Goal: Transaction & Acquisition: Purchase product/service

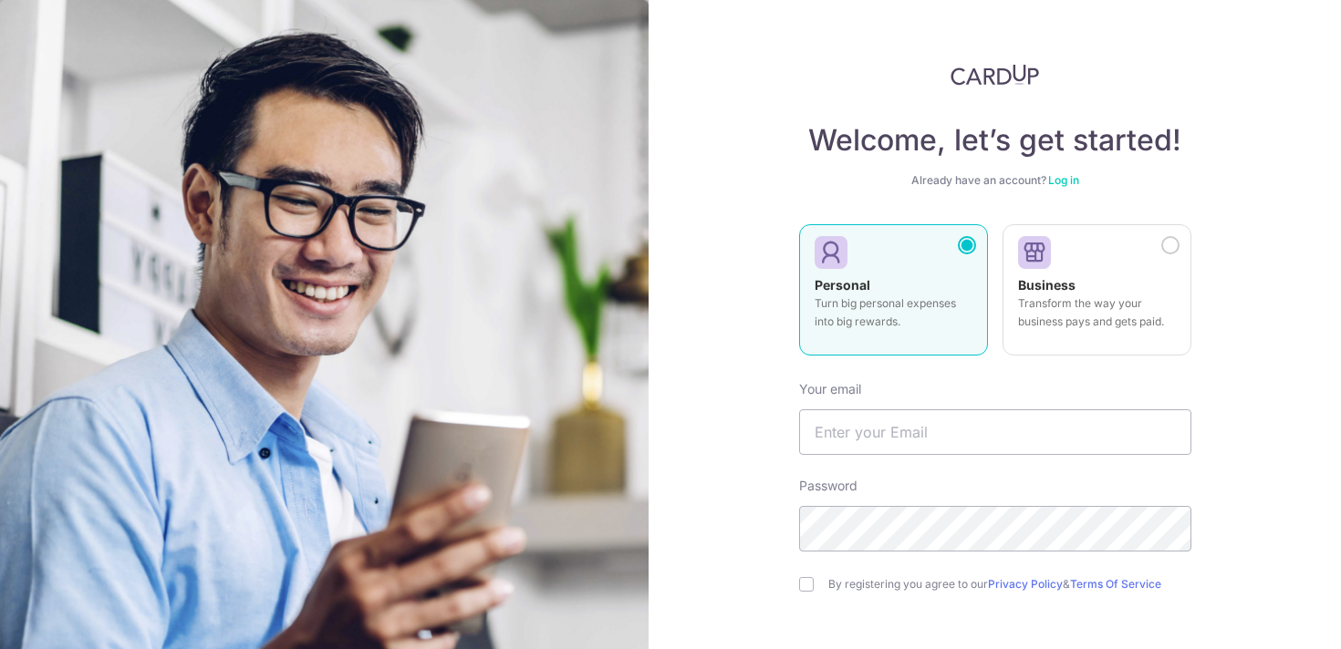
scroll to position [147, 0]
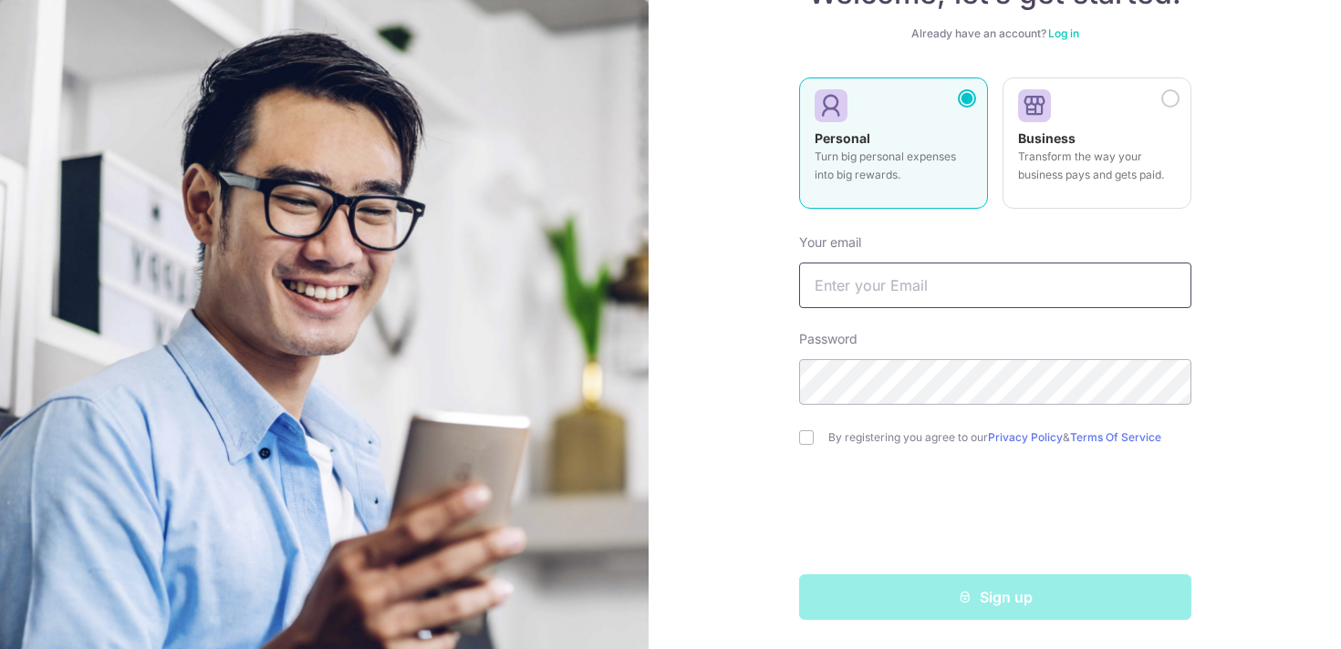
click at [876, 280] on input "text" at bounding box center [995, 286] width 392 height 46
click at [855, 283] on input "text" at bounding box center [995, 286] width 392 height 46
type input "thio.thomasks@gmail.com"
click at [860, 442] on label "By registering you agree to our Privacy Policy & Terms Of Service" at bounding box center [1009, 438] width 363 height 15
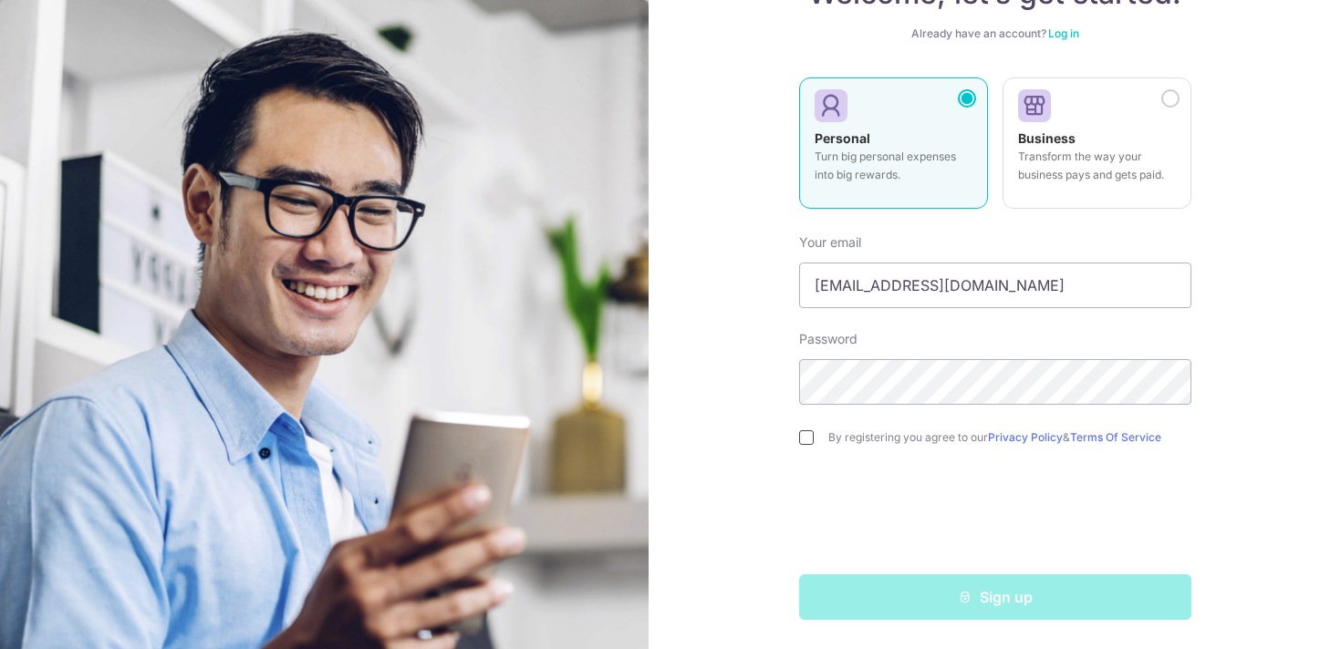
click at [808, 434] on input "checkbox" at bounding box center [806, 438] width 15 height 15
checkbox input "true"
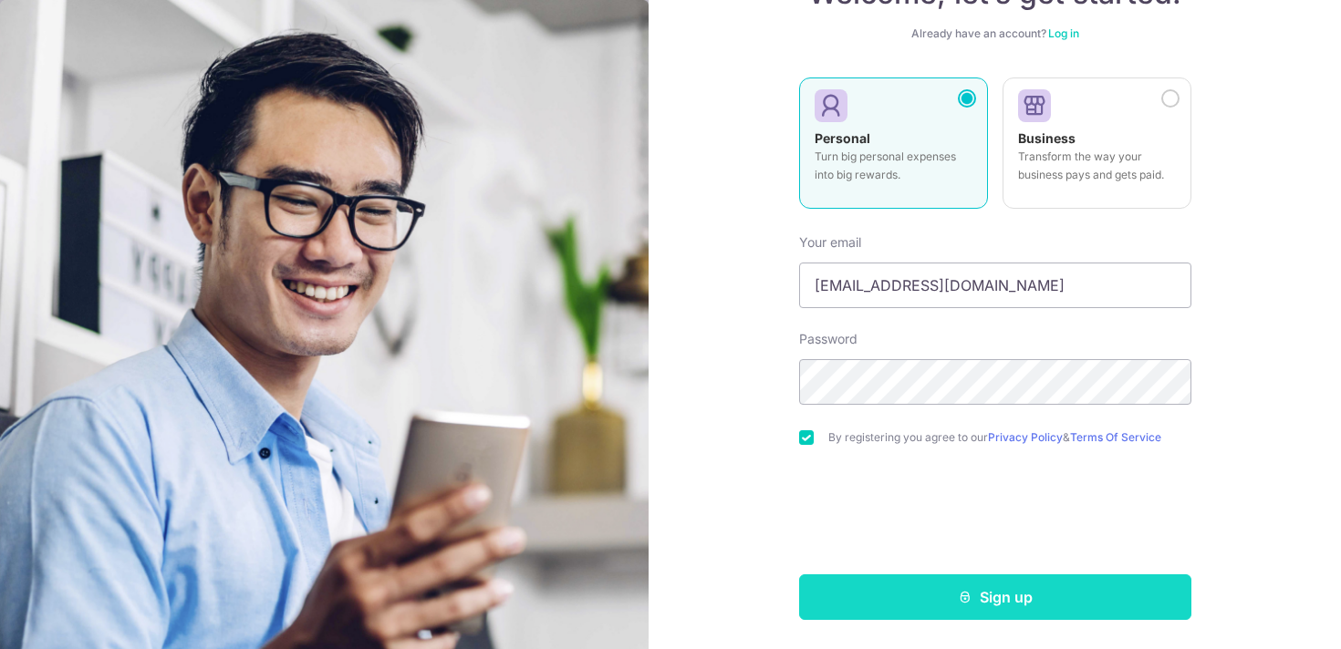
click at [960, 597] on icon "submit" at bounding box center [965, 597] width 15 height 15
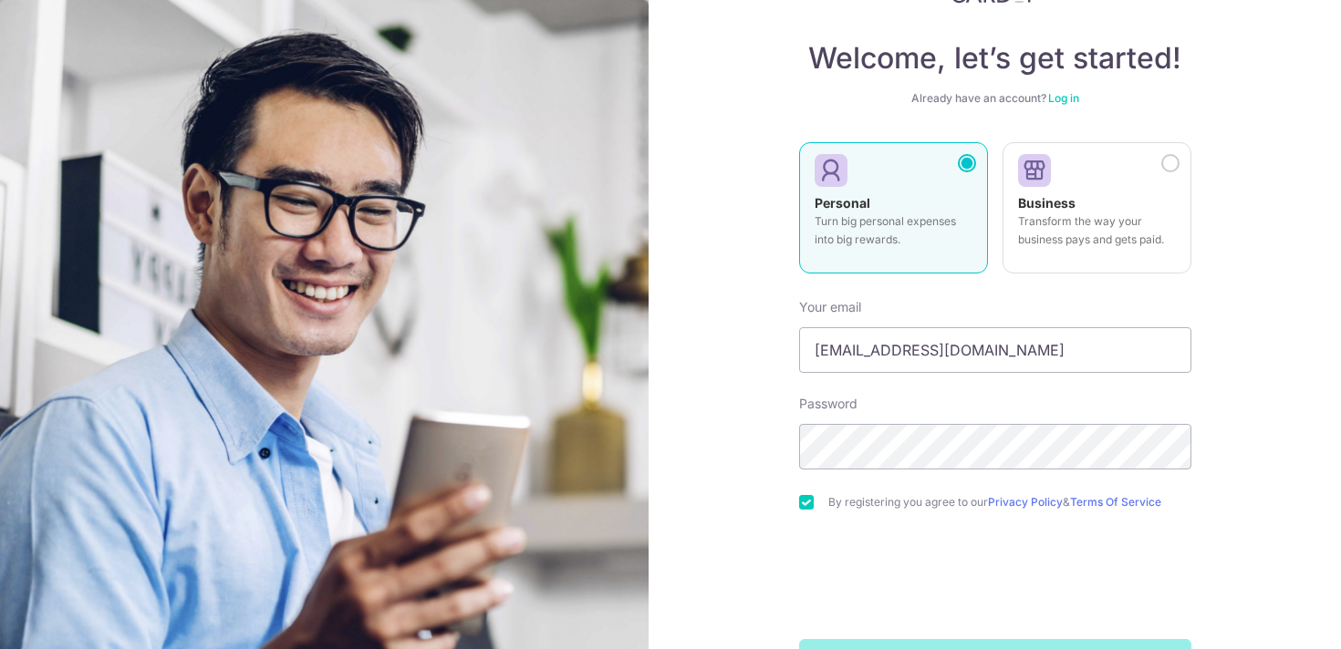
scroll to position [0, 0]
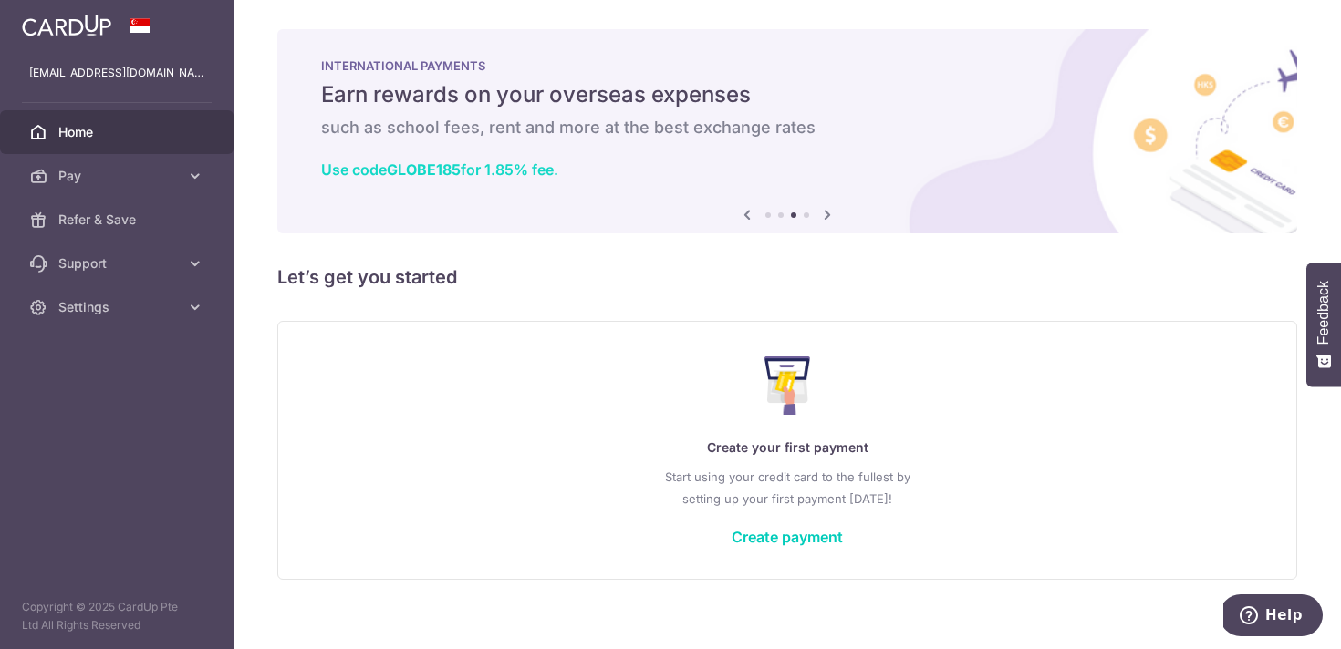
click at [535, 169] on link "Use code GLOBE185 for 1.85% fee." at bounding box center [439, 170] width 237 height 18
click at [828, 210] on icon at bounding box center [827, 214] width 22 height 23
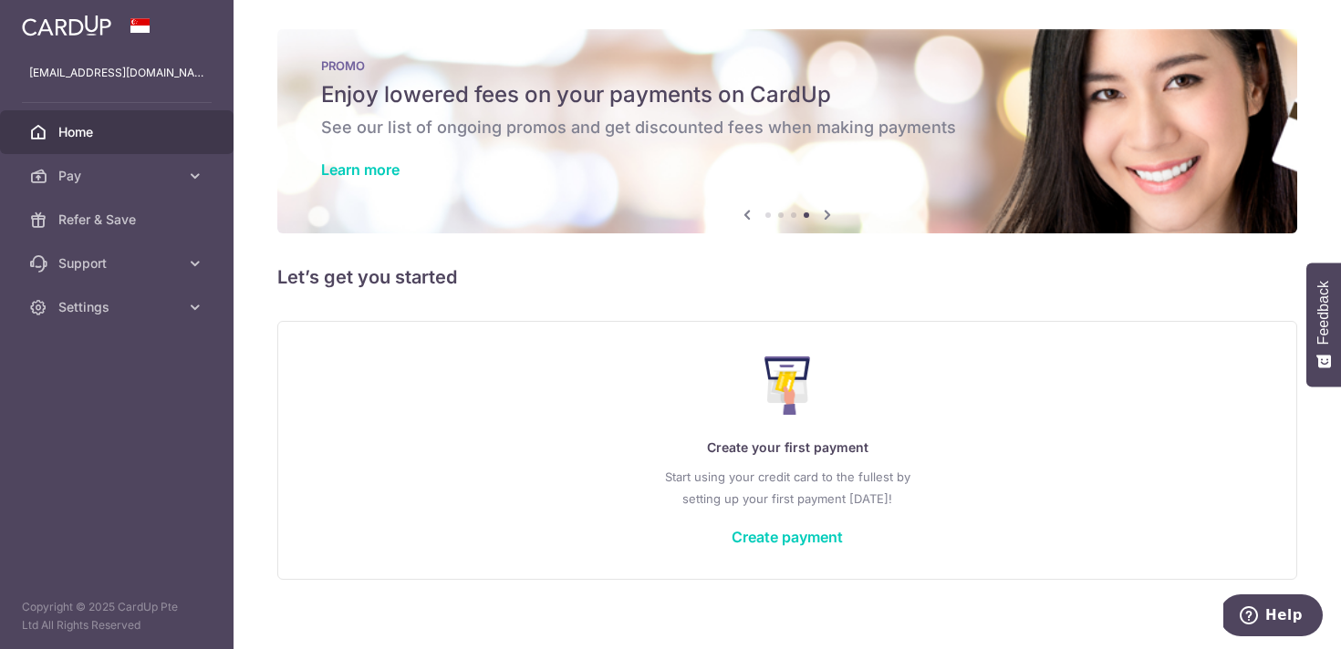
click at [828, 210] on icon at bounding box center [827, 214] width 22 height 23
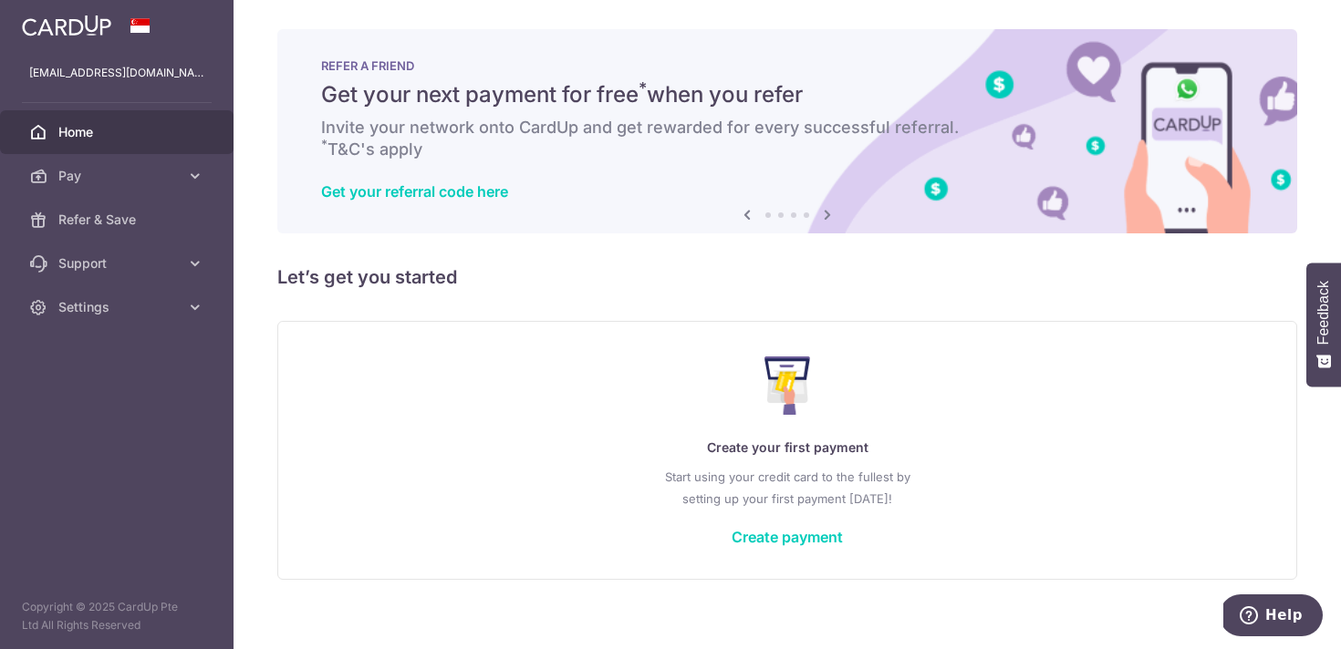
click at [828, 210] on icon at bounding box center [827, 214] width 22 height 23
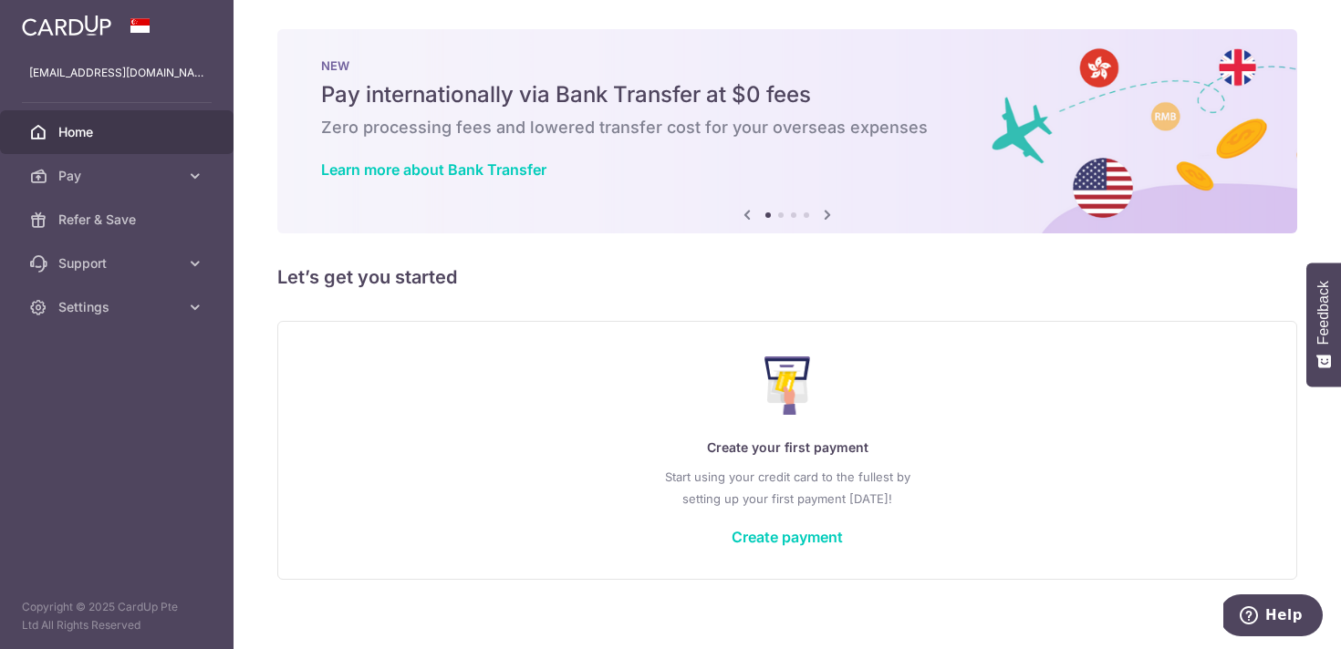
click at [828, 210] on icon at bounding box center [827, 214] width 22 height 23
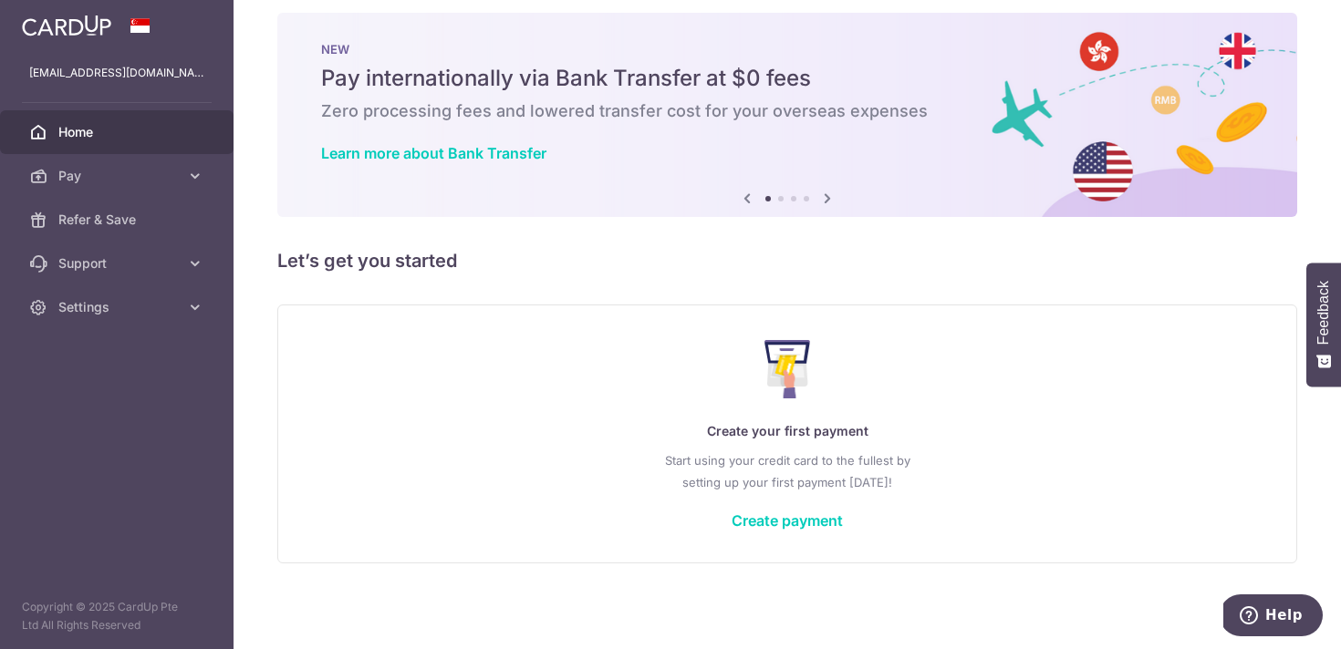
click at [793, 511] on div "Create your first payment Start using your credit card to the fullest by settin…" at bounding box center [787, 434] width 974 height 216
click at [796, 522] on link "Create payment" at bounding box center [787, 521] width 111 height 18
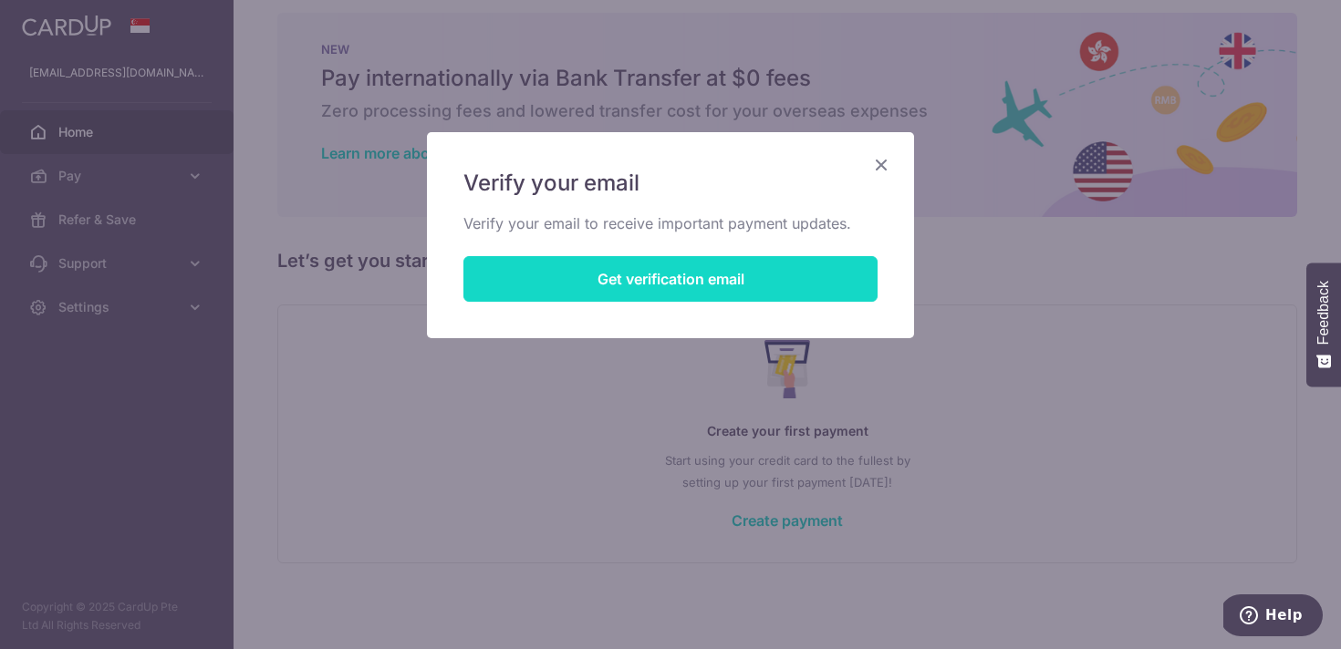
click at [657, 286] on button "Get verification email" at bounding box center [670, 279] width 414 height 46
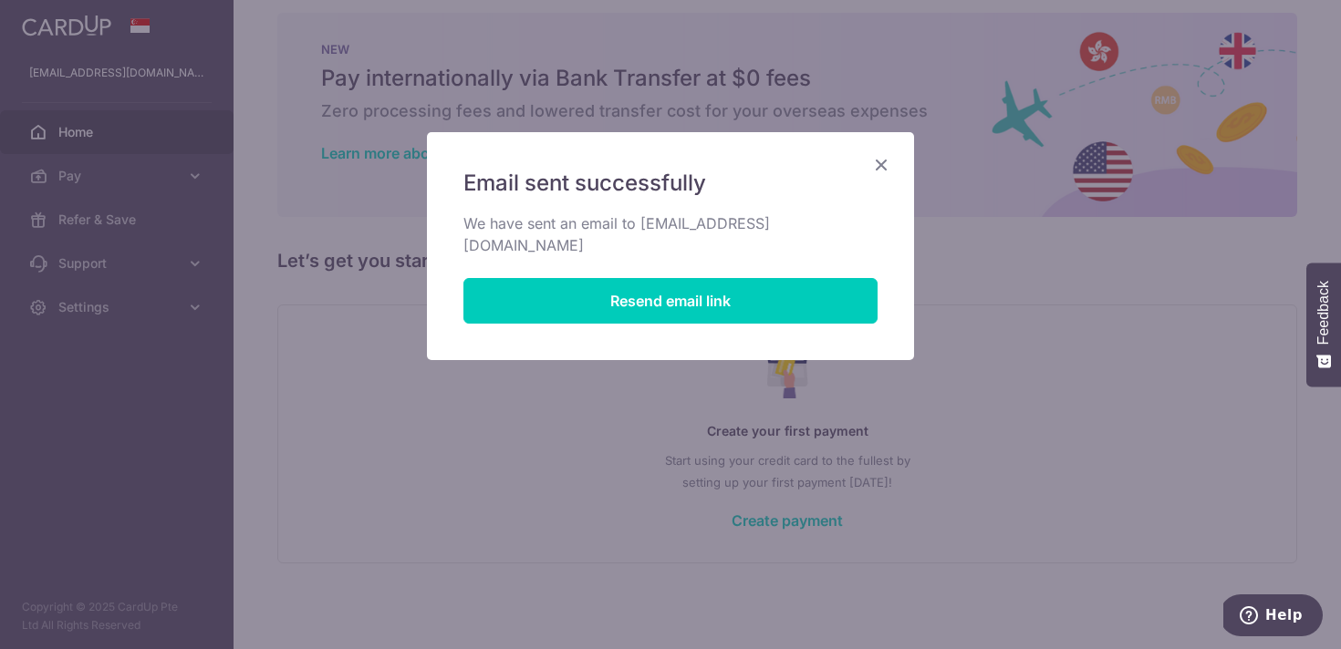
click at [877, 166] on icon "Close" at bounding box center [881, 164] width 22 height 23
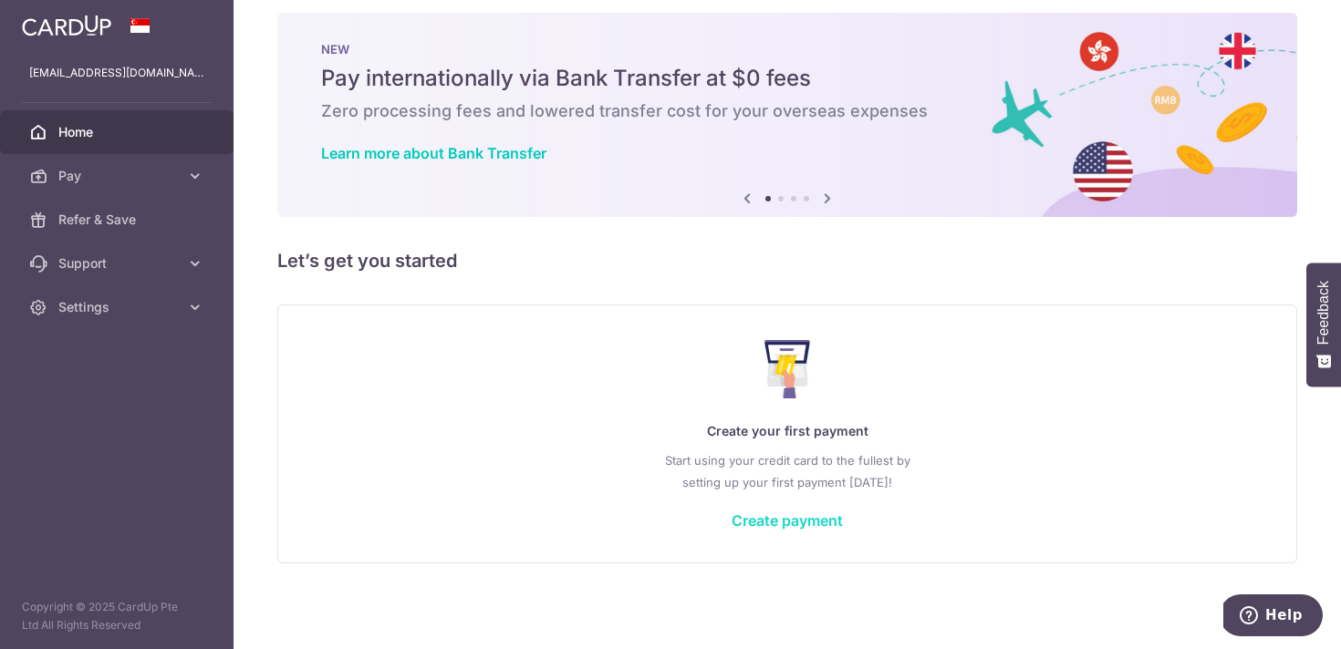
click at [808, 520] on link "Create payment" at bounding box center [787, 521] width 111 height 18
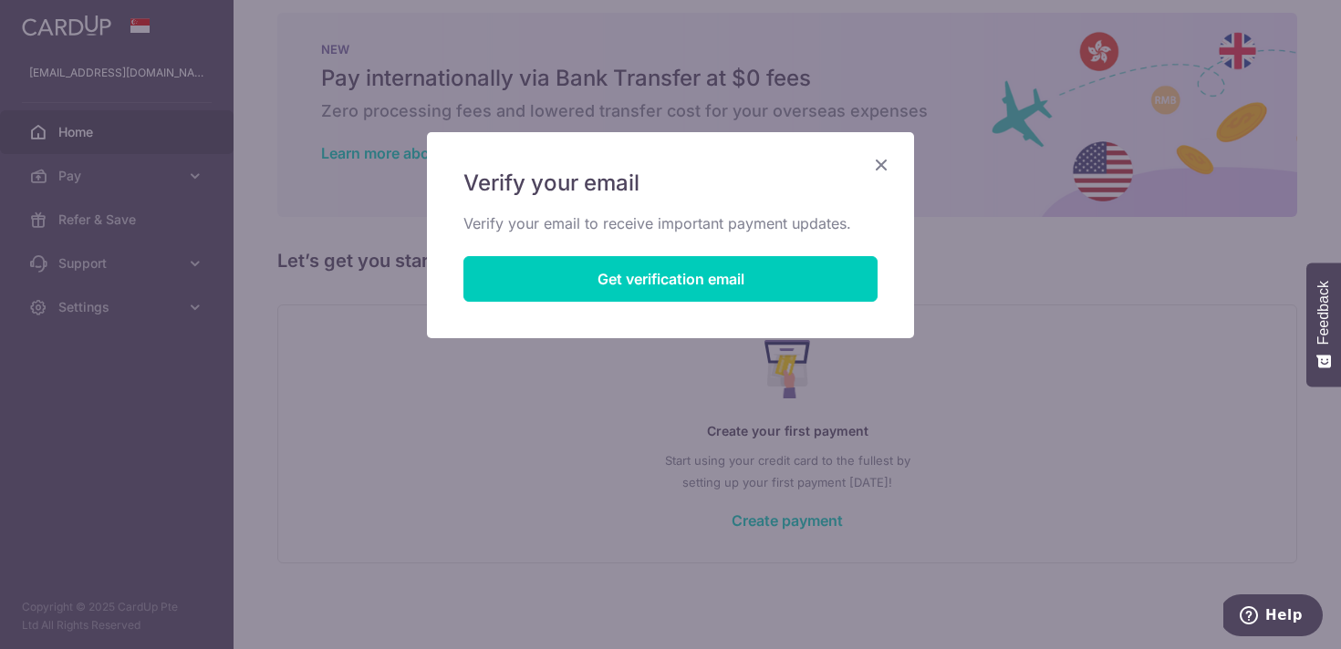
click at [597, 447] on div "Verify your email Verify your email to receive important payment updates. Get v…" at bounding box center [670, 324] width 1341 height 649
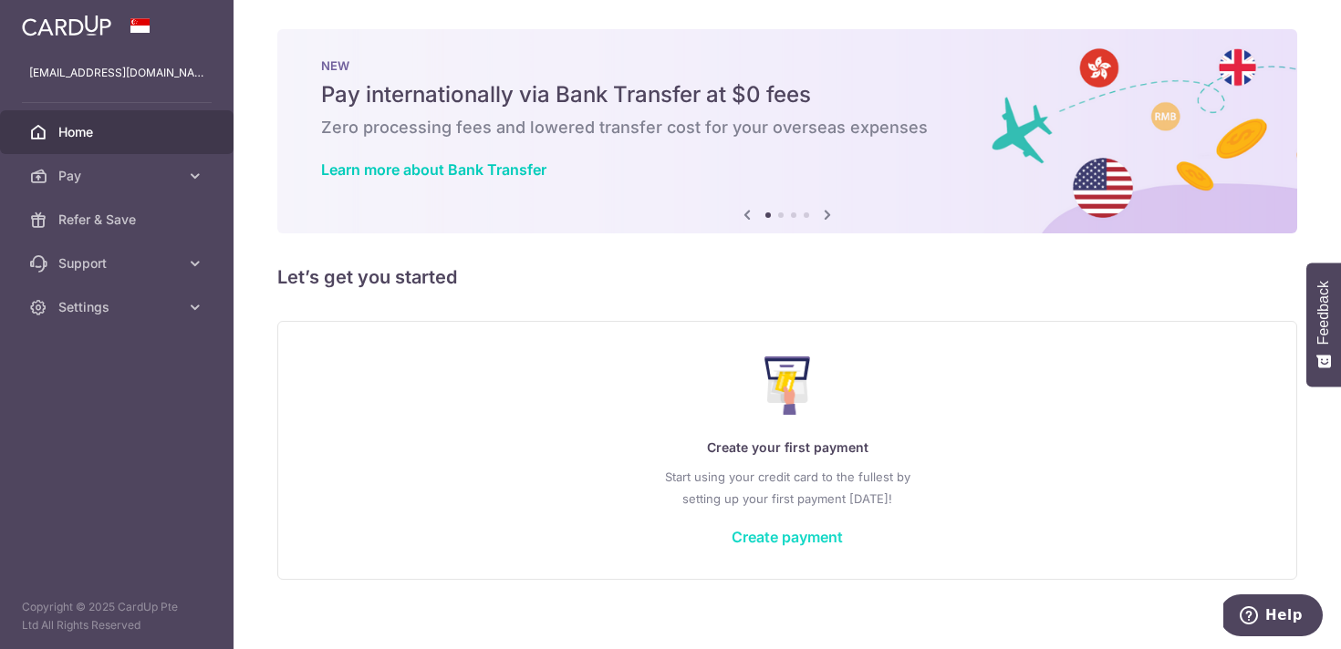
click at [767, 528] on link "Create payment" at bounding box center [787, 537] width 111 height 18
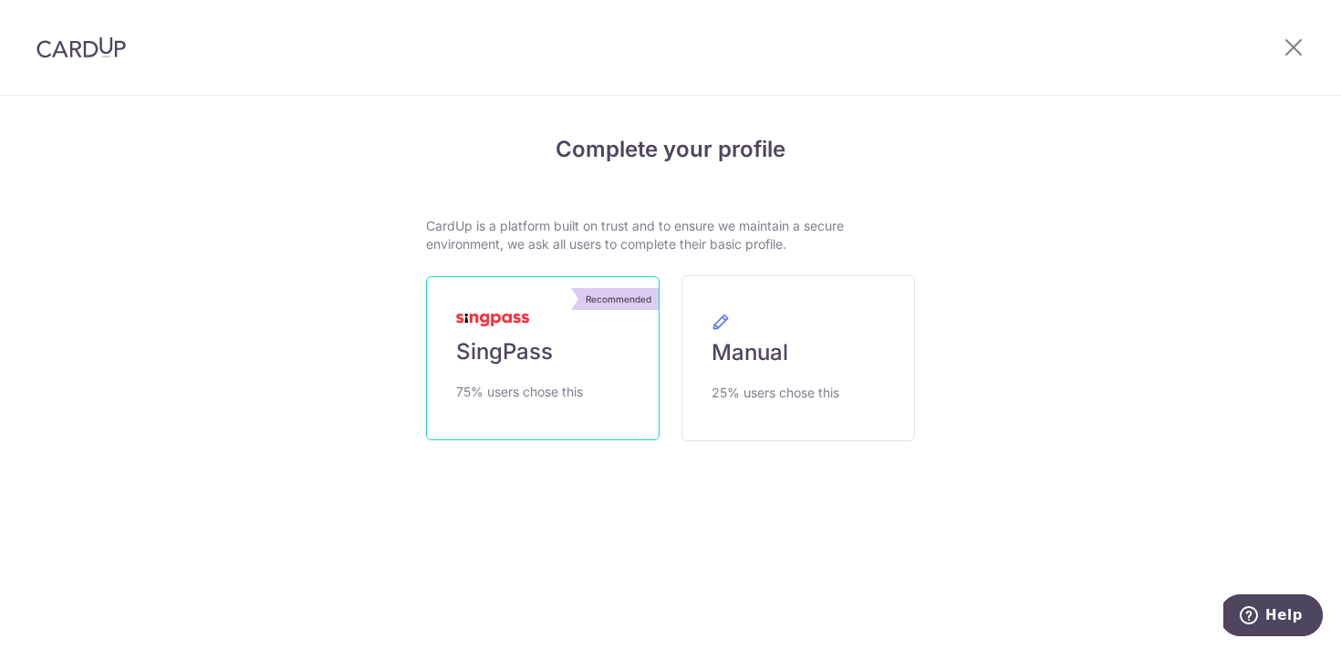
click at [566, 361] on link "Recommended SingPass 75% users chose this" at bounding box center [543, 358] width 234 height 164
click at [611, 347] on link "Recommended SingPass 75% users chose this" at bounding box center [543, 358] width 234 height 164
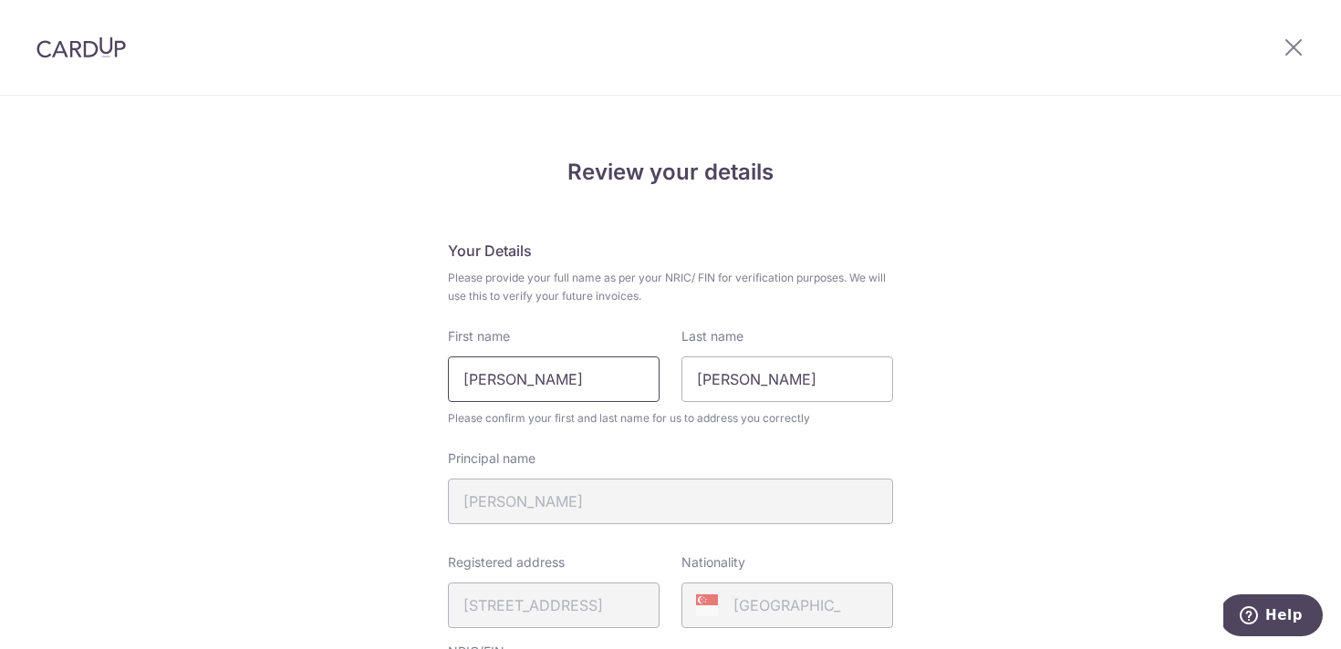
click at [528, 370] on input "Joseph Thio Kit Sun" at bounding box center [554, 380] width 212 height 46
click at [533, 389] on input "Thomas Josepth" at bounding box center [554, 380] width 212 height 46
type input "Thomas"
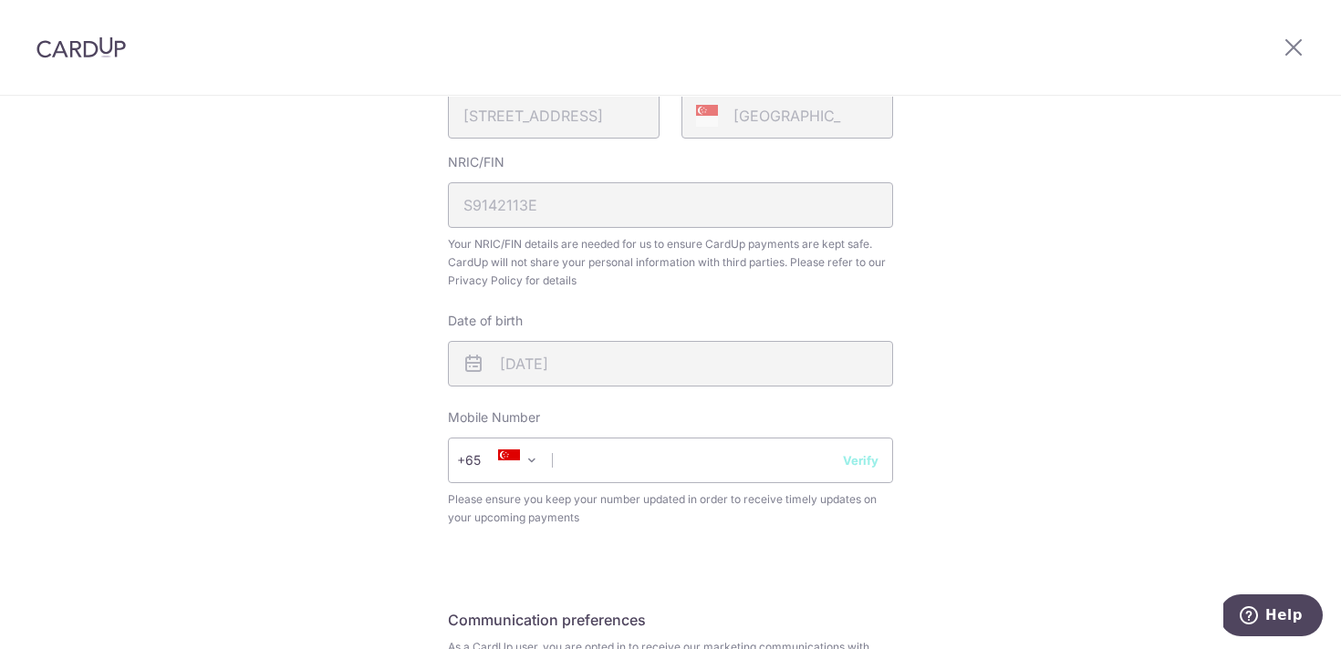
scroll to position [513, 0]
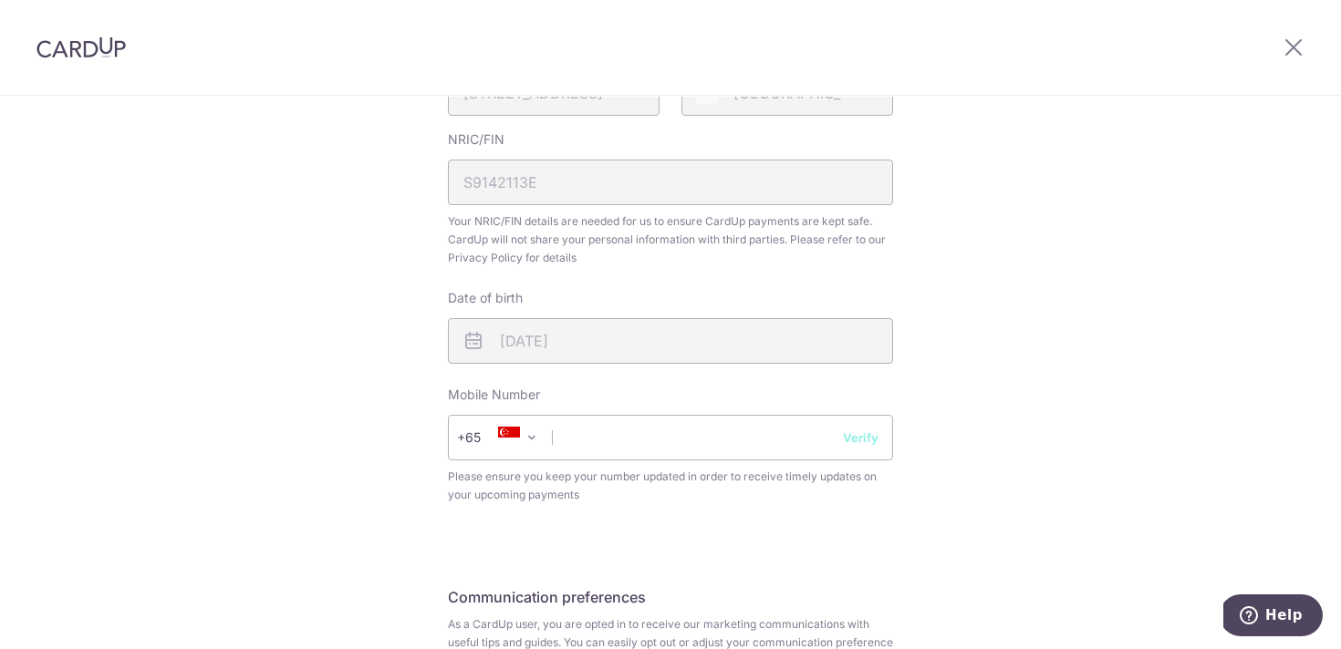
type input "Thio"
click at [519, 441] on icon at bounding box center [509, 438] width 22 height 22
click at [604, 441] on input "text" at bounding box center [670, 438] width 445 height 46
type input "93879127"
click at [870, 435] on button "Verify" at bounding box center [861, 438] width 36 height 18
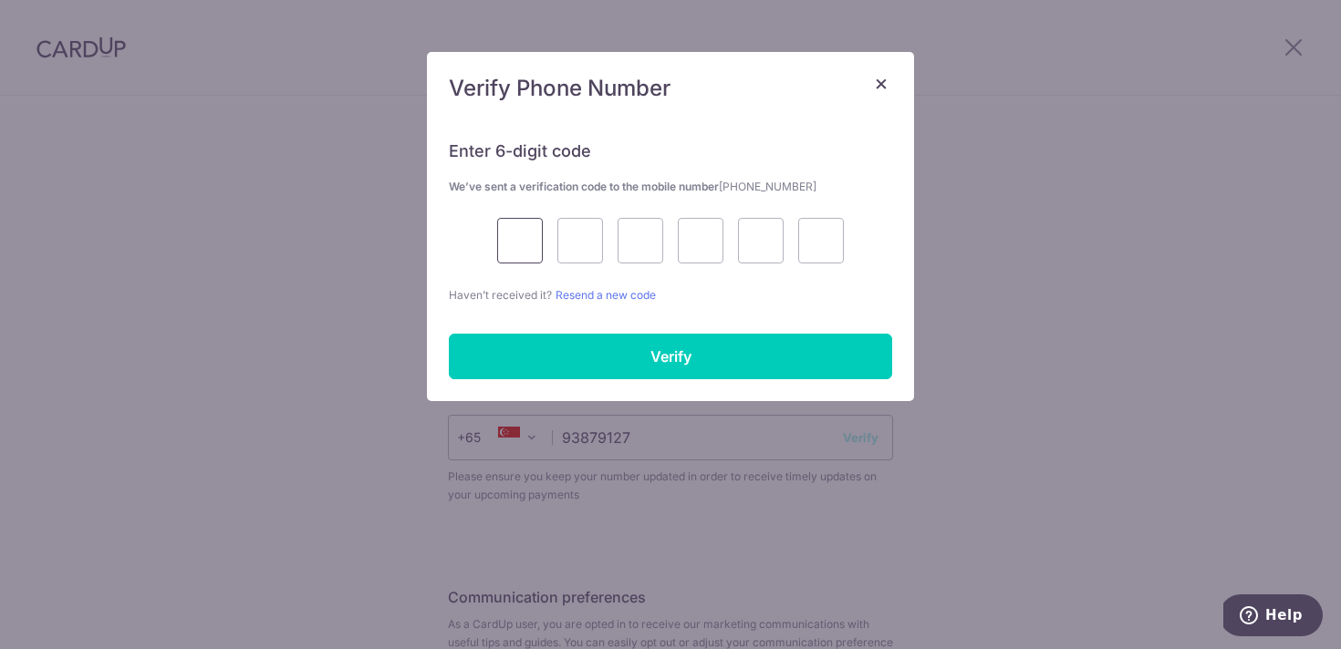
click at [511, 257] on input "text" at bounding box center [520, 241] width 46 height 46
type input "2"
type input "4"
type input "9"
type input "2"
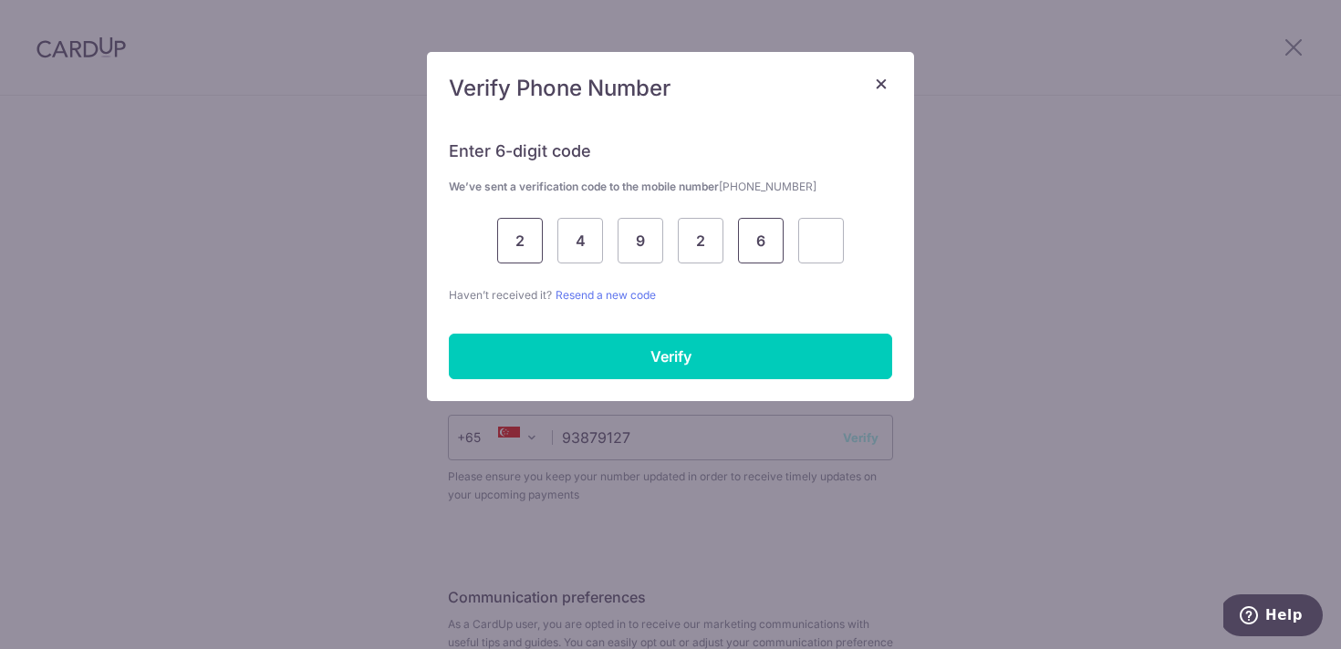
type input "6"
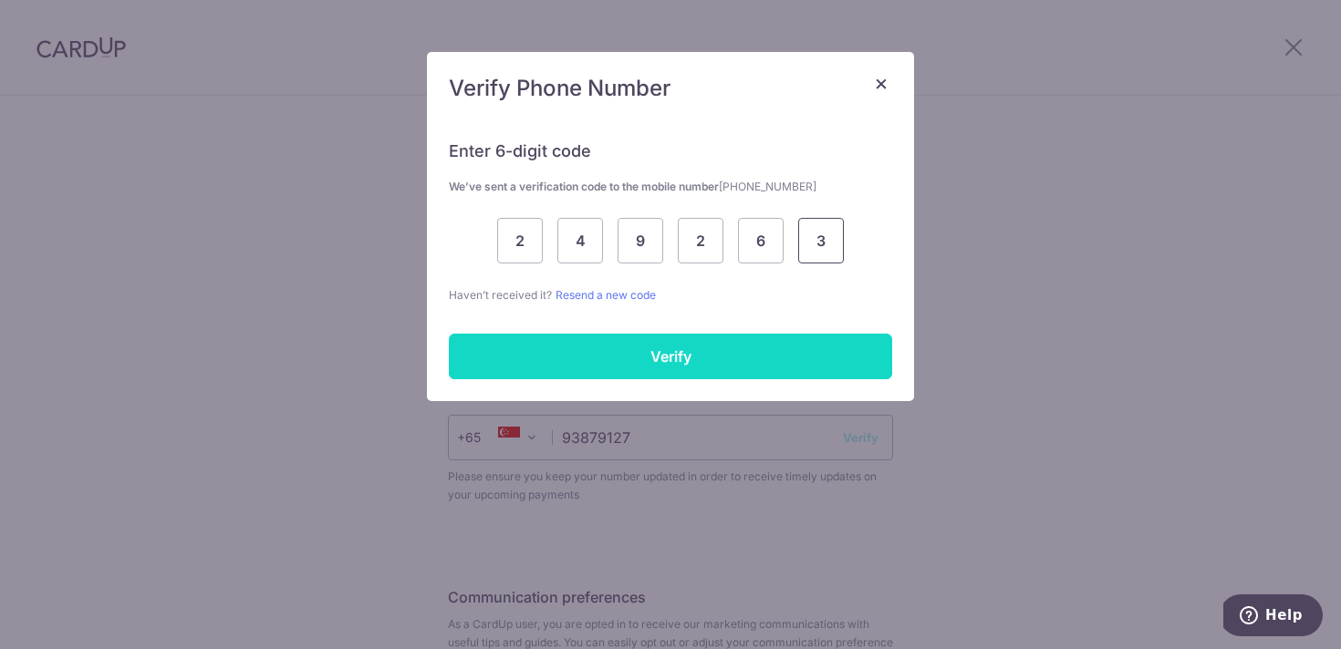
type input "3"
click at [595, 370] on input "Verify" at bounding box center [670, 357] width 443 height 46
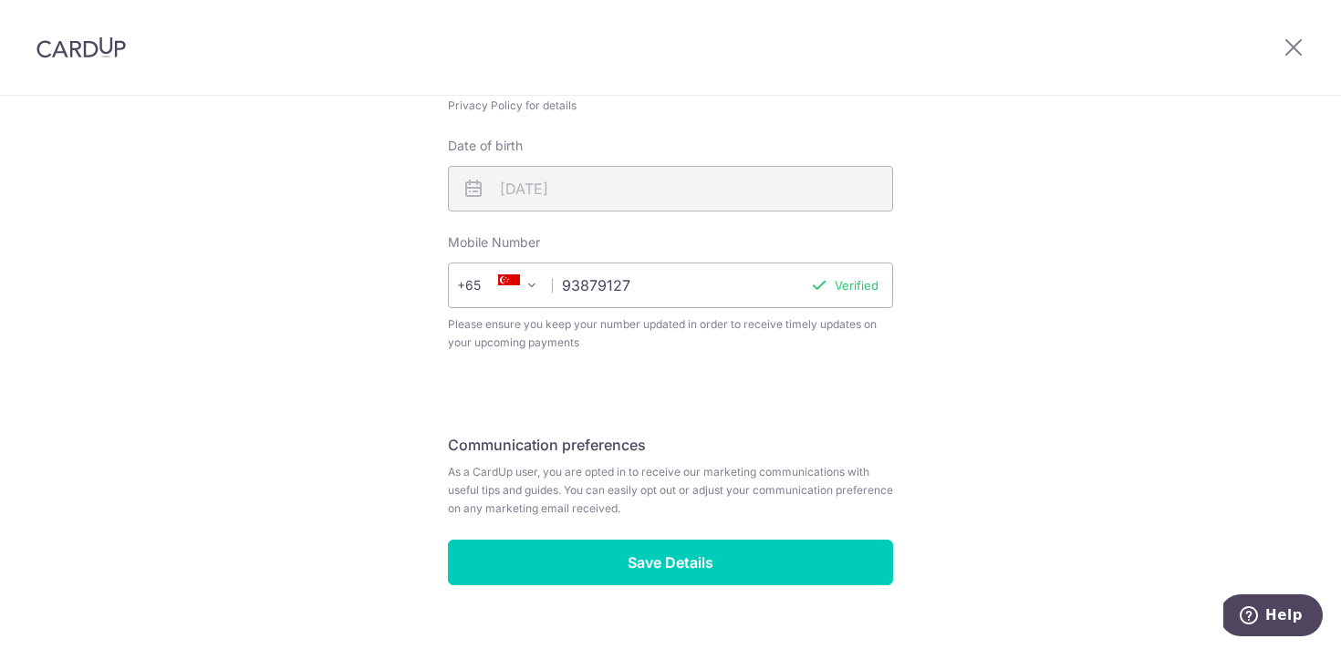
scroll to position [701, 0]
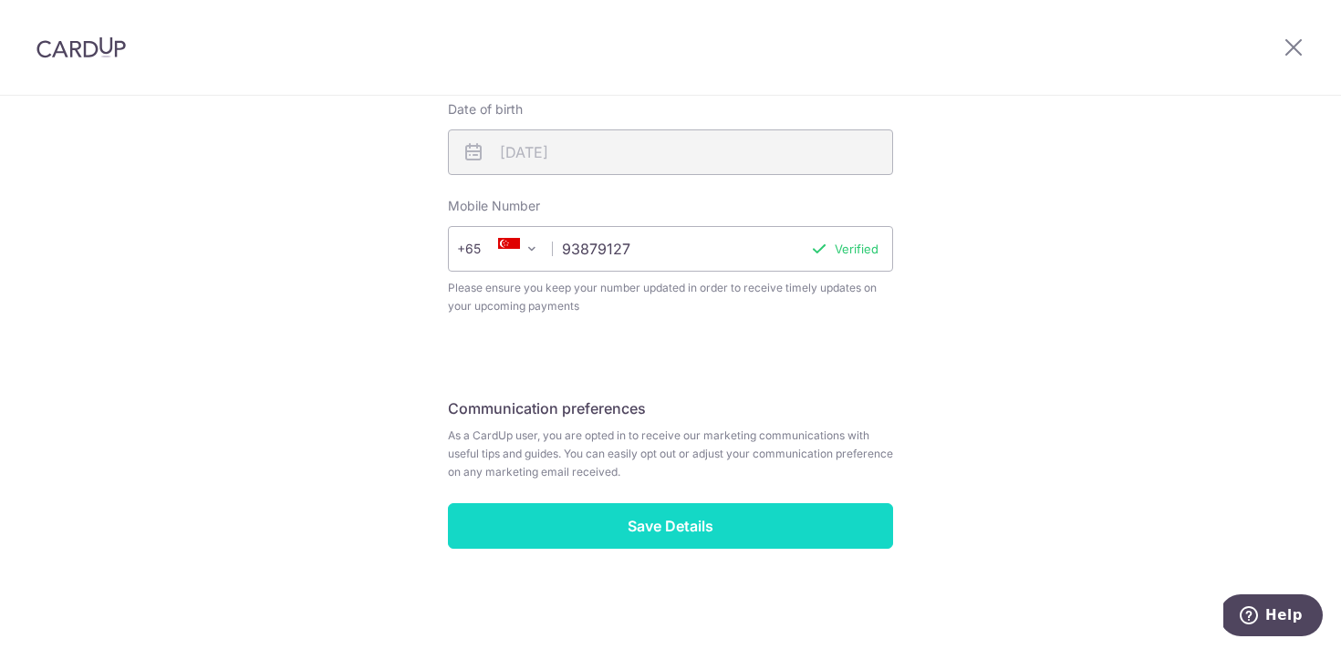
click at [664, 518] on input "Save Details" at bounding box center [670, 527] width 445 height 46
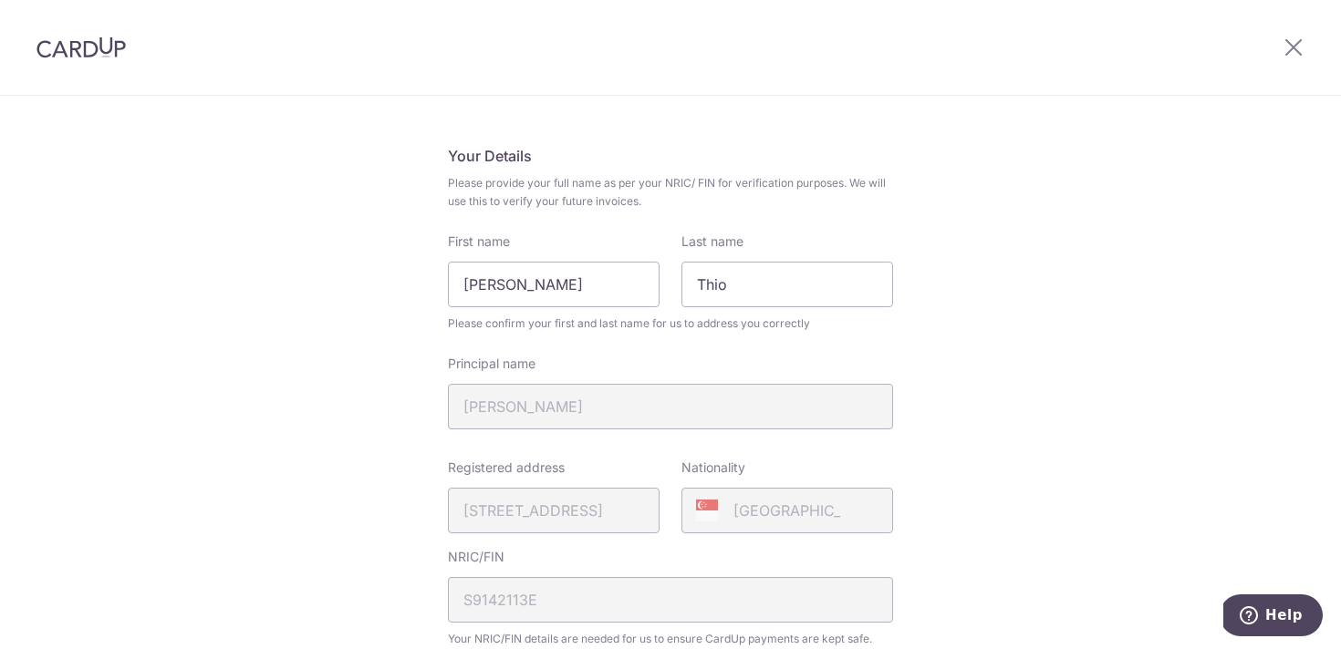
scroll to position [0, 0]
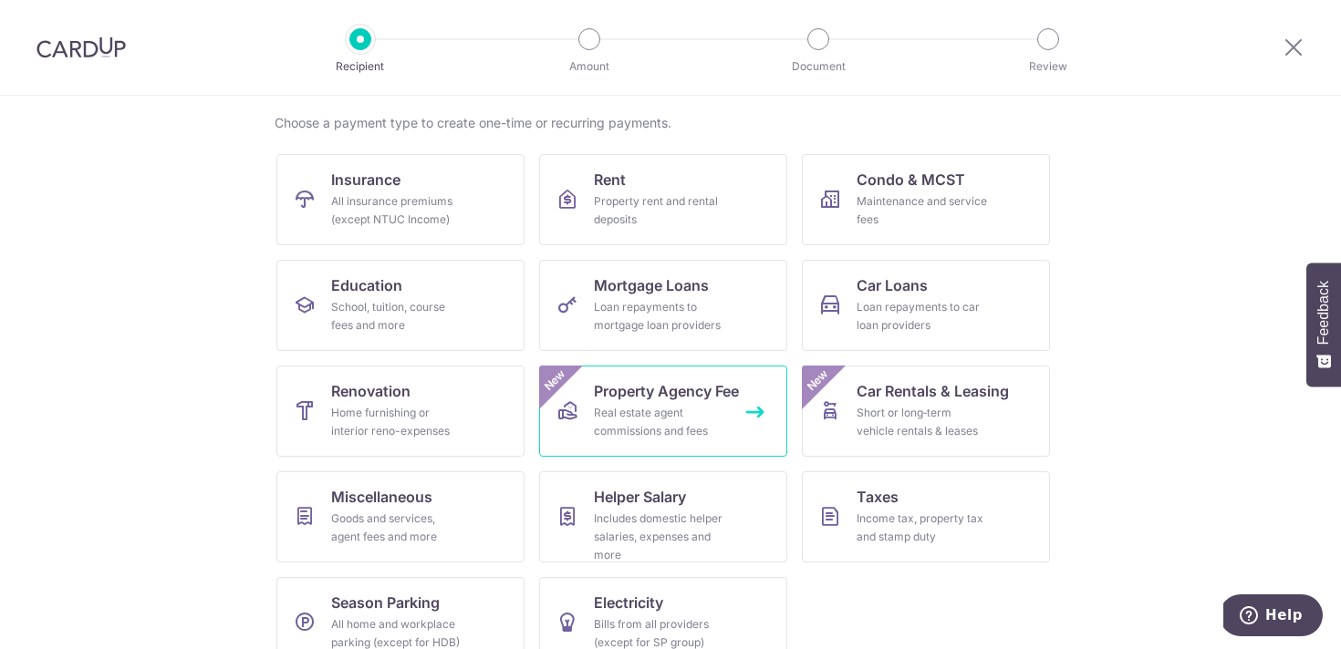
scroll to position [167, 0]
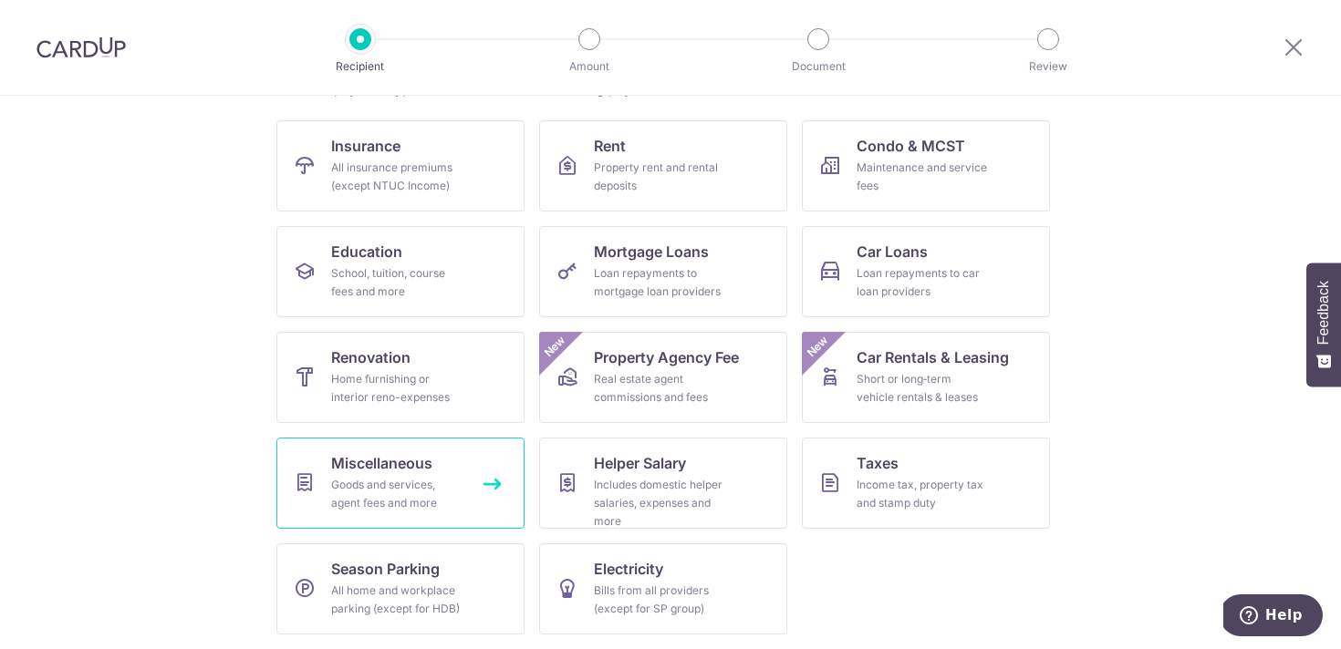
click at [469, 470] on link "Miscellaneous Goods and services, agent fees and more" at bounding box center [400, 483] width 248 height 91
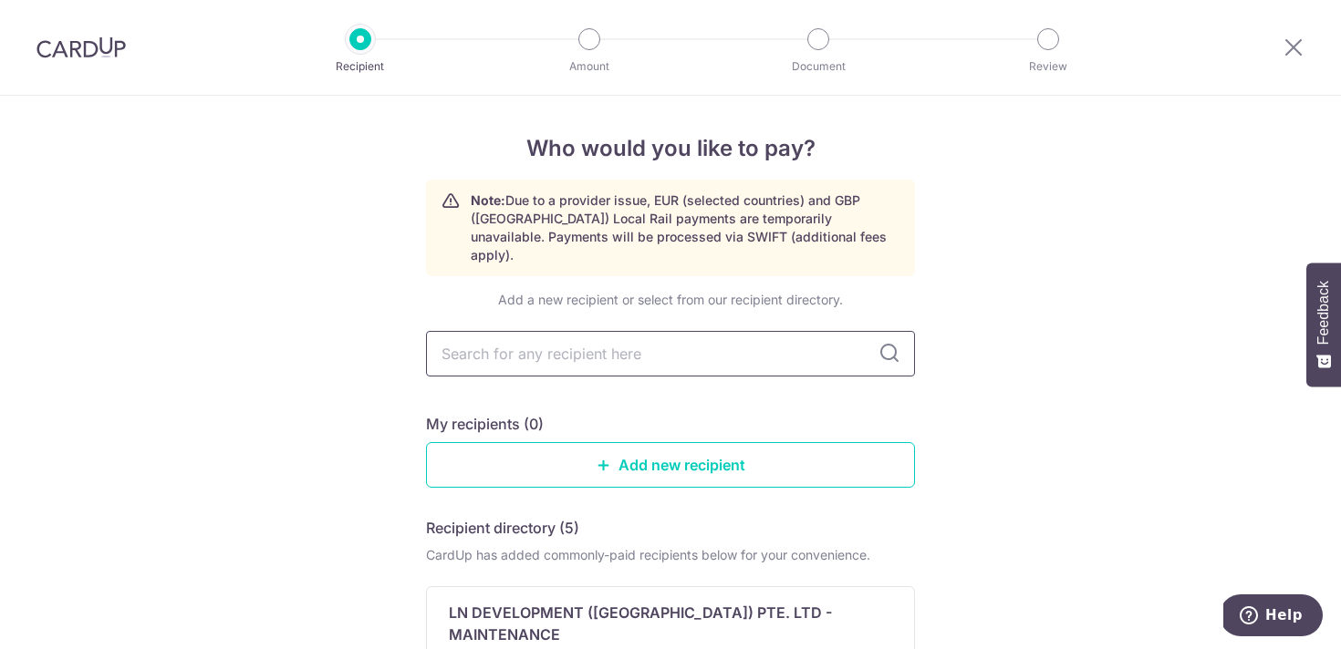
click at [645, 342] on input "text" at bounding box center [670, 354] width 489 height 46
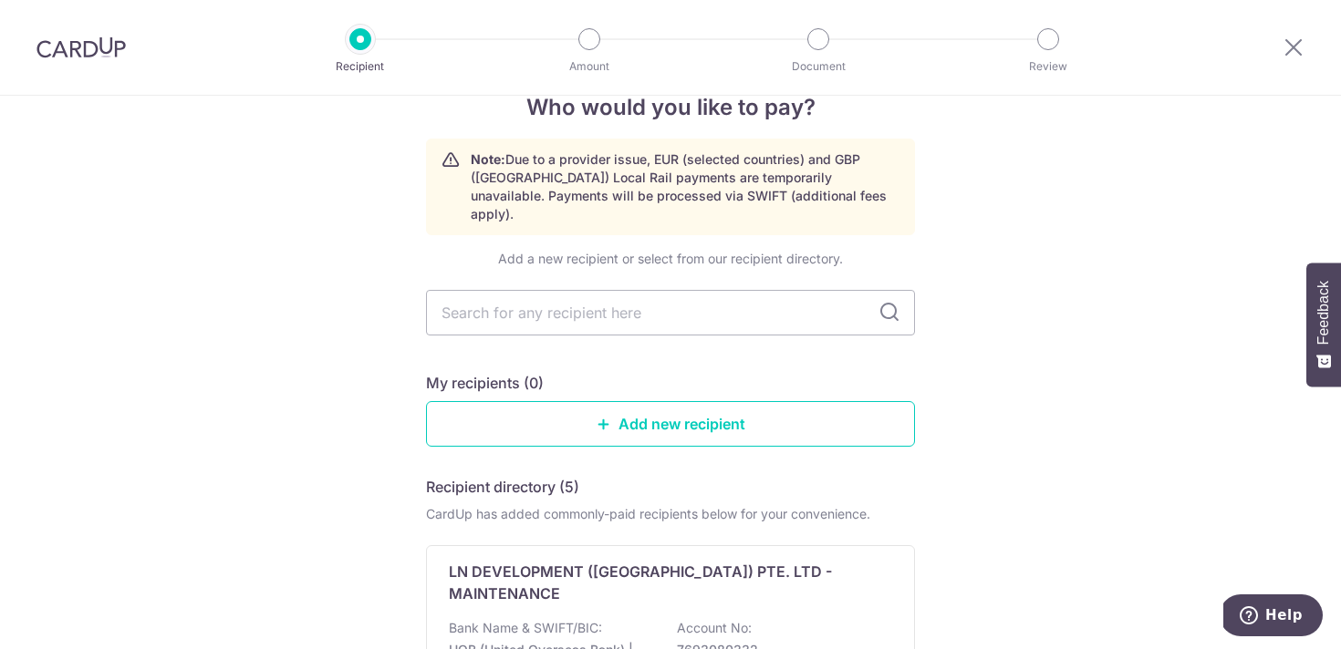
scroll to position [43, 0]
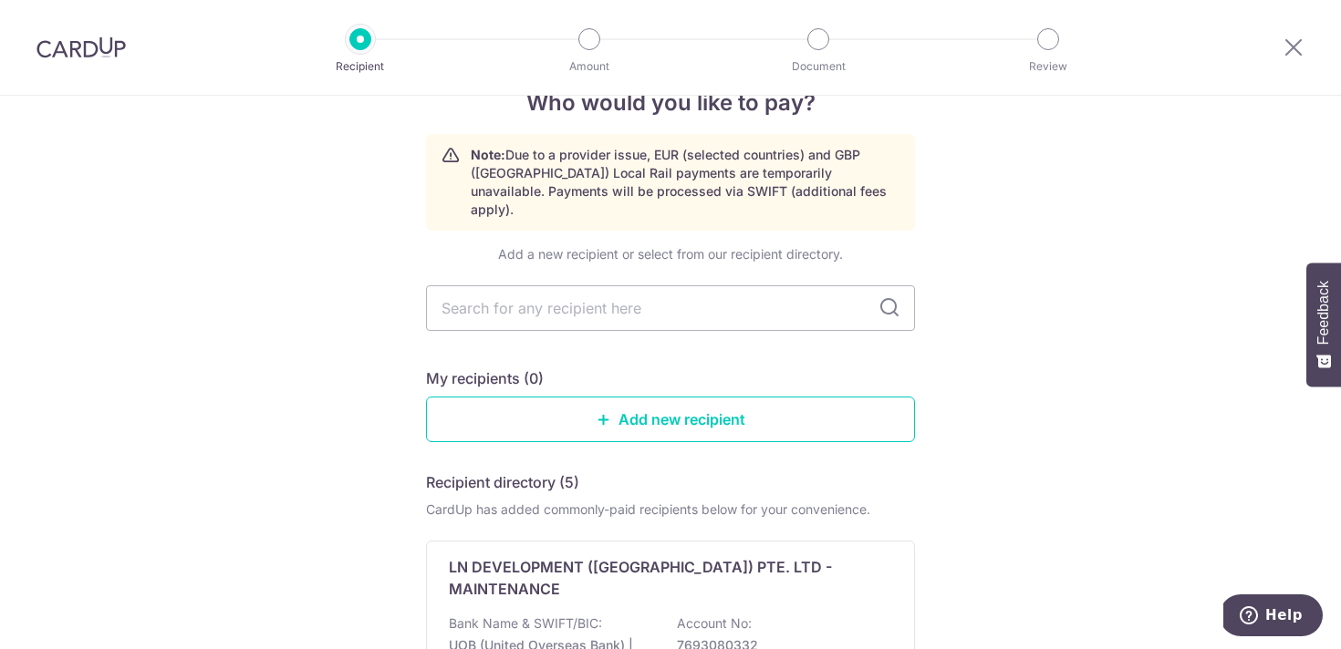
scroll to position [0, 0]
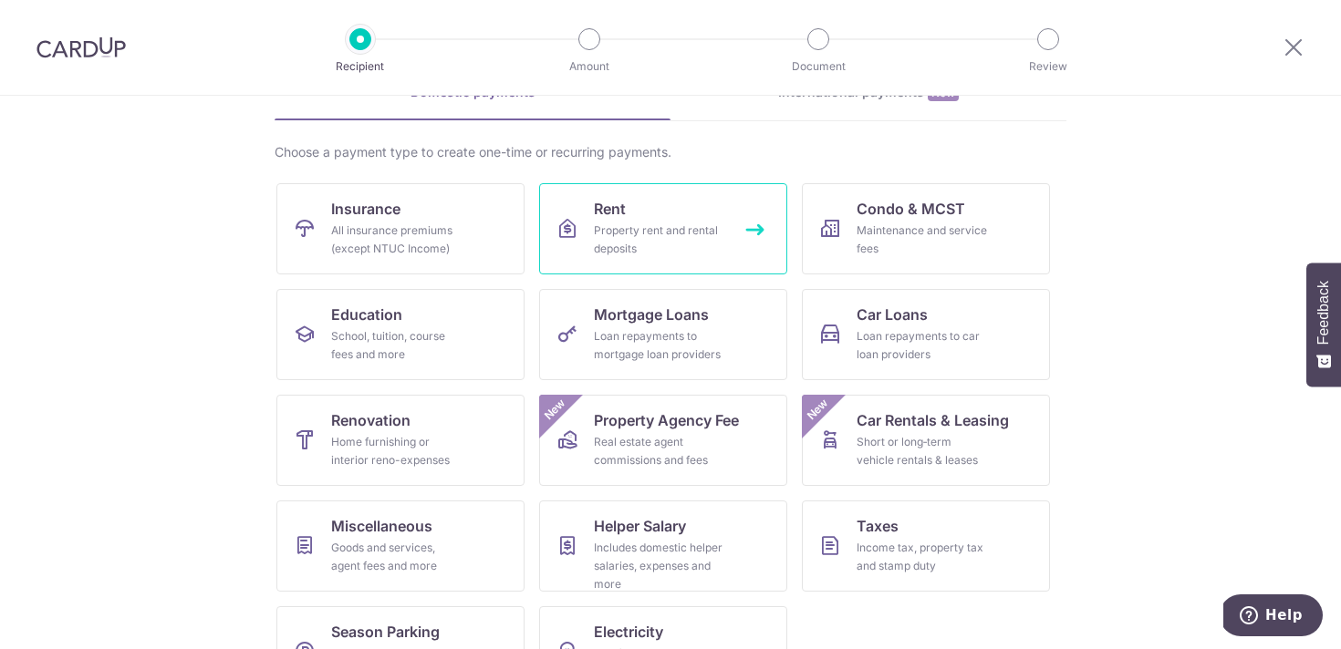
scroll to position [99, 0]
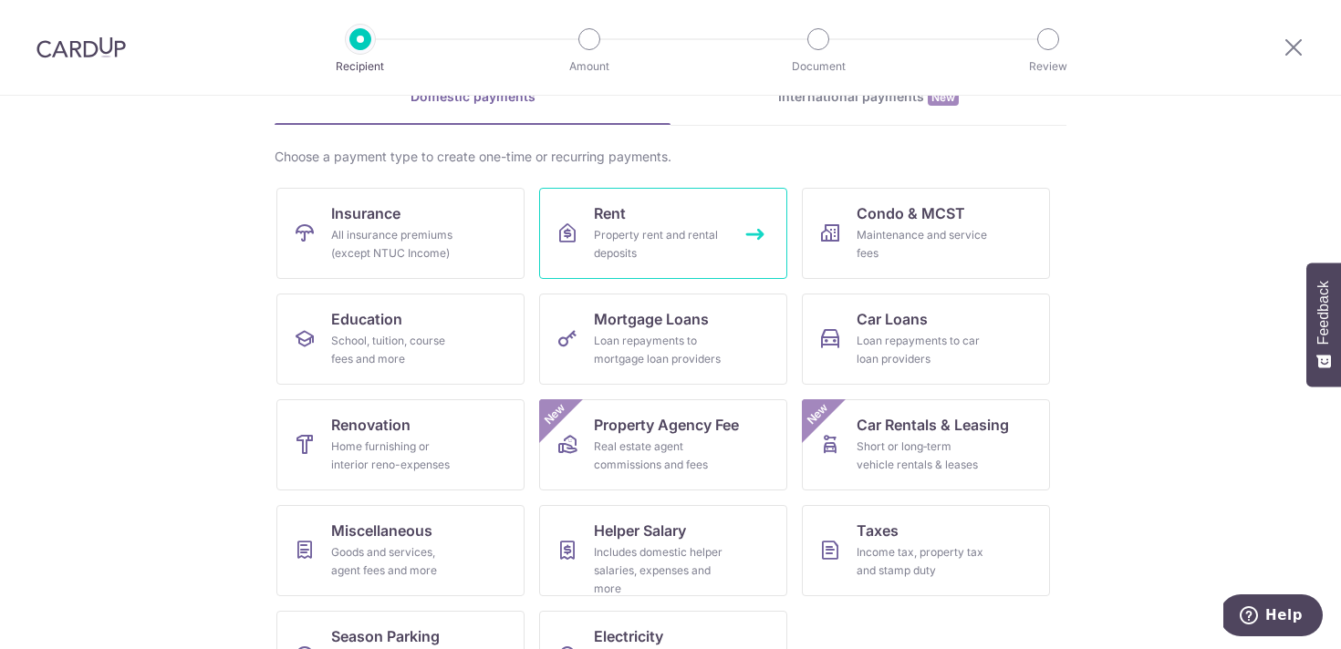
click at [684, 241] on div "Property rent and rental deposits" at bounding box center [659, 244] width 131 height 36
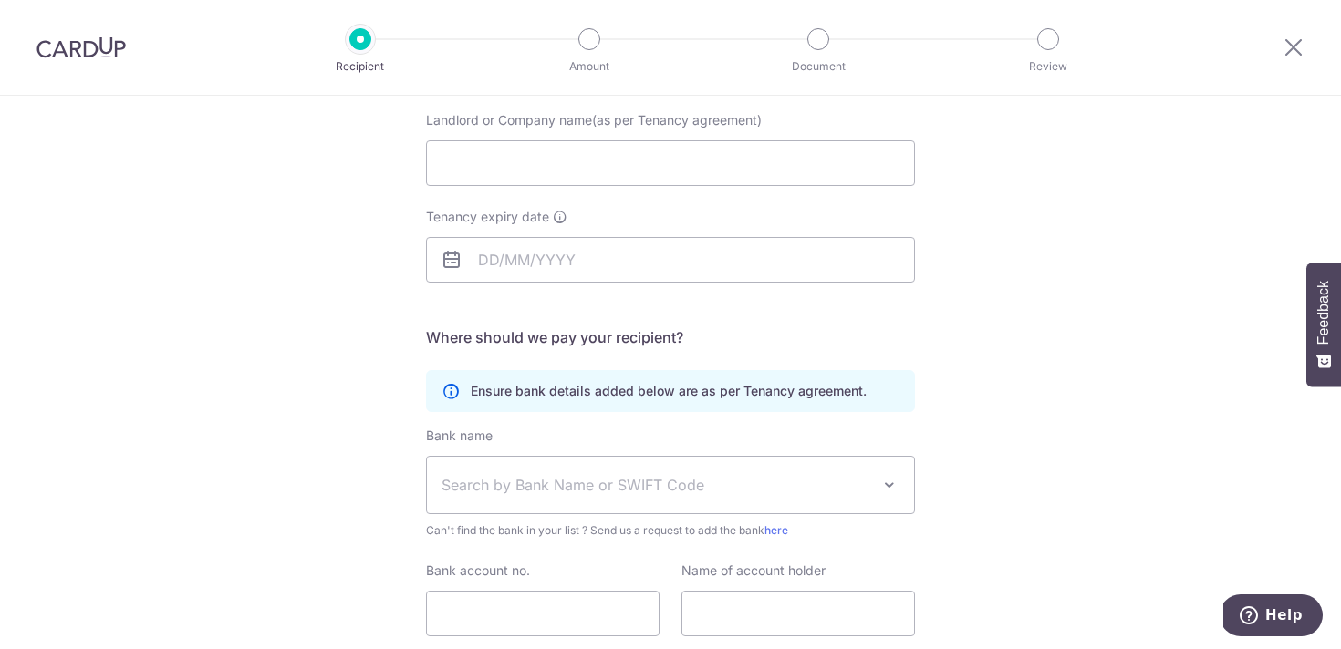
scroll to position [174, 0]
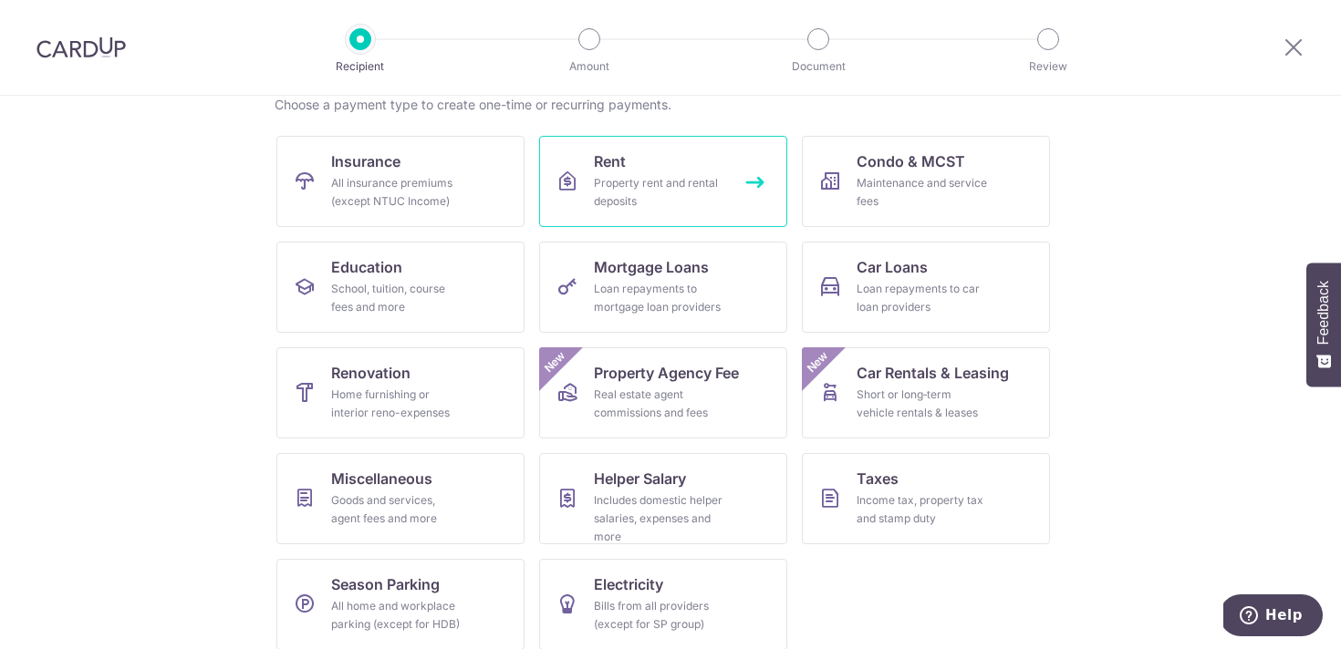
scroll to position [167, 0]
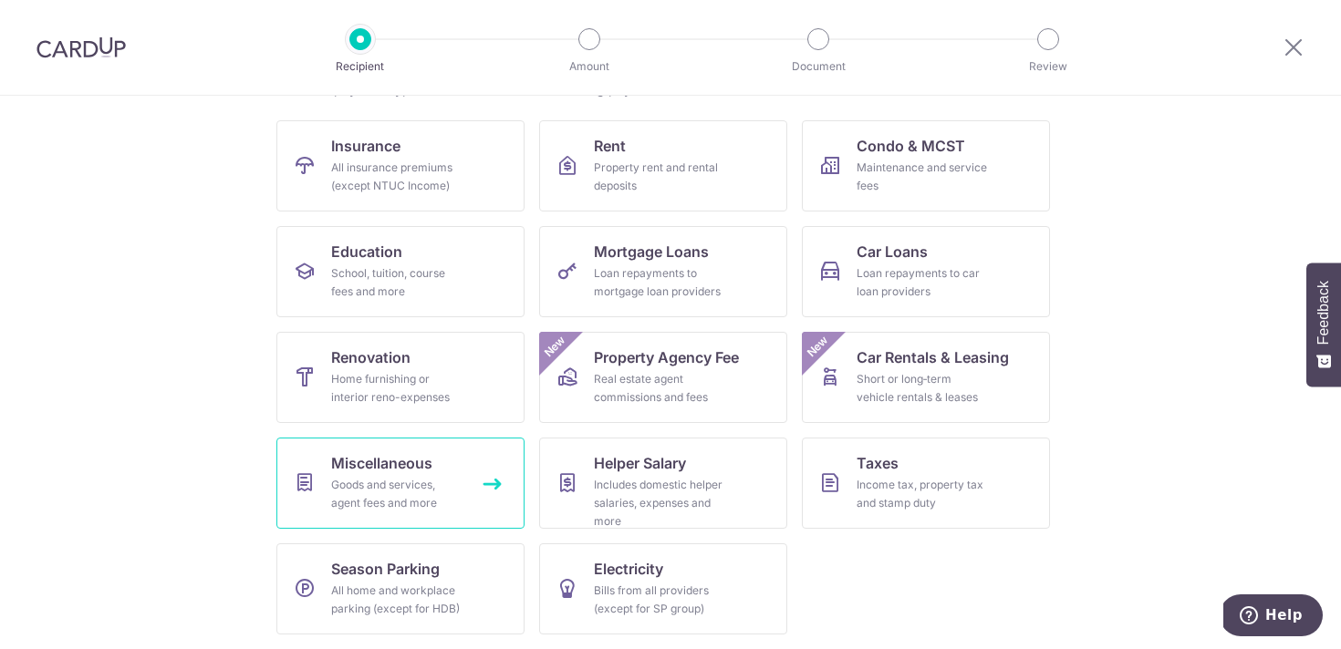
click at [450, 468] on link "Miscellaneous Goods and services, agent fees and more" at bounding box center [400, 483] width 248 height 91
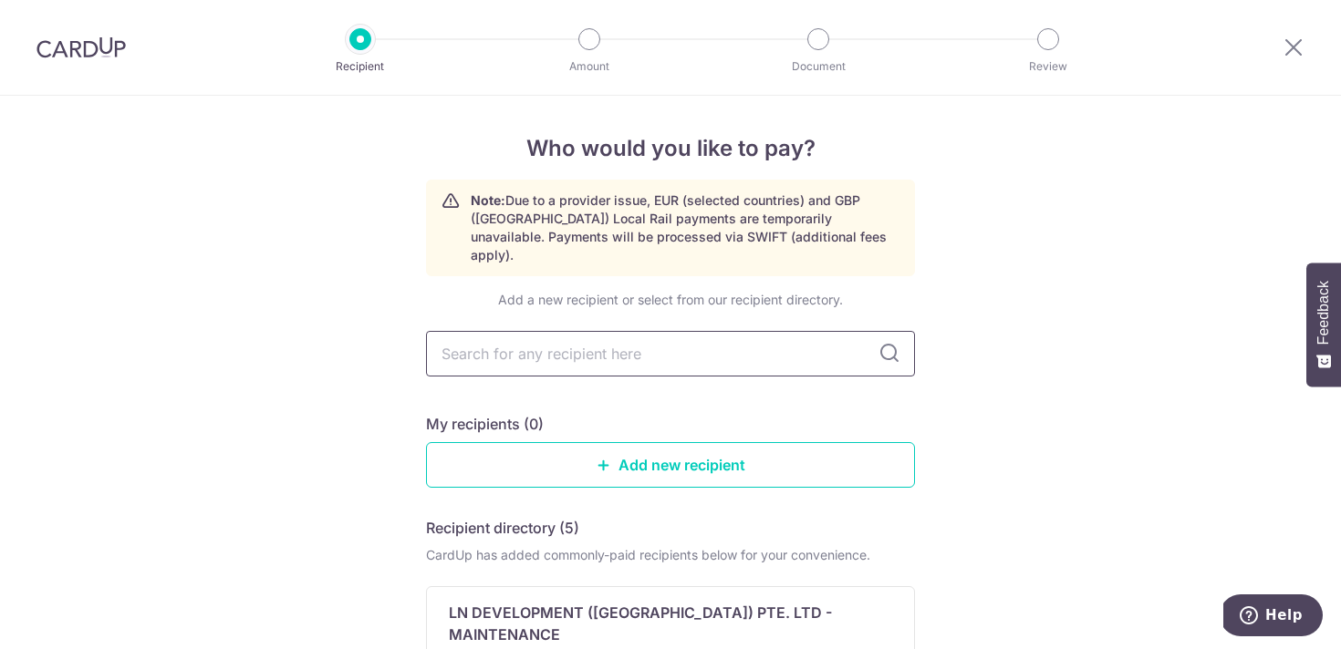
click at [639, 335] on input "text" at bounding box center [670, 354] width 489 height 46
type input "atome"
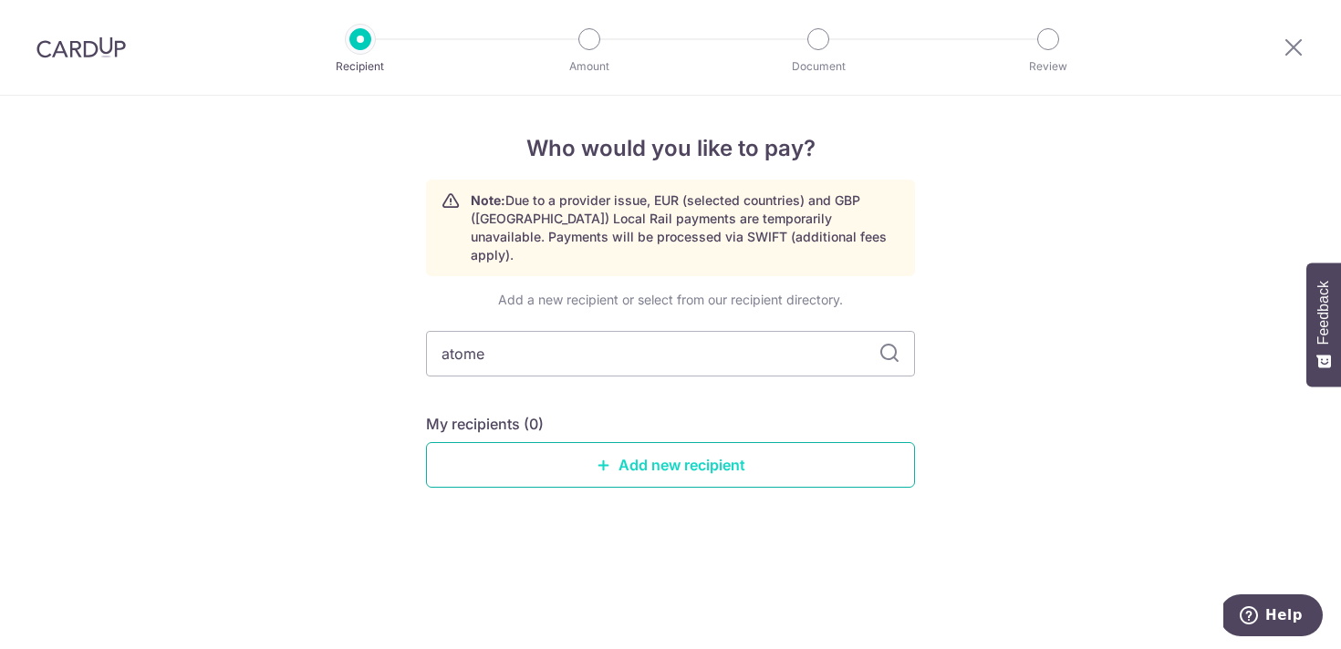
click at [687, 442] on link "Add new recipient" at bounding box center [670, 465] width 489 height 46
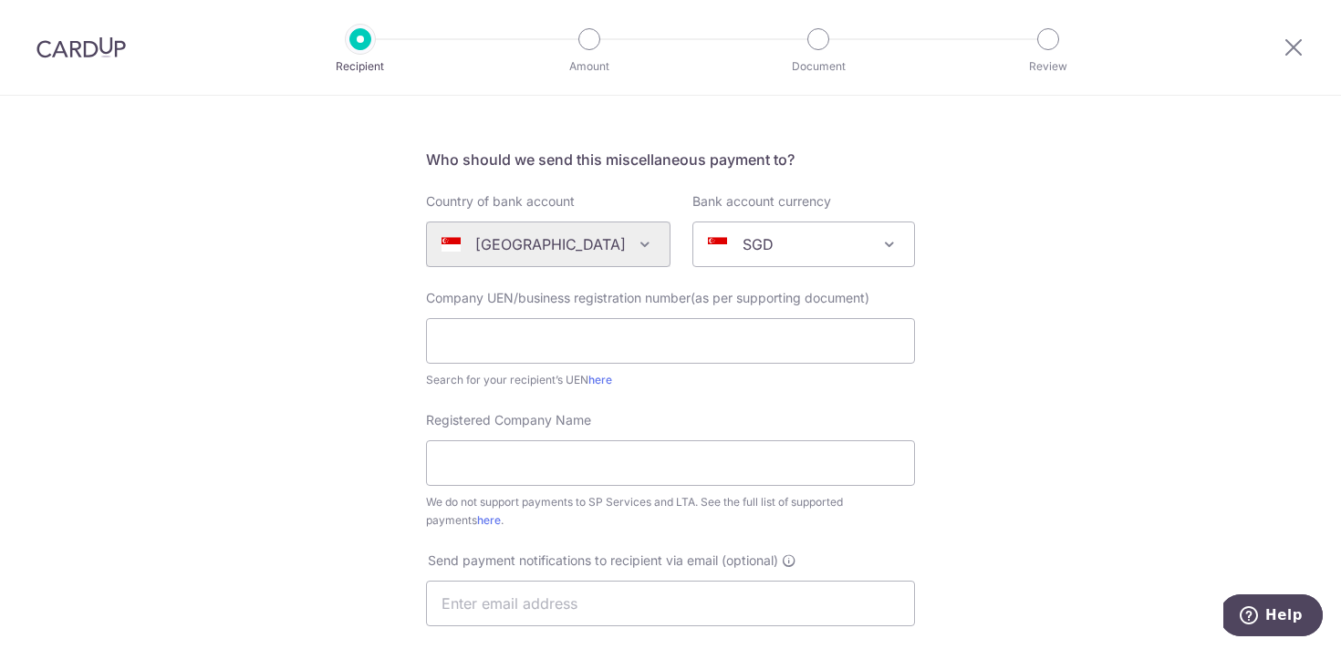
scroll to position [65, 0]
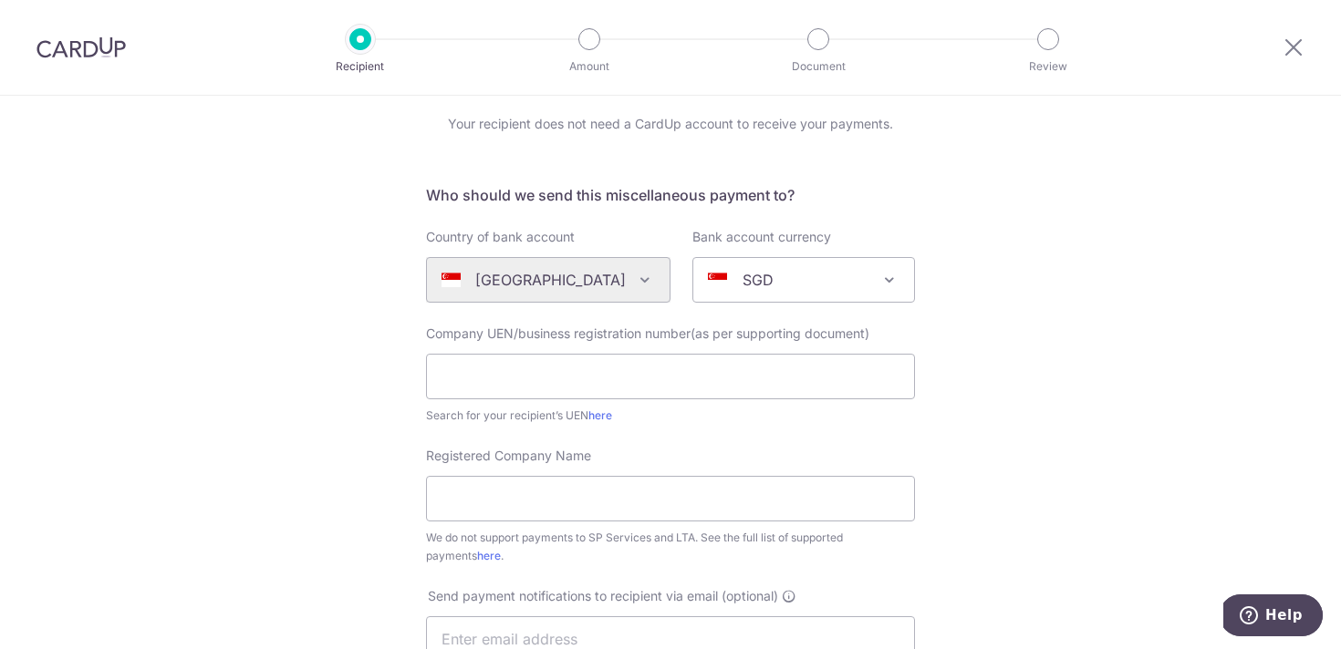
click at [971, 362] on div "Who would you like to pay? Your recipient does not need a CardUp account to rec…" at bounding box center [670, 596] width 1341 height 1131
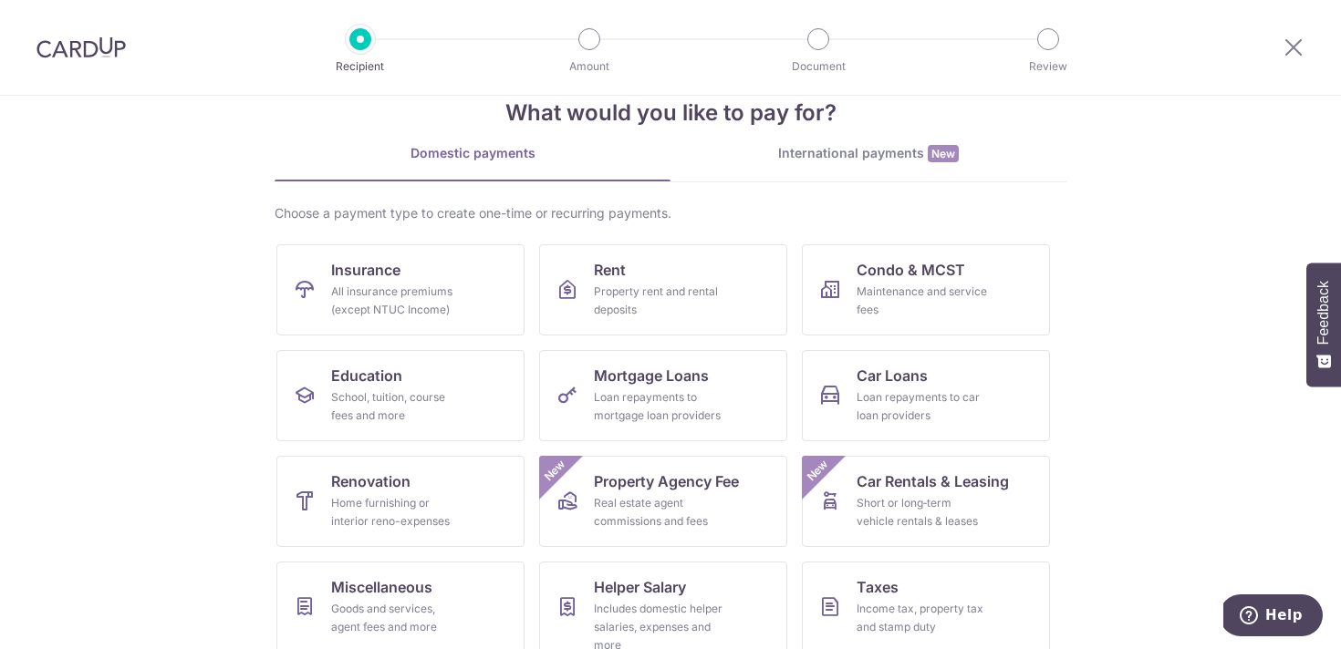
scroll to position [50, 0]
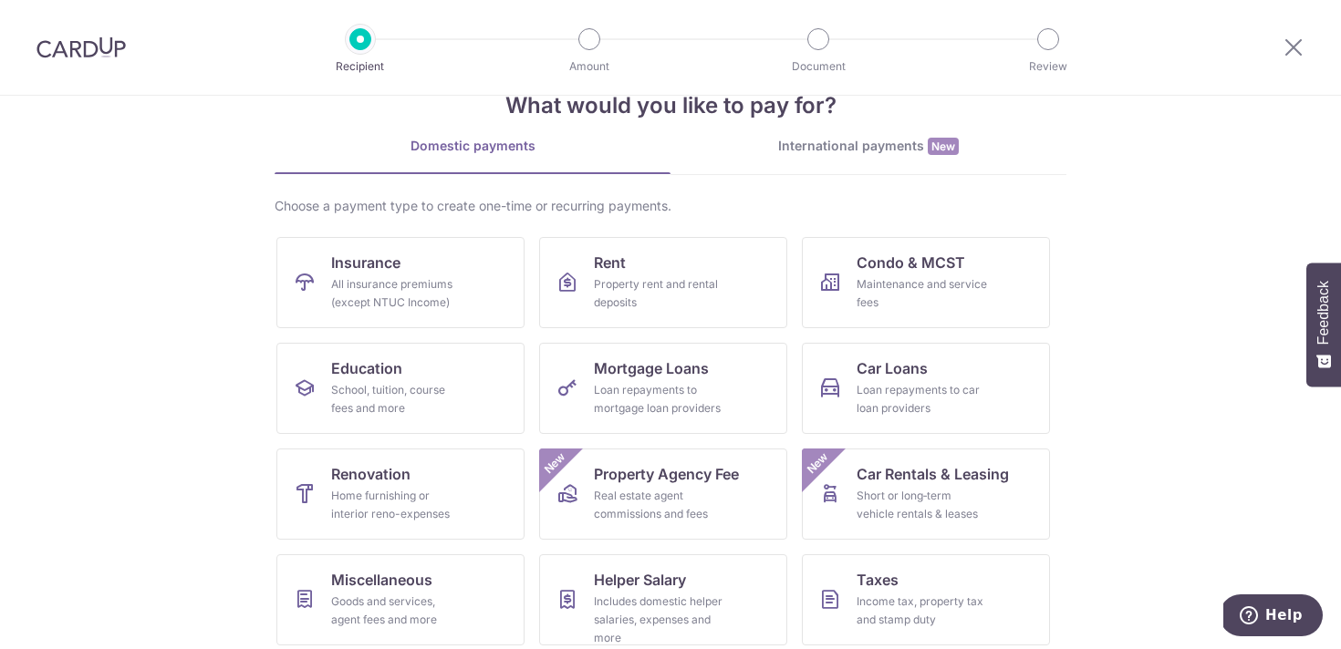
click at [805, 168] on link "International payments New" at bounding box center [868, 155] width 396 height 37
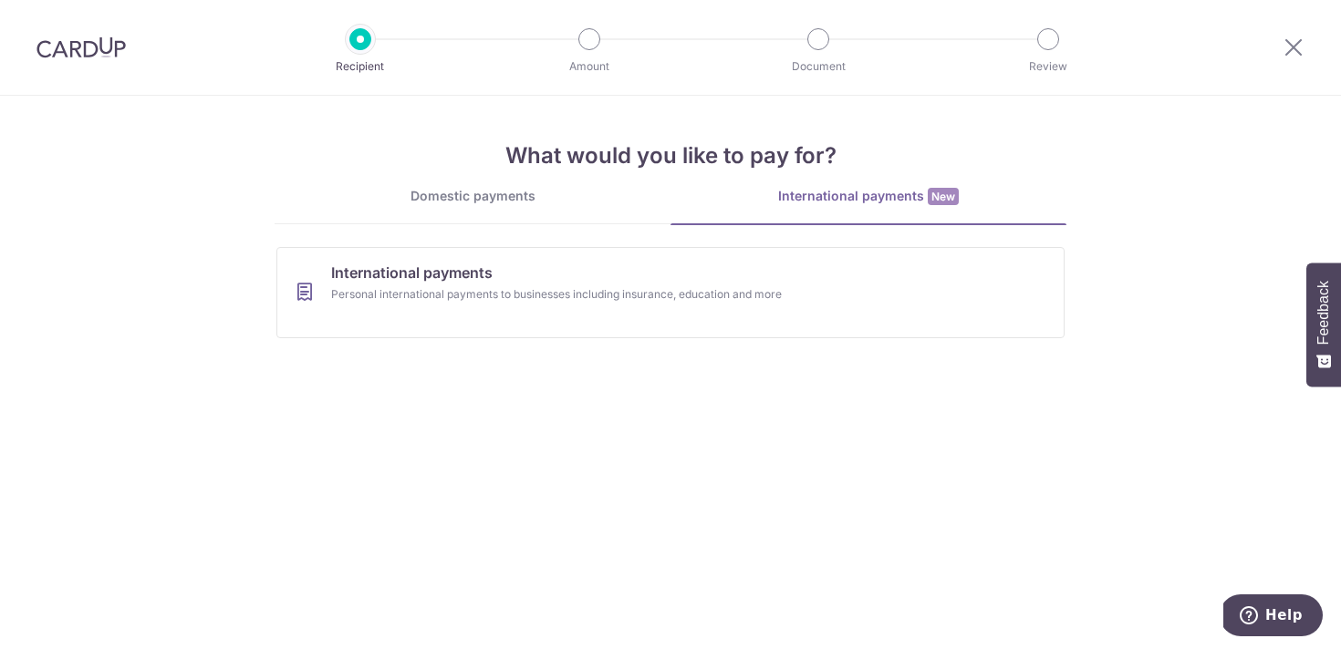
scroll to position [0, 0]
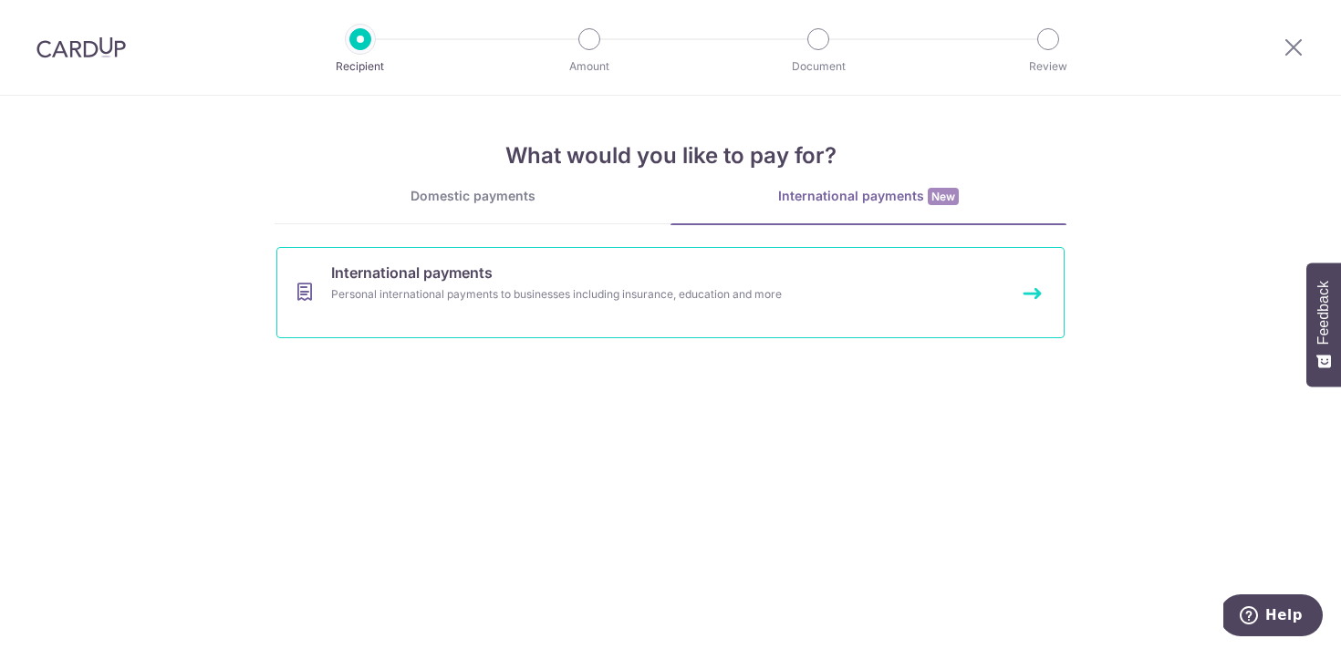
click at [657, 275] on link "International payments Personal international payments to businesses including …" at bounding box center [670, 292] width 788 height 91
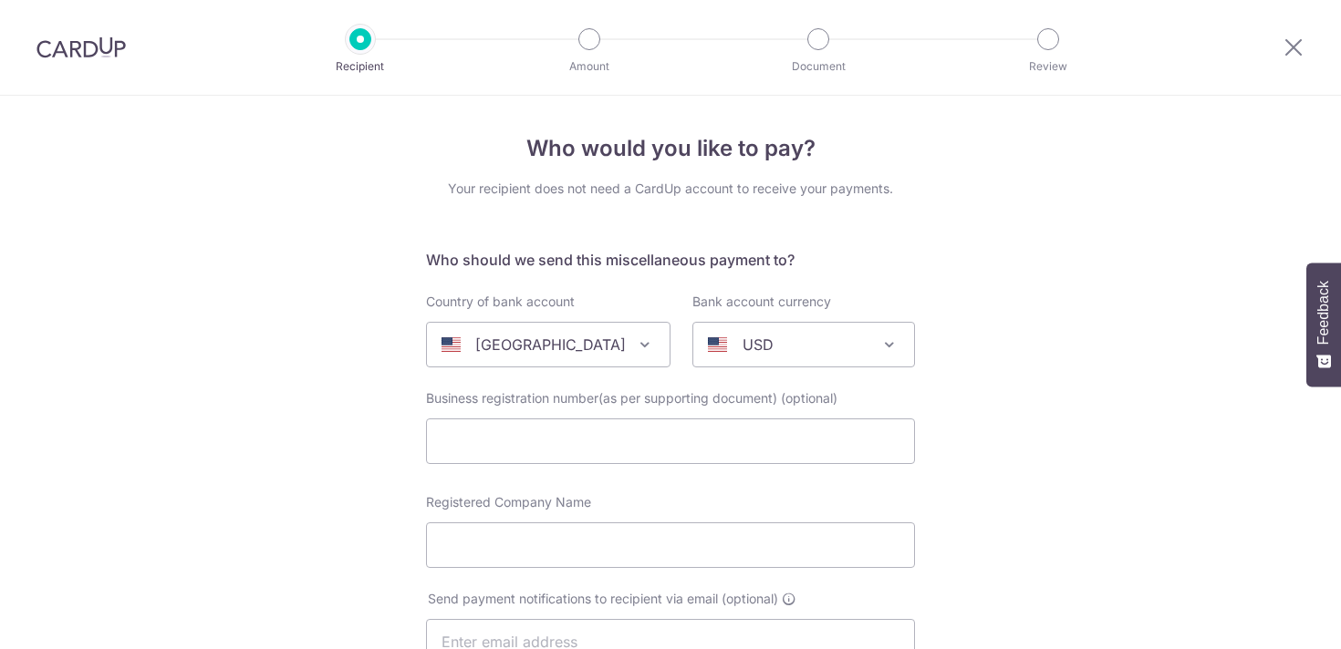
select select
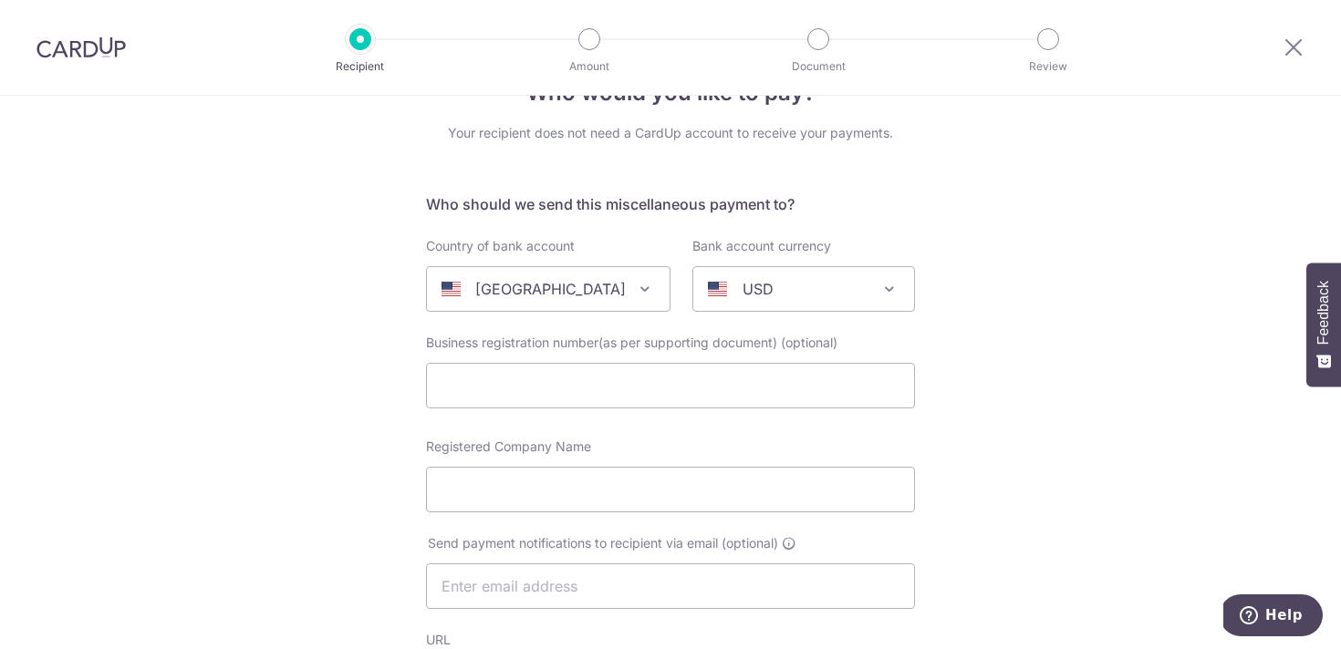
scroll to position [66, 0]
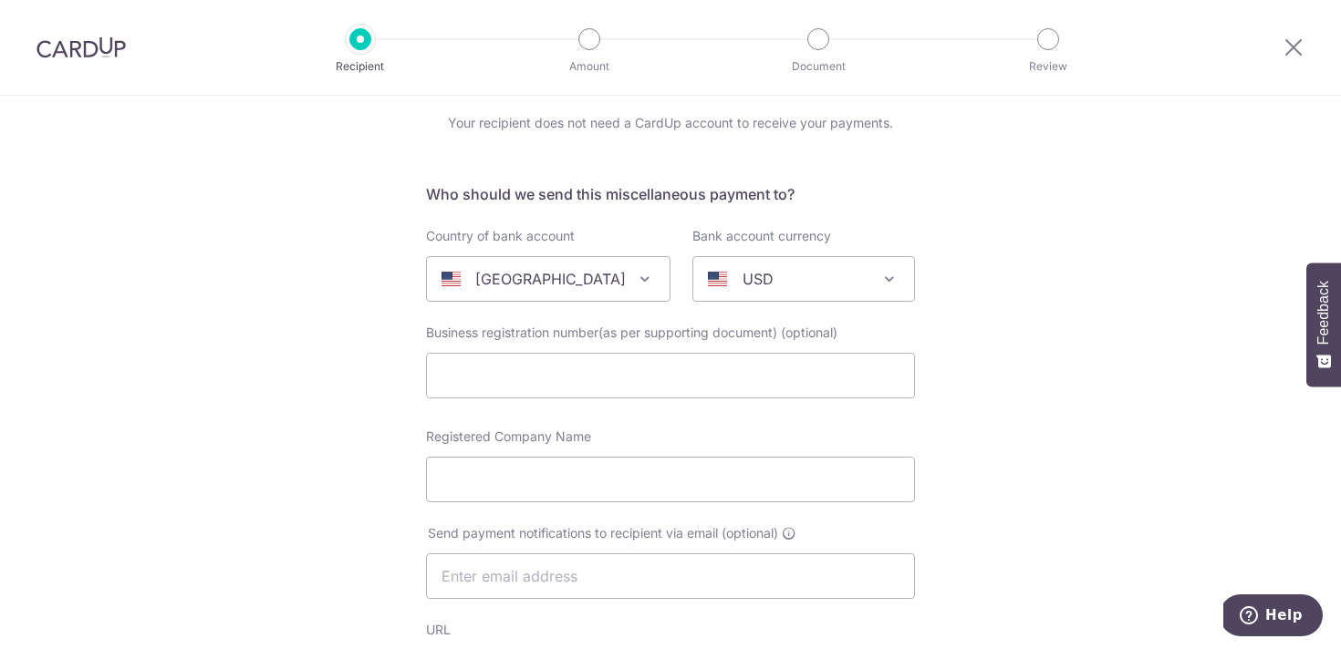
click at [634, 284] on span at bounding box center [645, 279] width 22 height 22
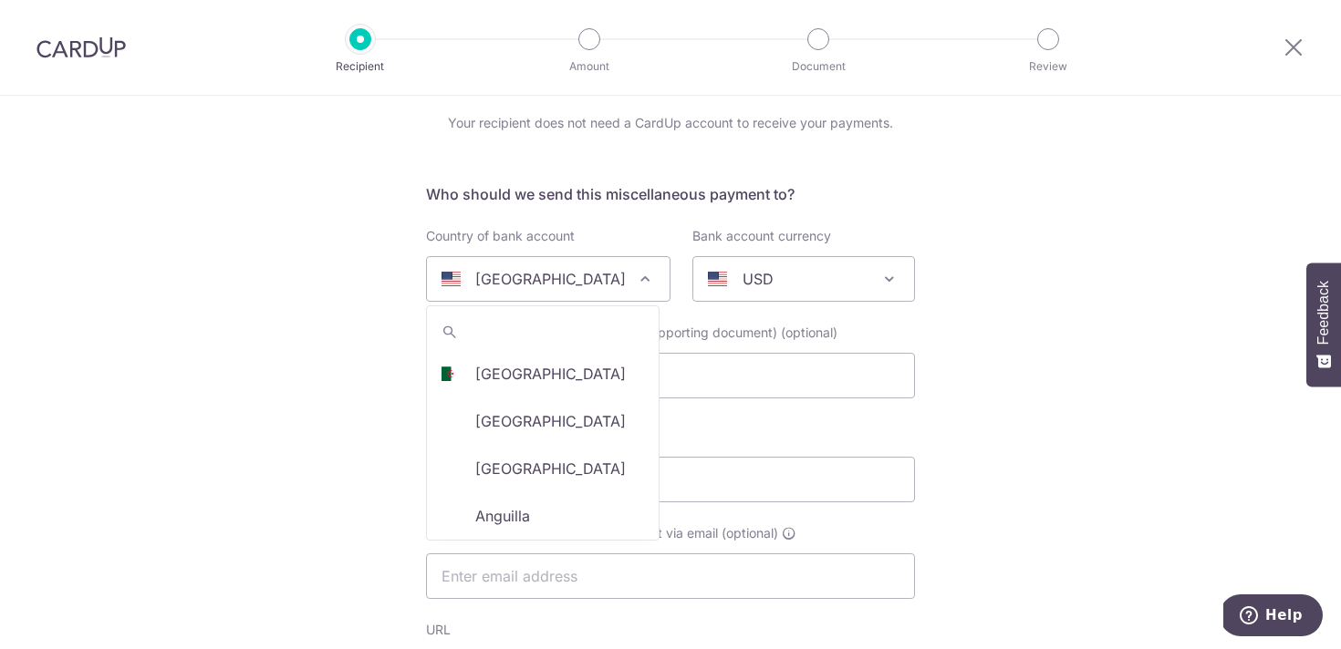
scroll to position [5593, 0]
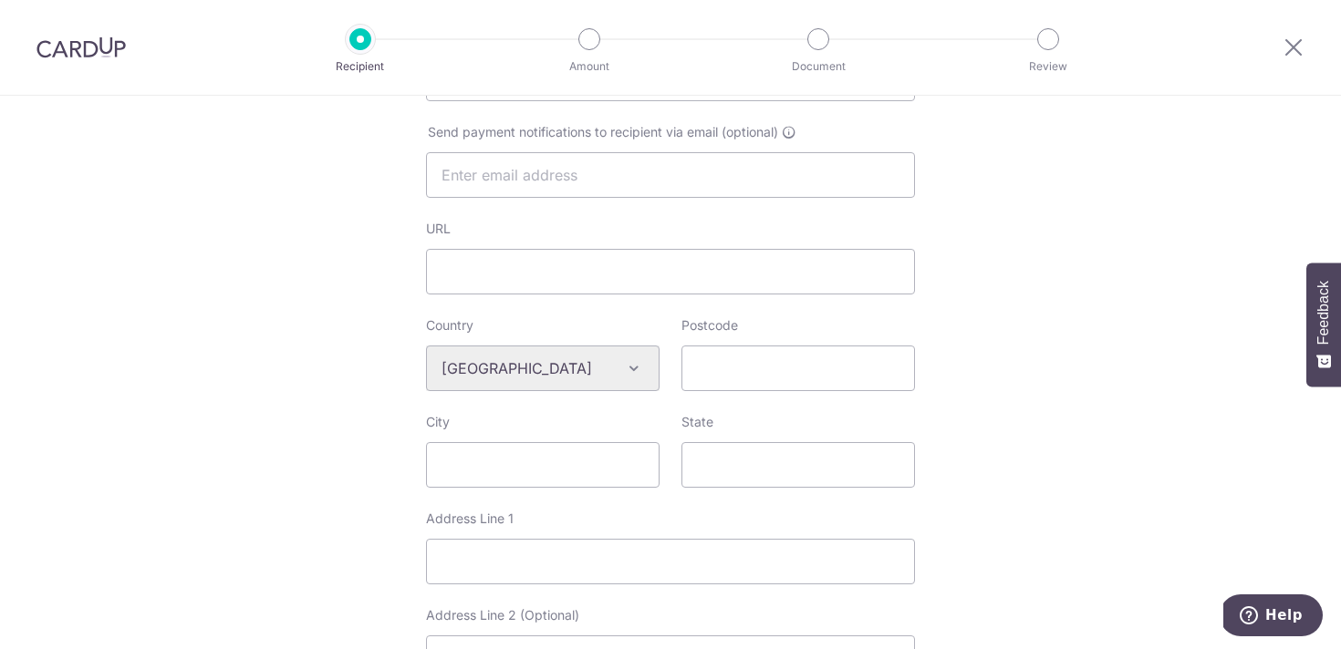
scroll to position [471, 0]
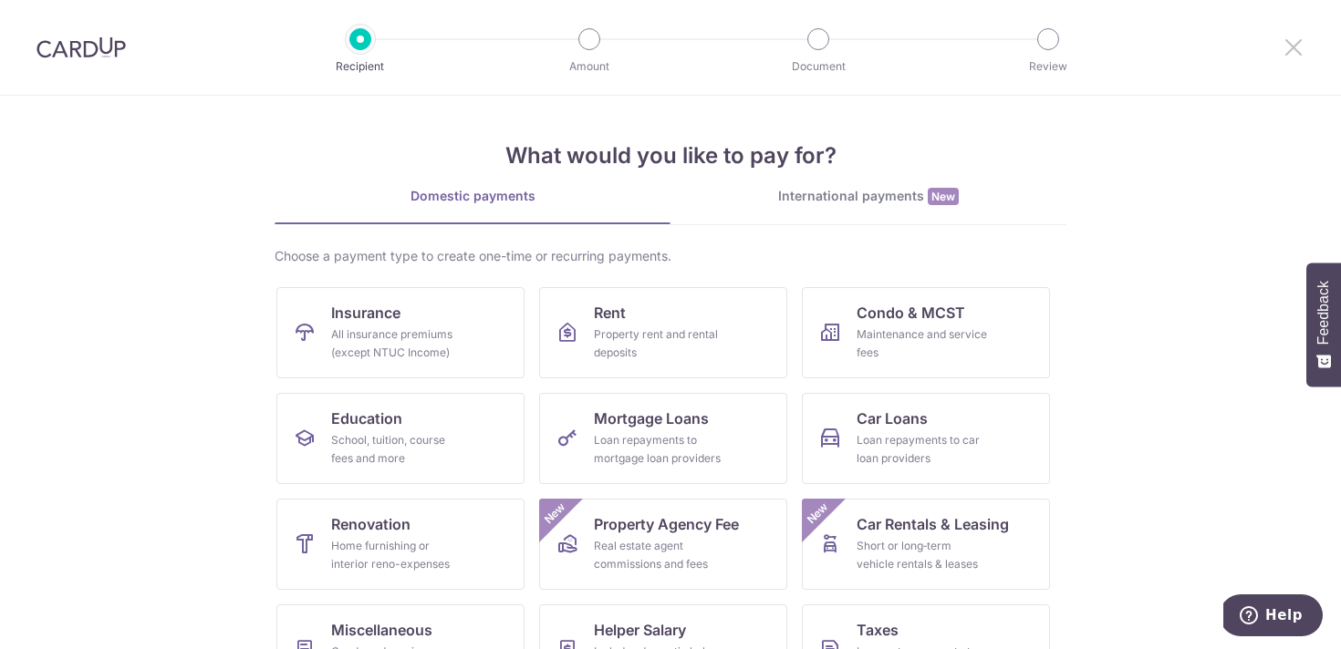
click at [1294, 48] on icon at bounding box center [1294, 47] width 22 height 23
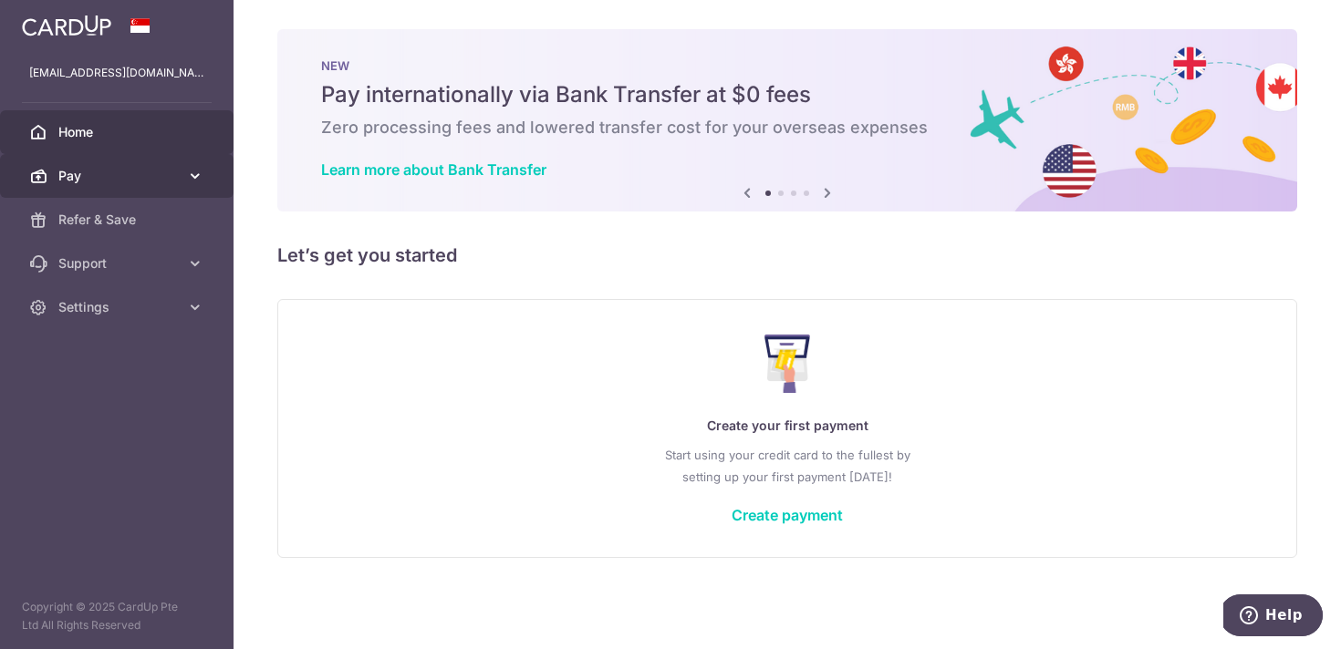
click at [125, 169] on span "Pay" at bounding box center [118, 176] width 120 height 18
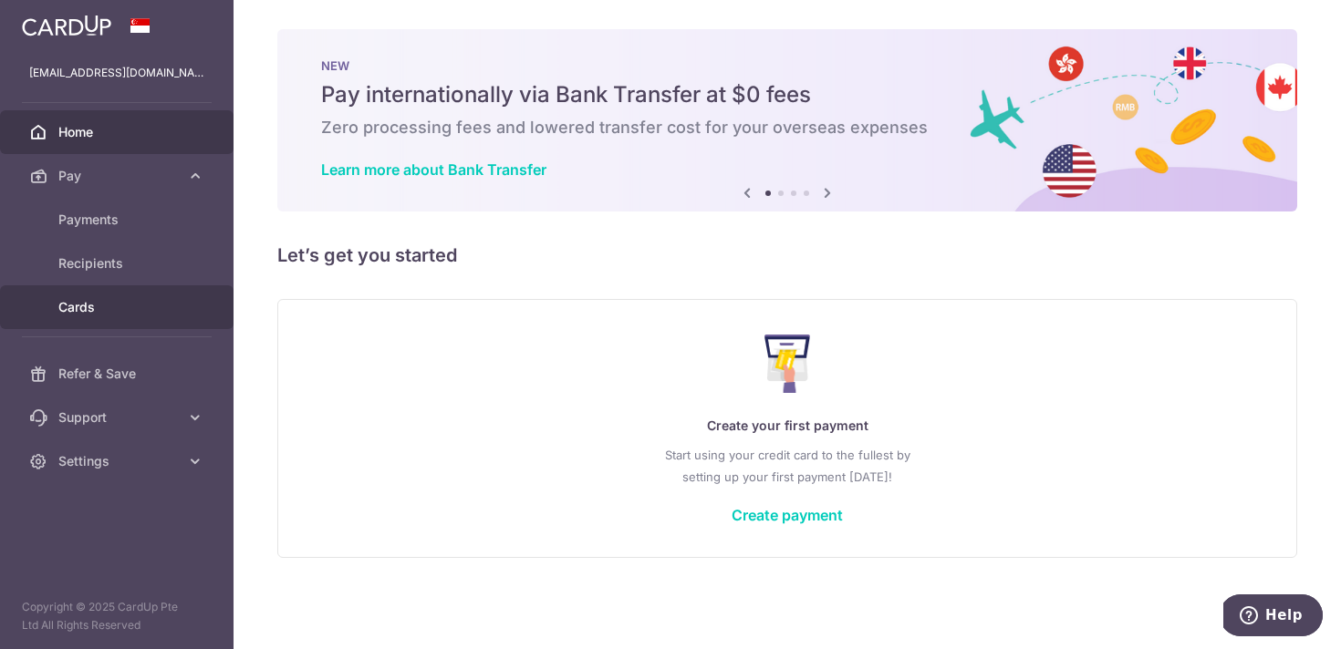
click at [114, 300] on span "Cards" at bounding box center [118, 307] width 120 height 18
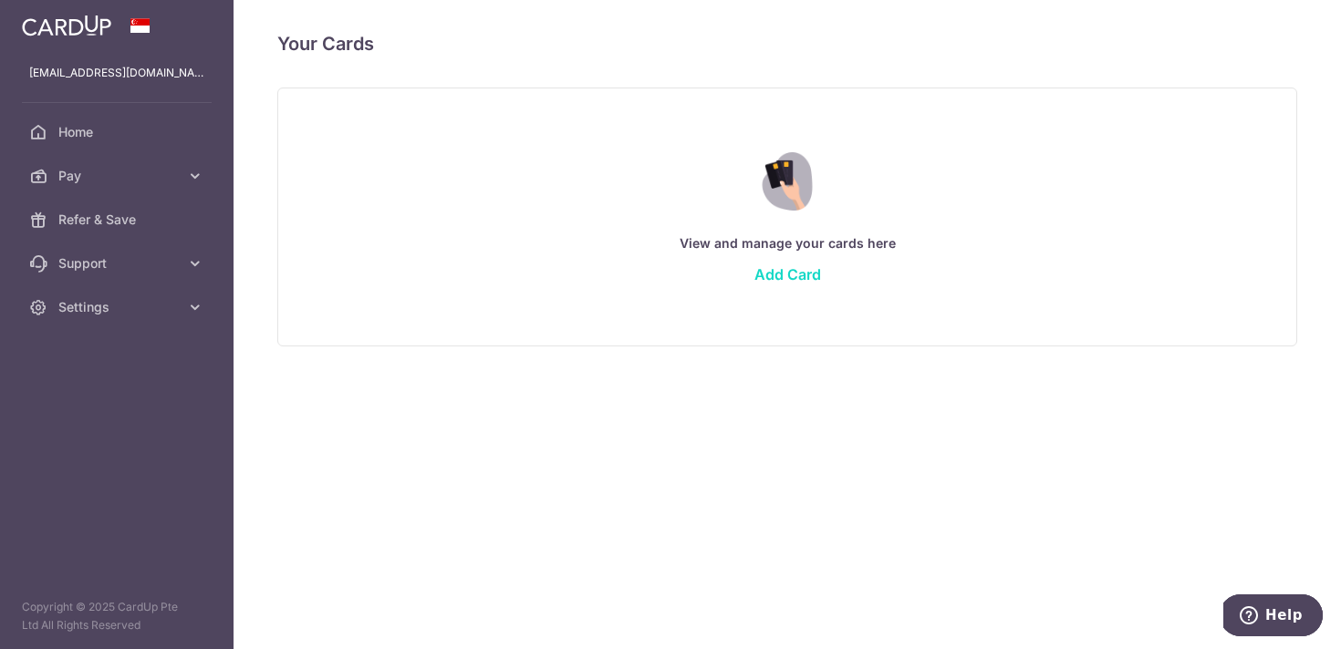
click at [784, 278] on link "Add Card" at bounding box center [787, 274] width 67 height 18
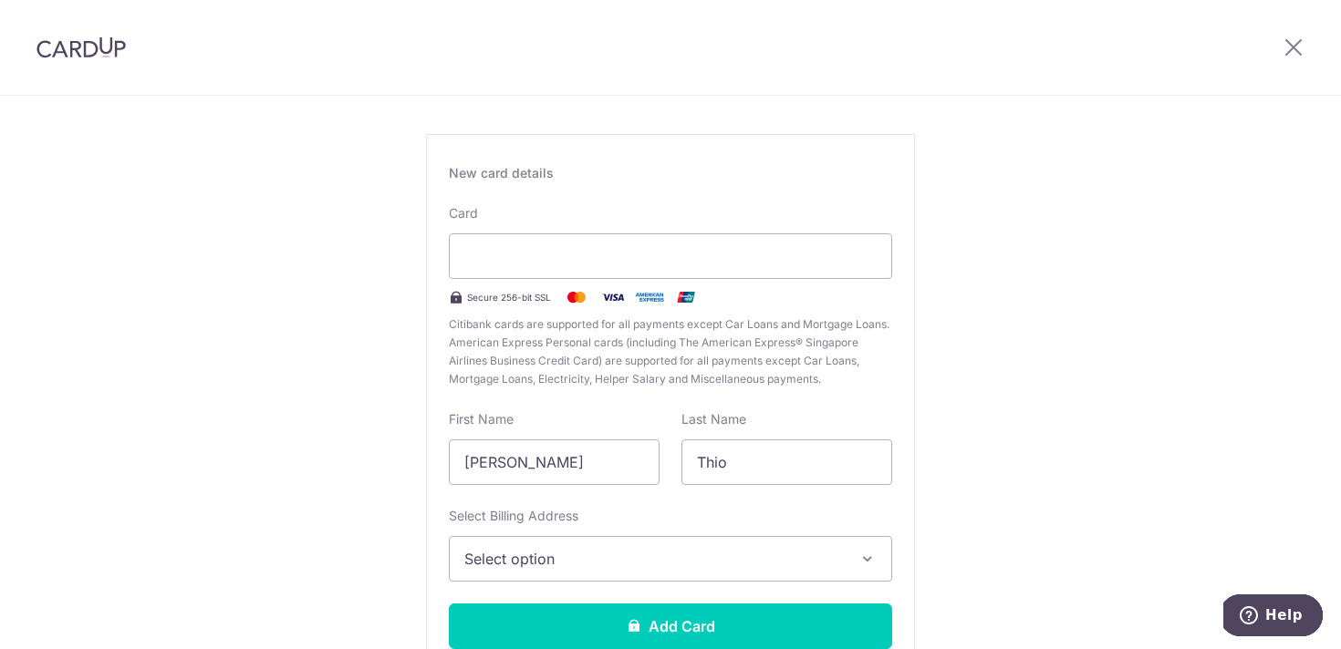
scroll to position [80, 0]
click at [1106, 297] on div "New Card Details New card details Card Secure 256-bit SSL Citibank cards are su…" at bounding box center [670, 399] width 1341 height 766
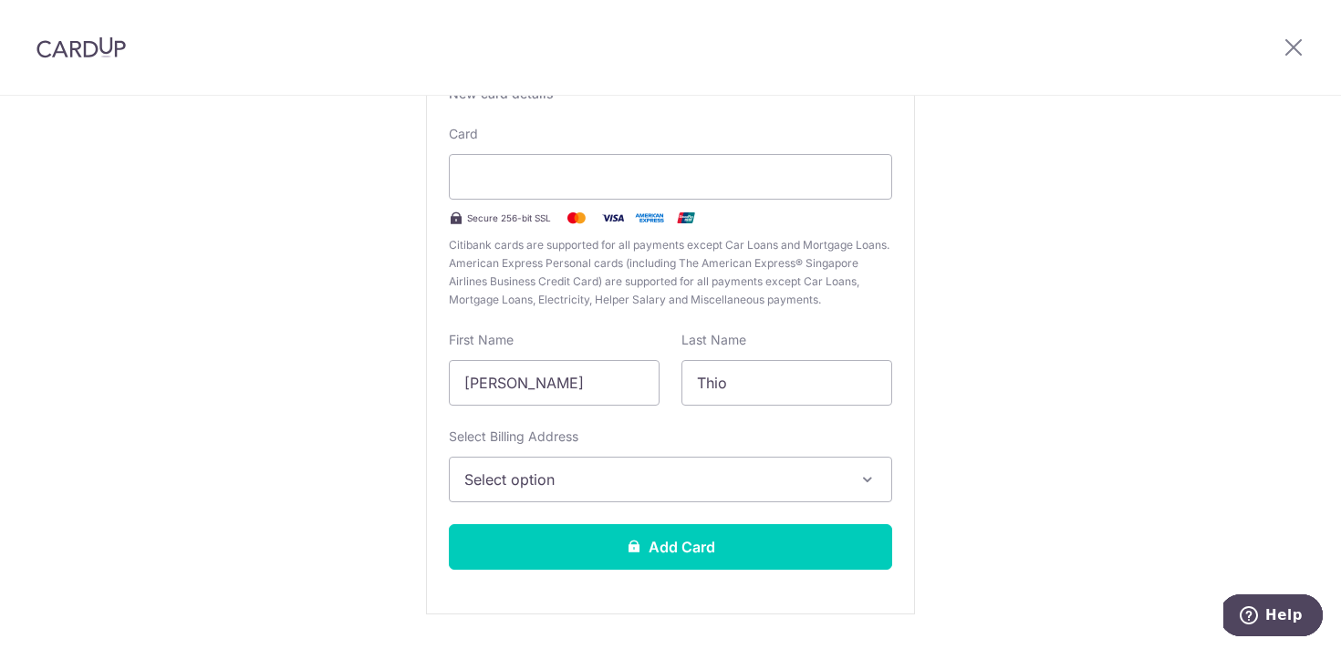
scroll to position [164, 0]
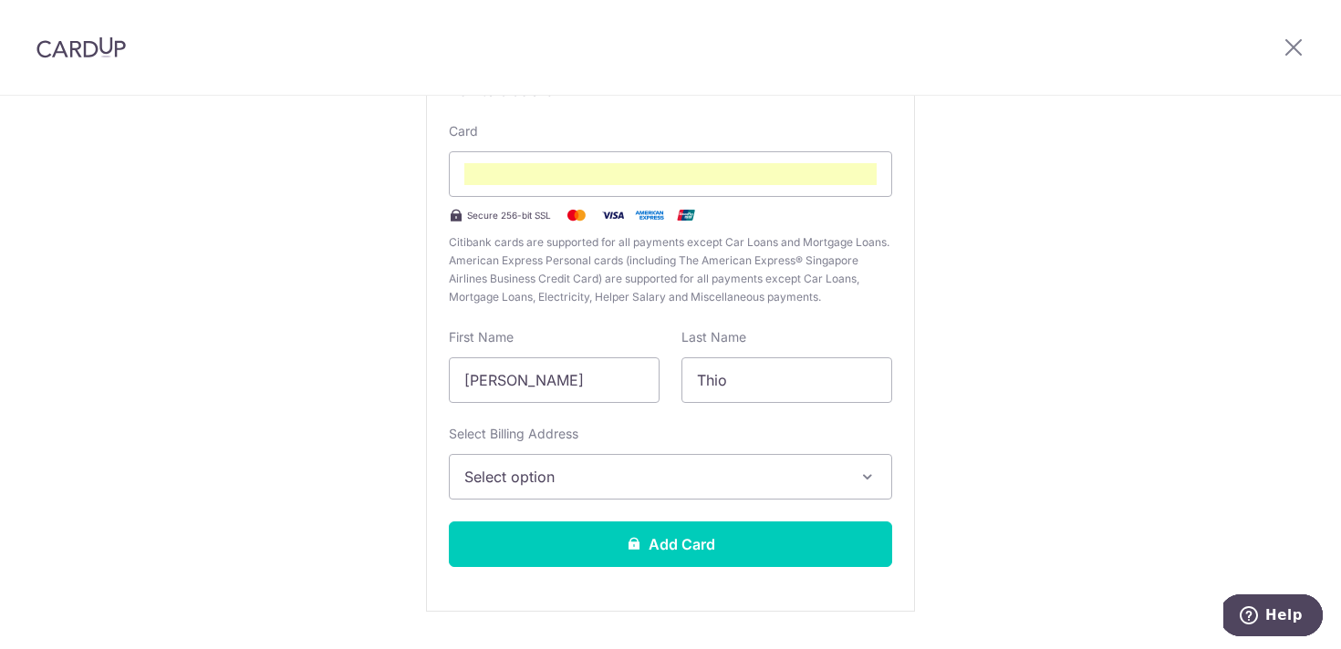
click at [651, 484] on span "Select option" at bounding box center [653, 477] width 379 height 22
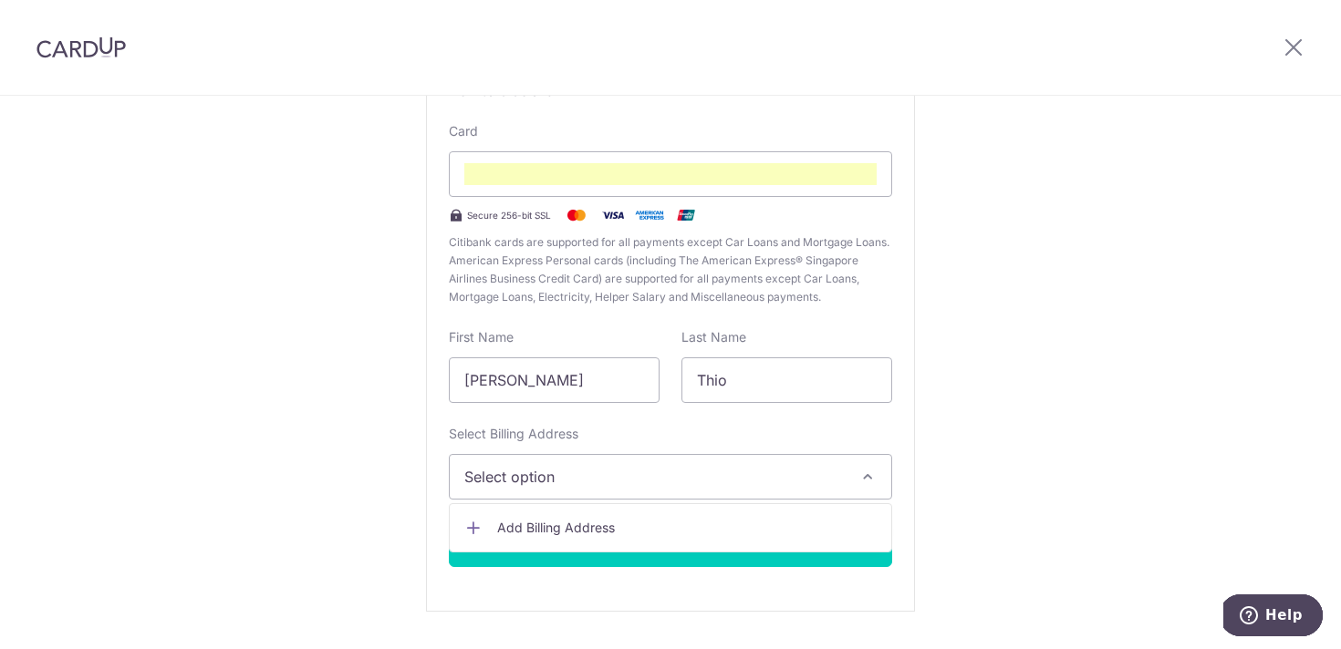
click at [646, 528] on span "Add Billing Address" at bounding box center [686, 528] width 379 height 18
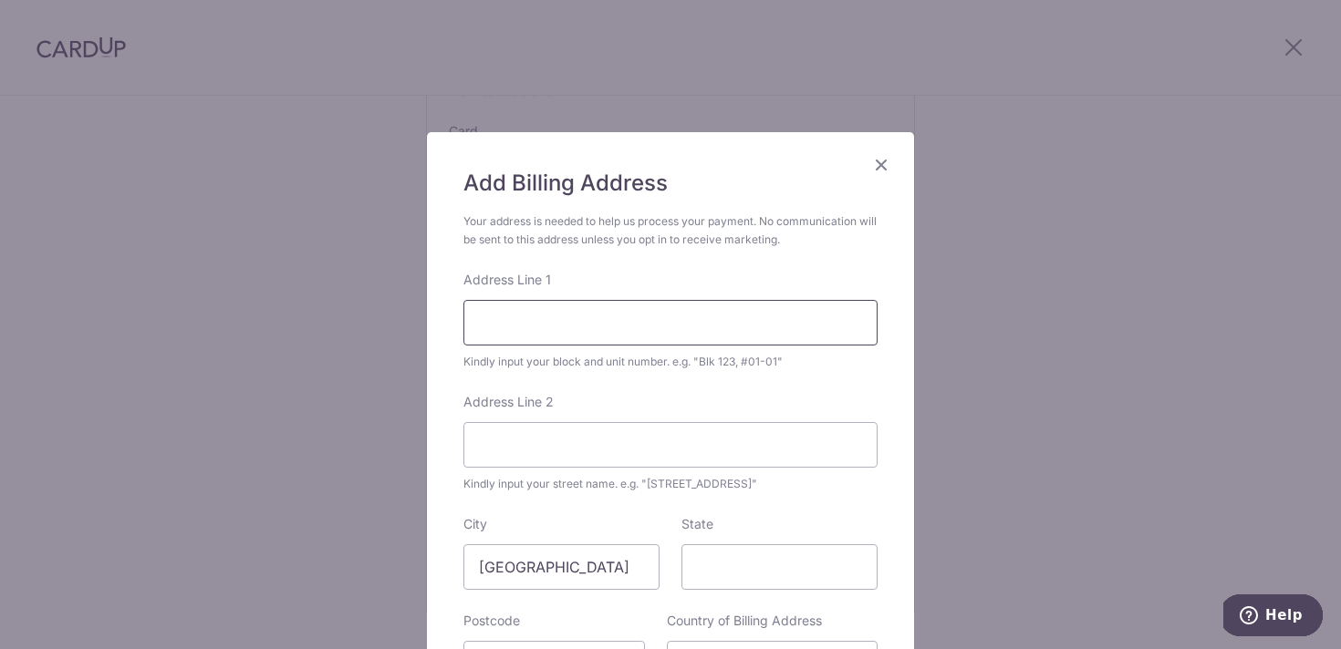
click at [597, 330] on input "Address Line 1" at bounding box center [670, 323] width 414 height 46
type input "147 Tampines Avenue 5"
type input "521147"
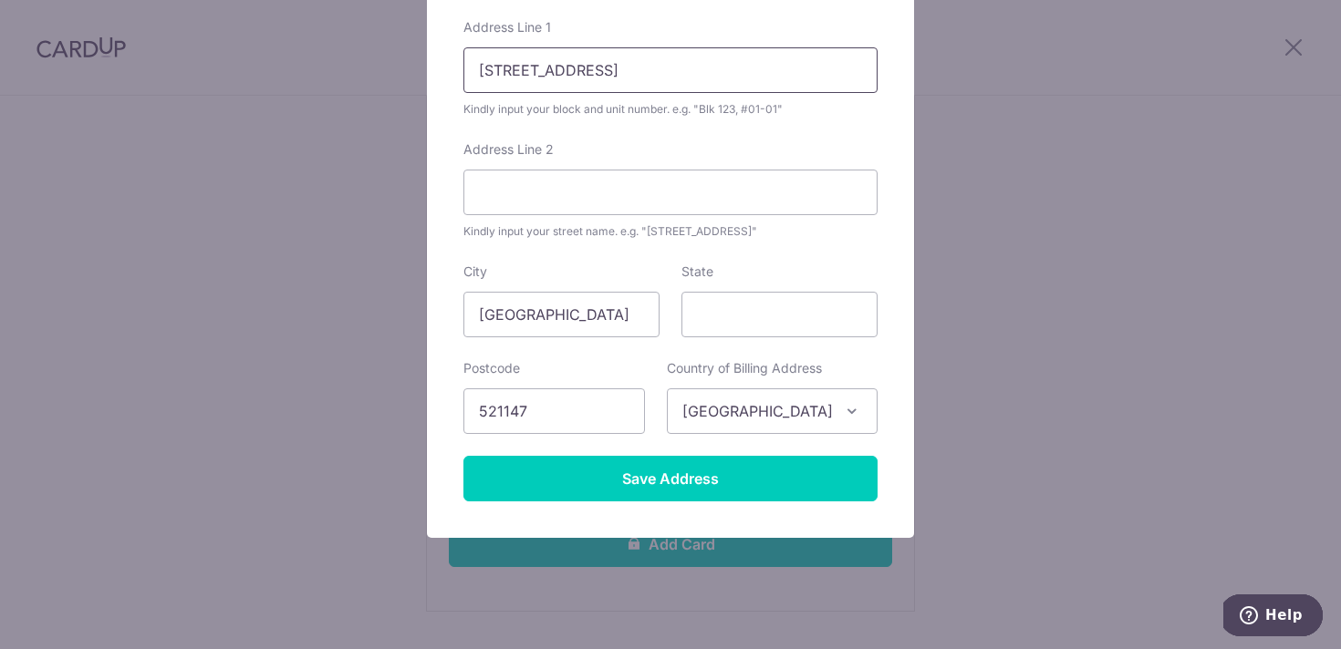
scroll to position [257, 0]
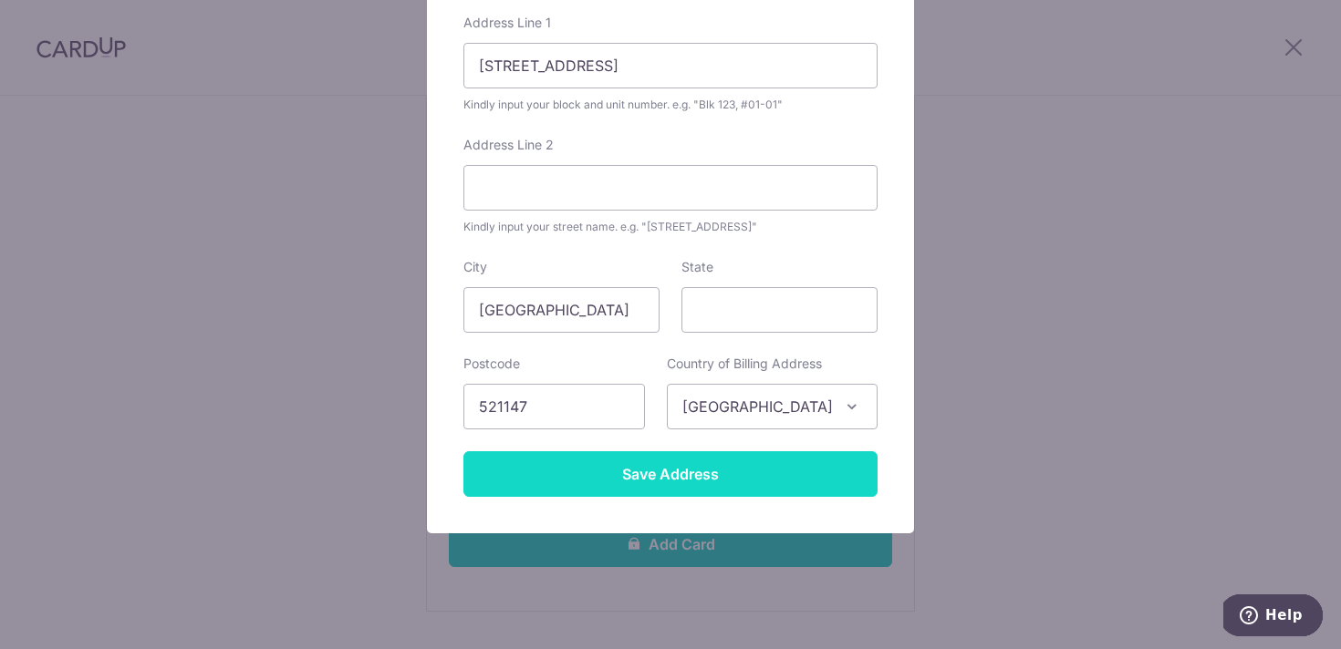
click at [644, 486] on input "Save Address" at bounding box center [670, 475] width 414 height 46
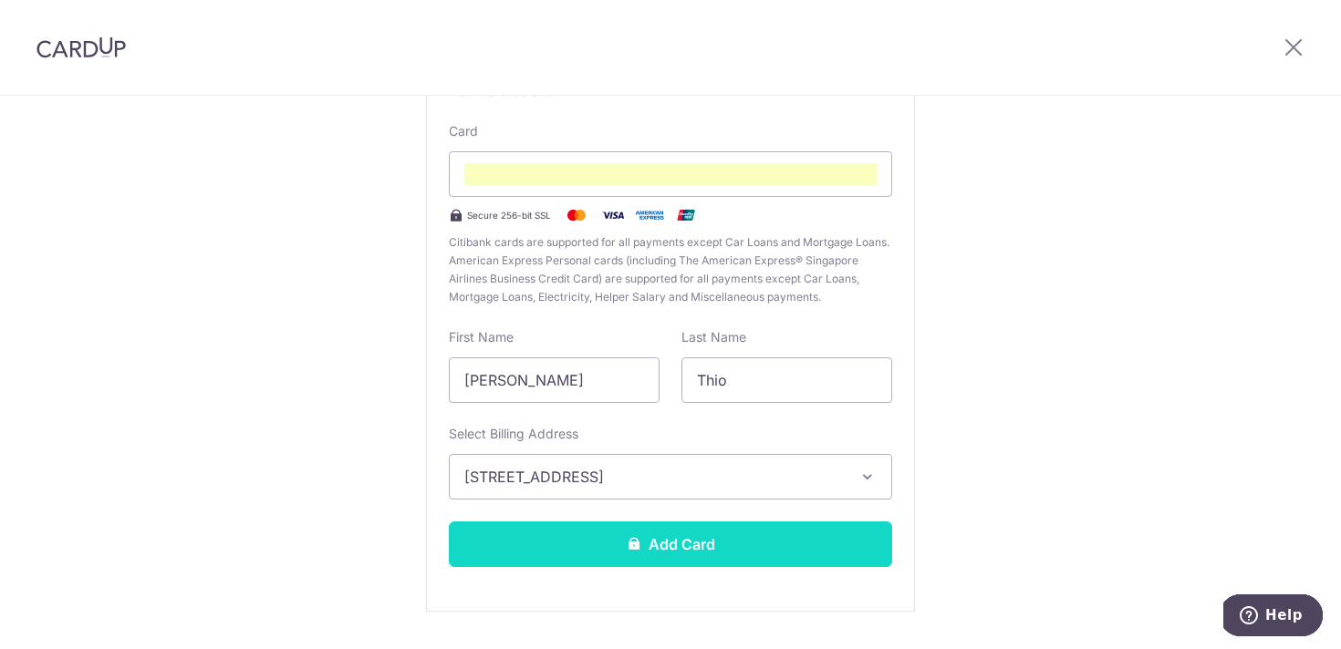
click at [660, 541] on button "Add Card" at bounding box center [670, 545] width 443 height 46
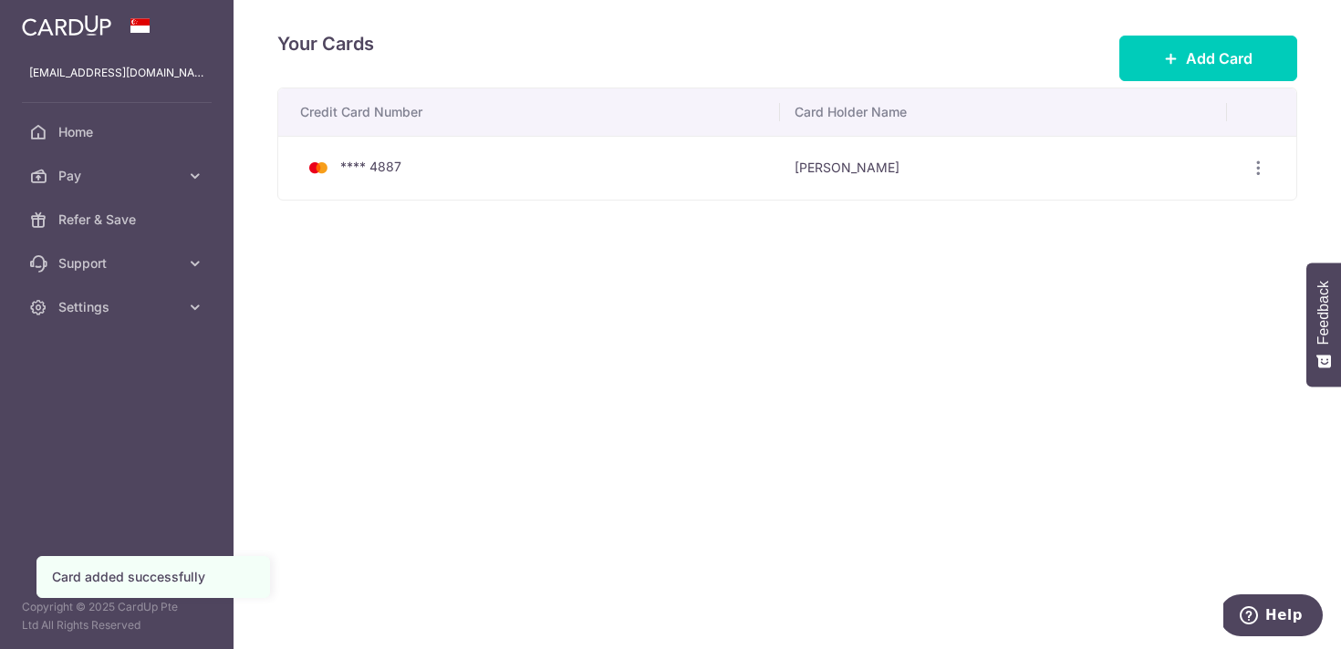
click at [685, 282] on div "Your Cards Add Card Credit Card Number Card Holder Name **** 4887 Thomas Thio V…" at bounding box center [787, 324] width 1107 height 649
click at [1023, 186] on td "Thomas Thio" at bounding box center [1003, 168] width 447 height 64
click at [1261, 177] on div "View/Edit Delete" at bounding box center [1258, 168] width 34 height 34
click at [647, 266] on div "Your Cards Add Card Credit Card Number Card Holder Name **** 4887 Thomas Thio V…" at bounding box center [787, 324] width 1107 height 649
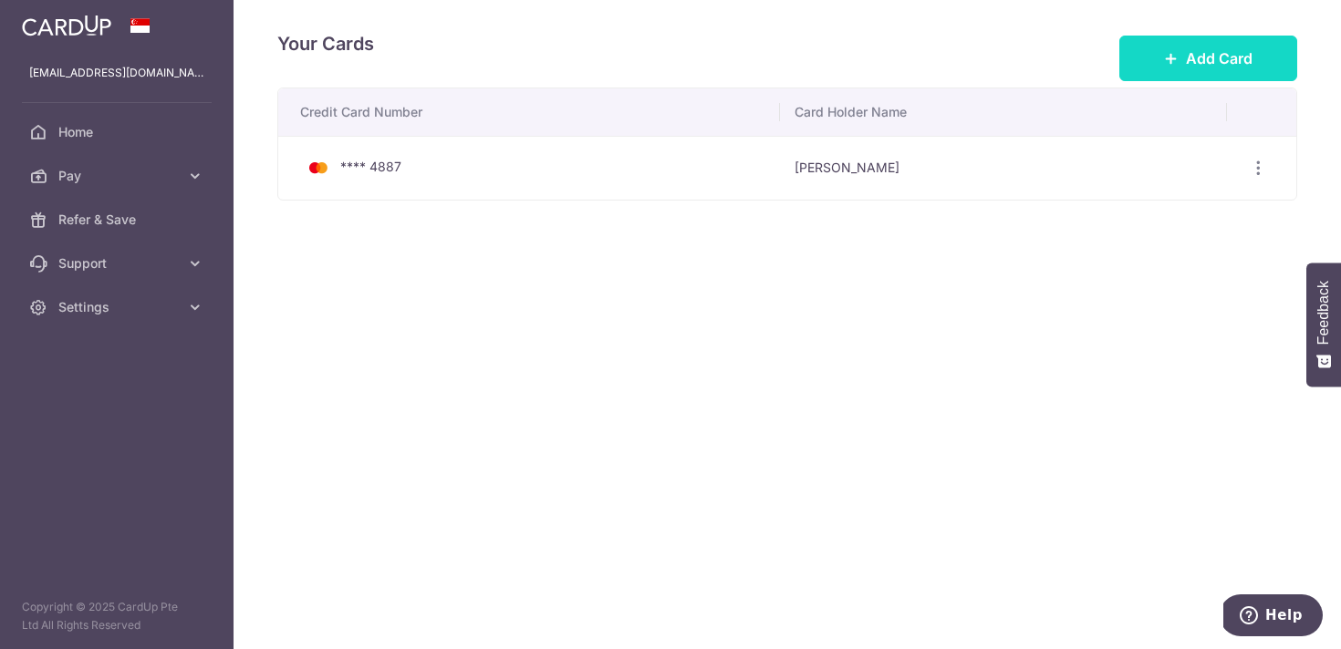
click at [1137, 61] on button "Add Card" at bounding box center [1208, 59] width 178 height 46
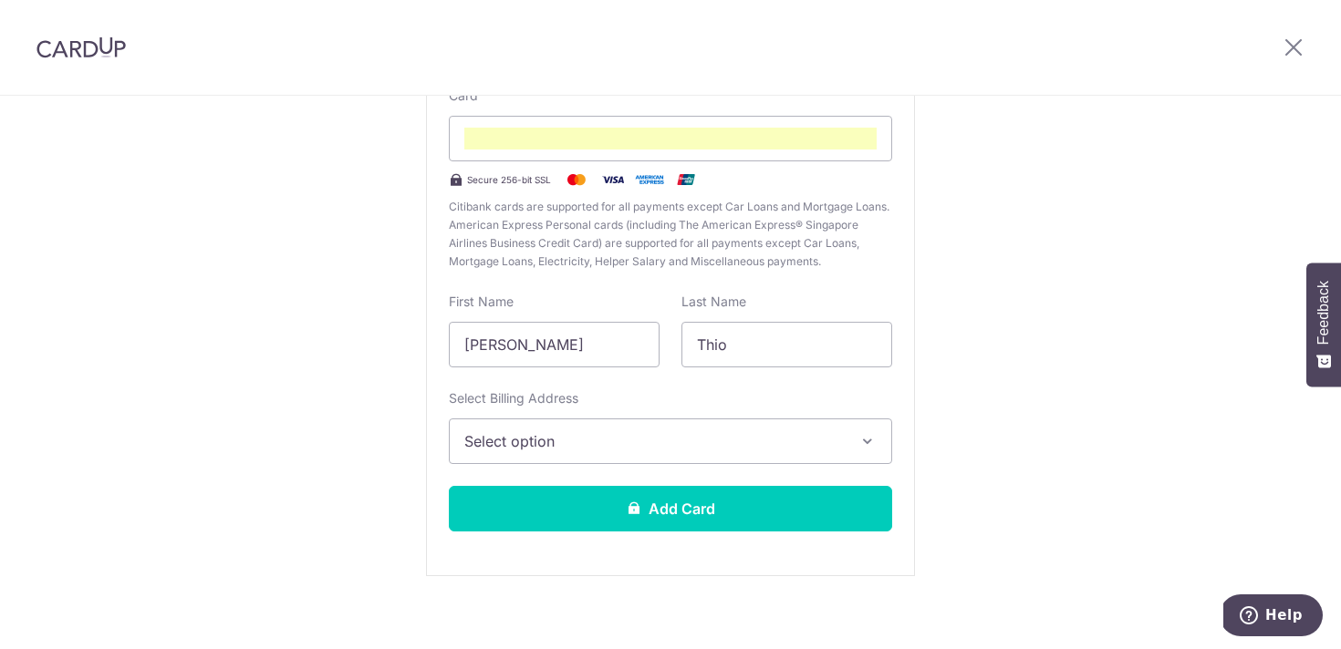
scroll to position [203, 0]
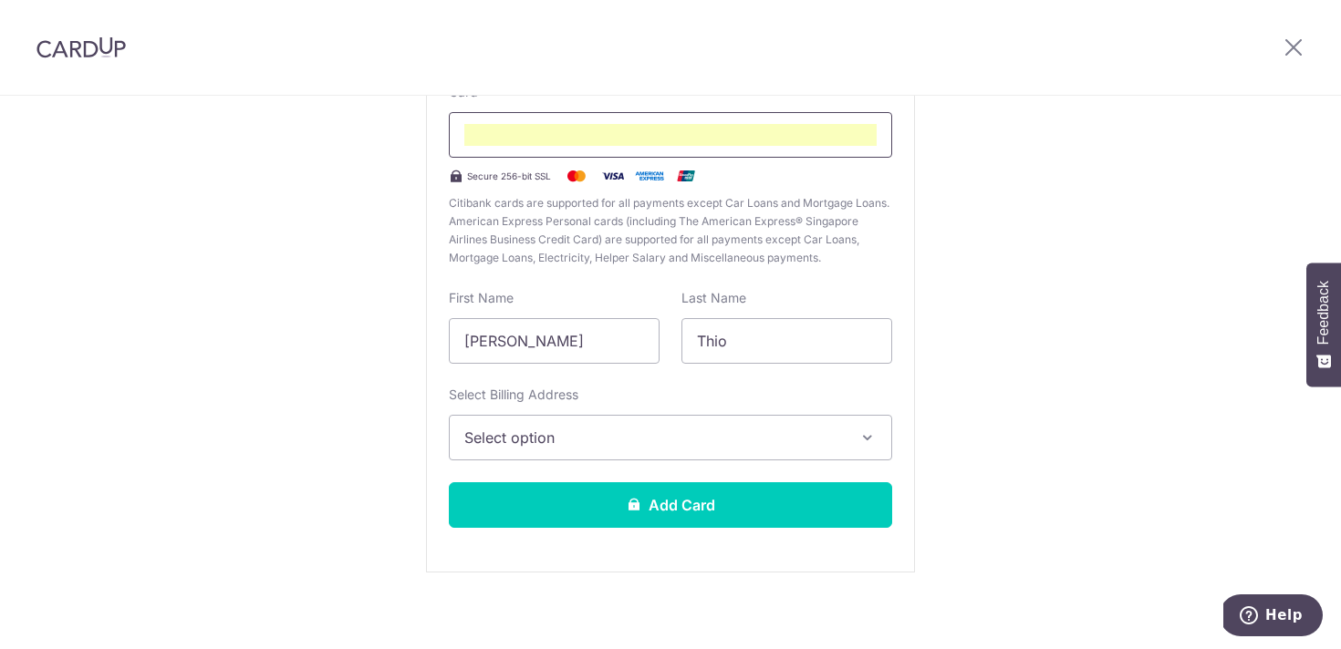
click at [674, 122] on div at bounding box center [670, 135] width 443 height 46
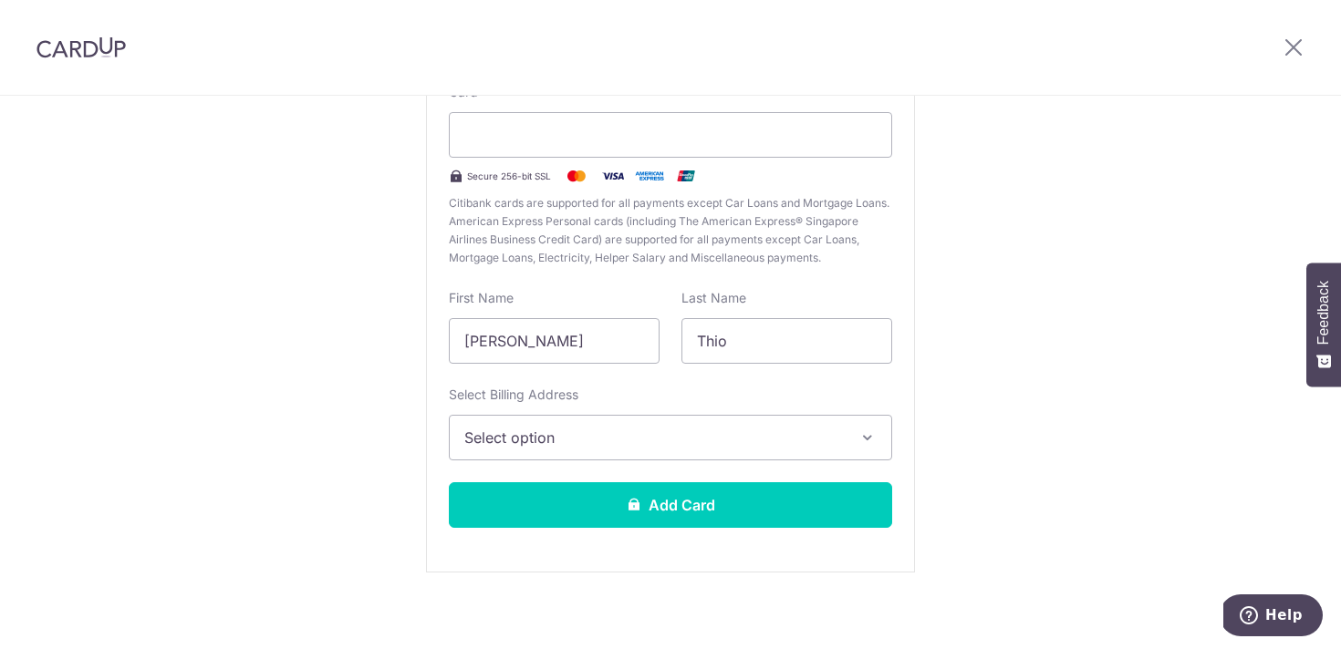
click at [526, 243] on span "Citibank cards are supported for all payments except Car Loans and Mortgage Loa…" at bounding box center [670, 230] width 443 height 73
click at [692, 448] on span "Select option" at bounding box center [653, 438] width 379 height 22
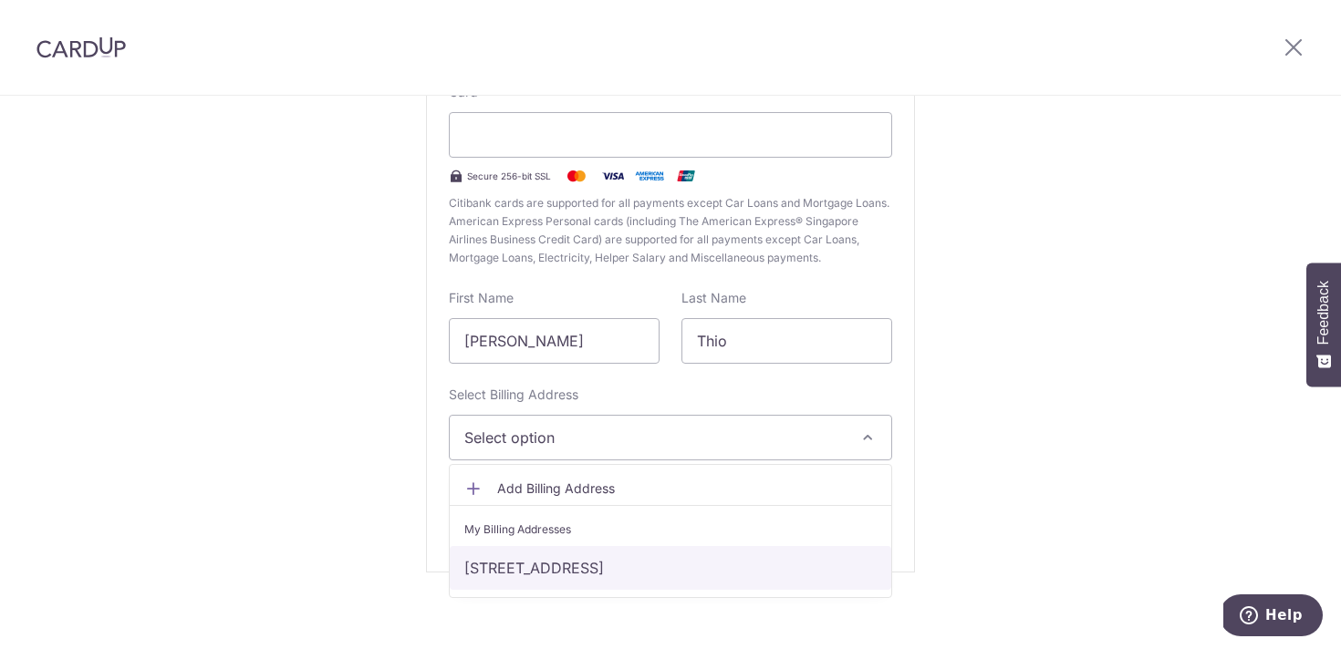
click at [709, 566] on link "[STREET_ADDRESS]" at bounding box center [670, 568] width 441 height 44
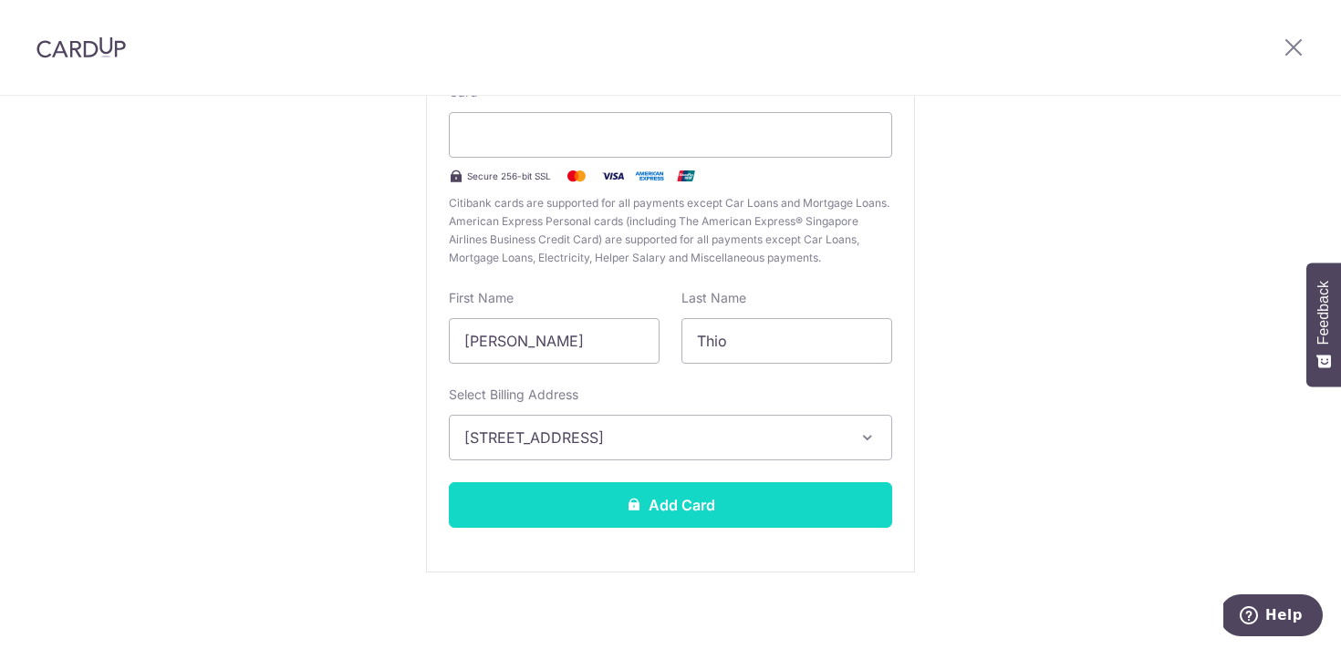
click at [685, 517] on button "Add Card" at bounding box center [670, 506] width 443 height 46
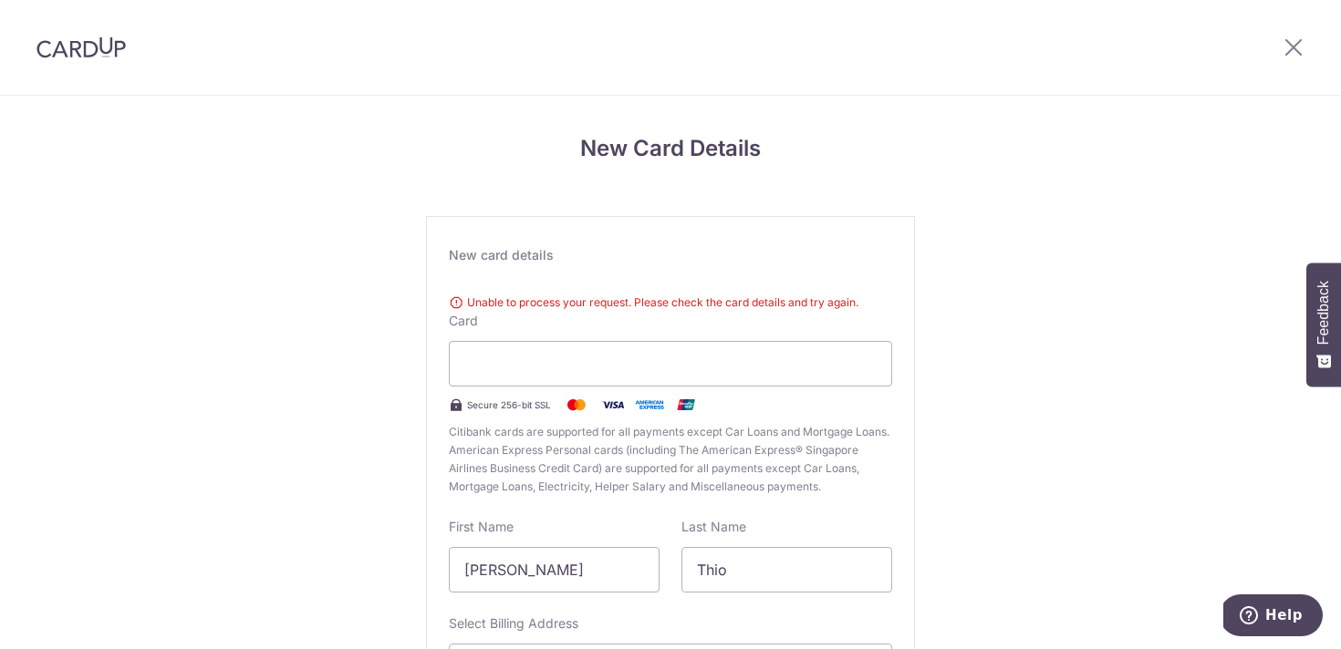
scroll to position [198, 0]
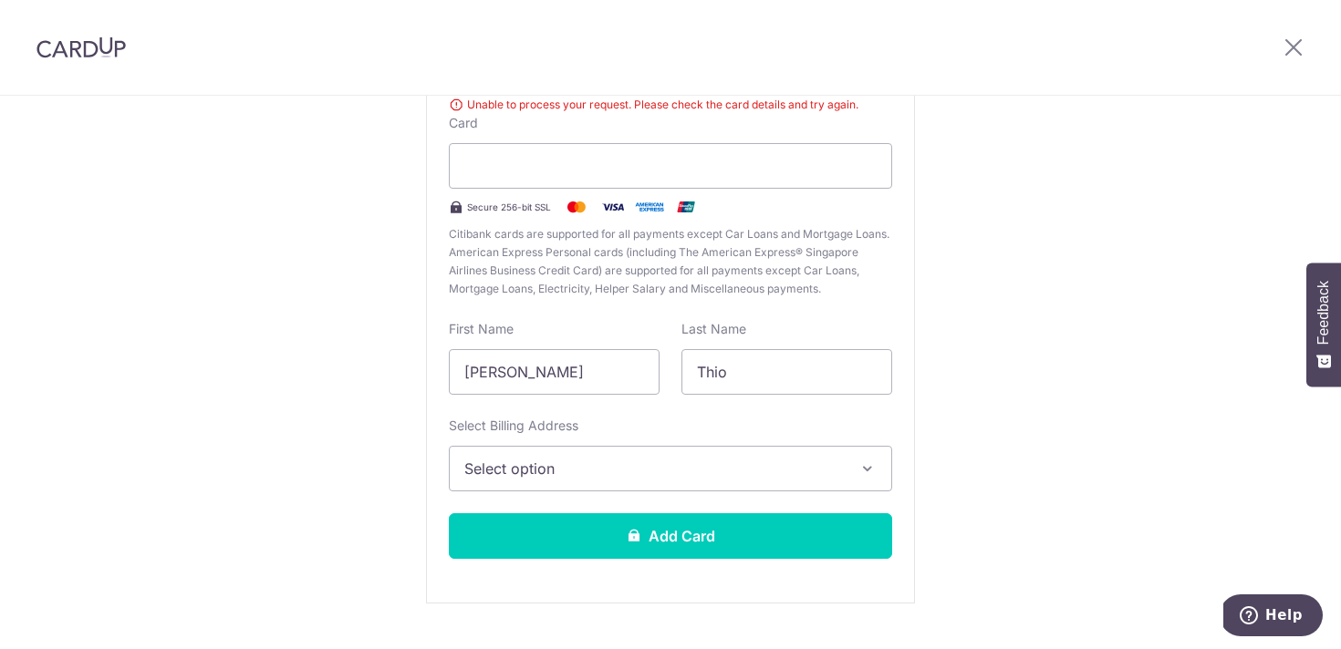
click at [1008, 265] on div "New Card Details New card details Unable to process your request. Please check …" at bounding box center [670, 294] width 1341 height 792
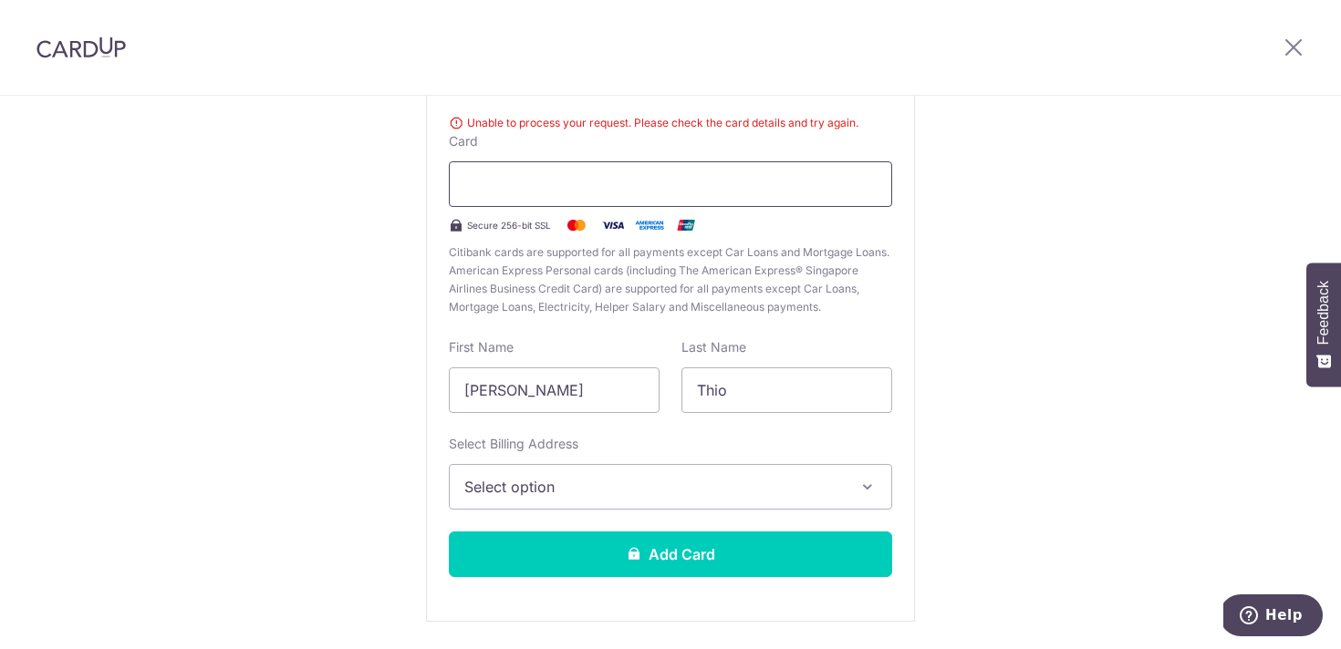
scroll to position [178, 0]
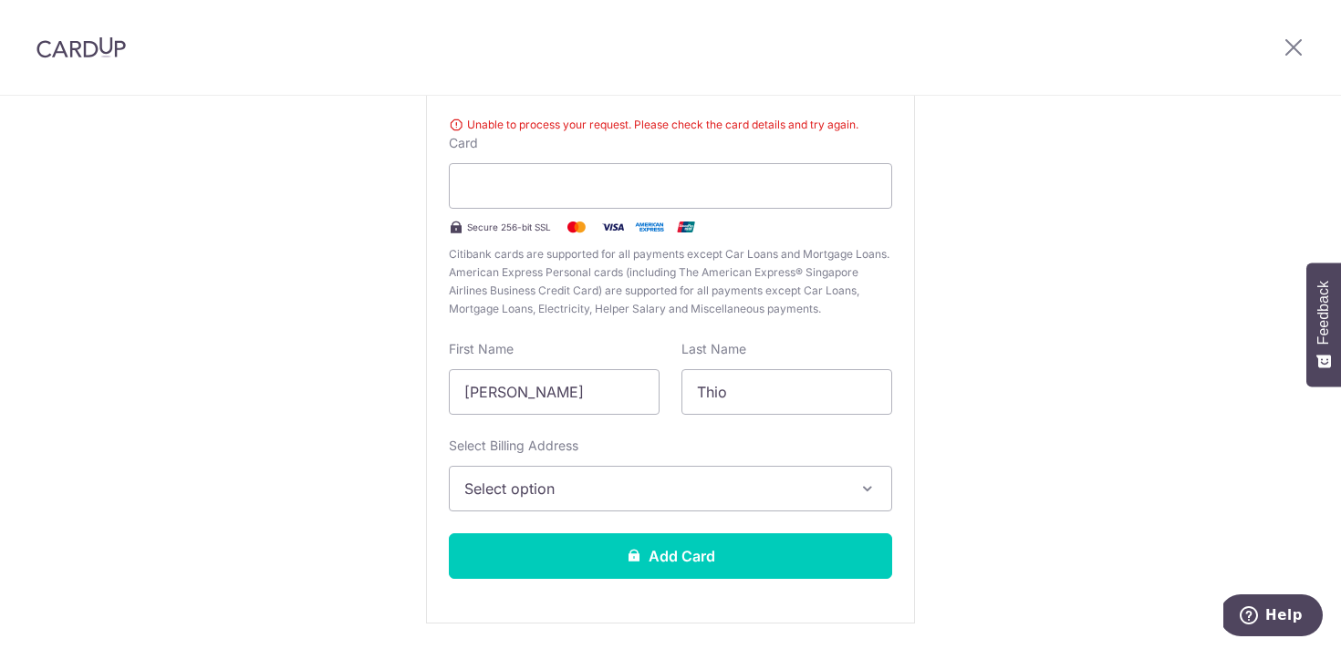
click at [1314, 41] on div at bounding box center [1293, 47] width 95 height 95
click at [1295, 45] on icon at bounding box center [1294, 47] width 22 height 23
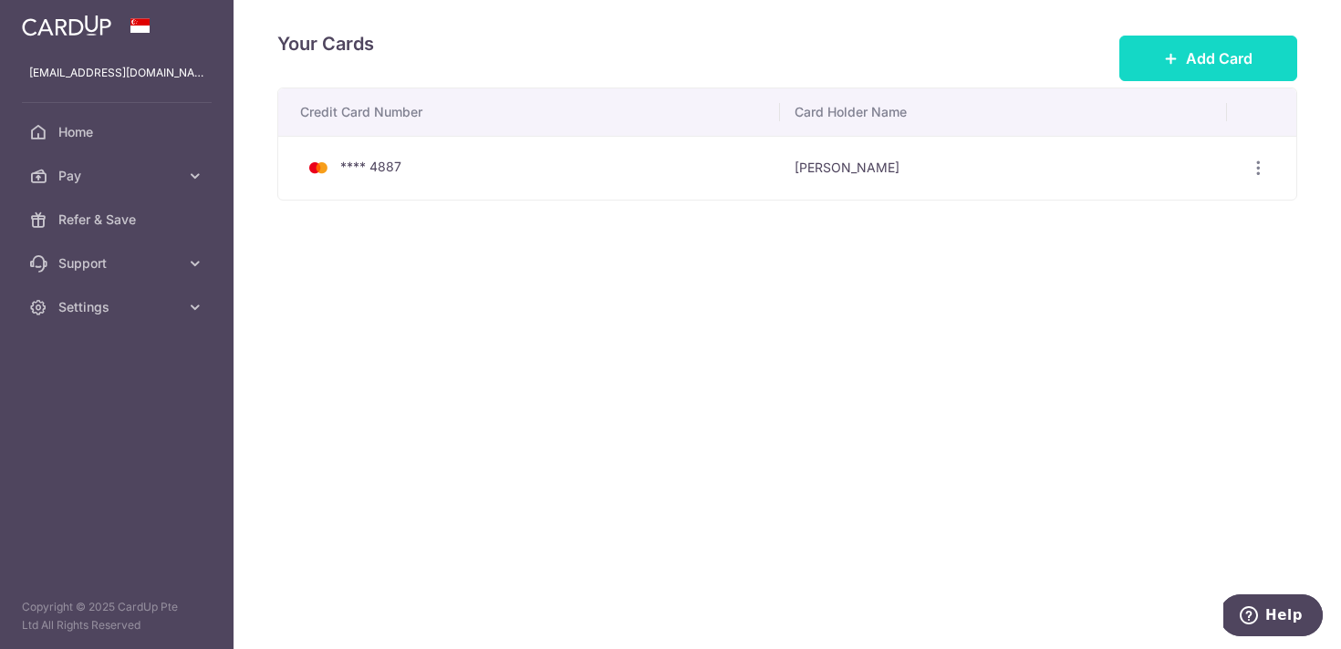
click at [1133, 70] on button "Add Card" at bounding box center [1208, 59] width 178 height 46
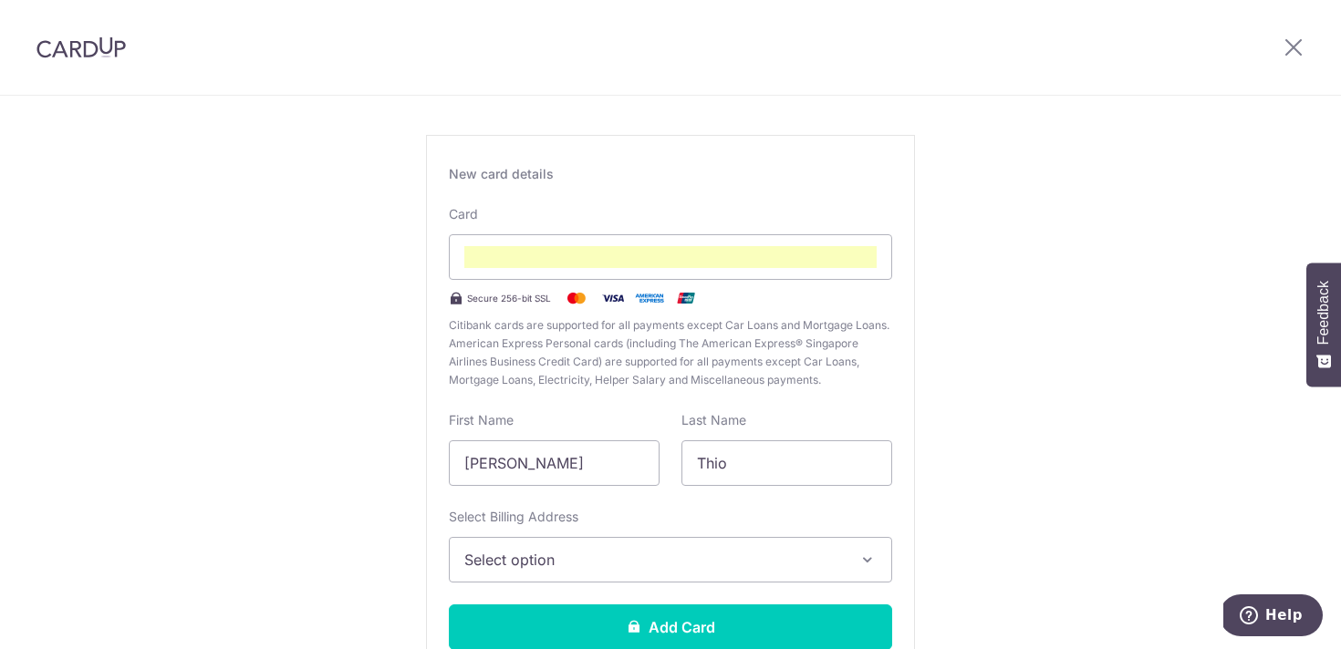
scroll to position [75, 0]
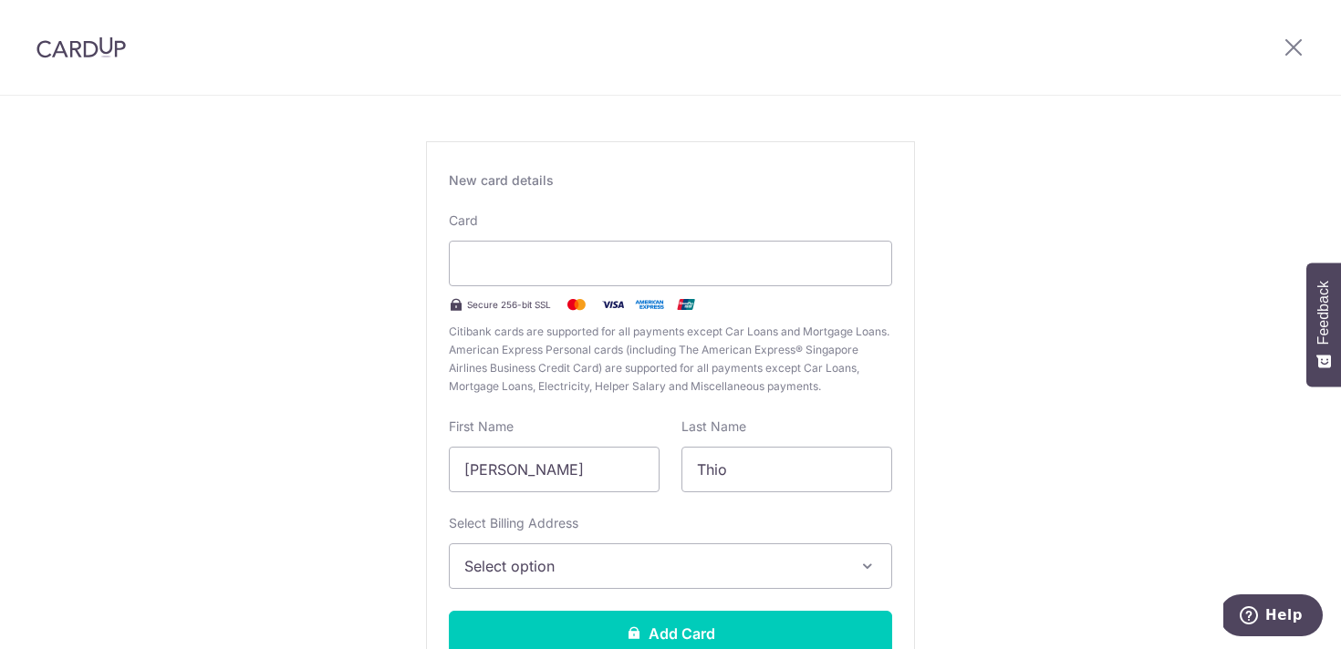
click at [541, 205] on div "New card details Card Secure 256-bit SSL Citibank cards are supported for all p…" at bounding box center [670, 421] width 489 height 560
click at [653, 572] on span "Select option" at bounding box center [653, 567] width 379 height 22
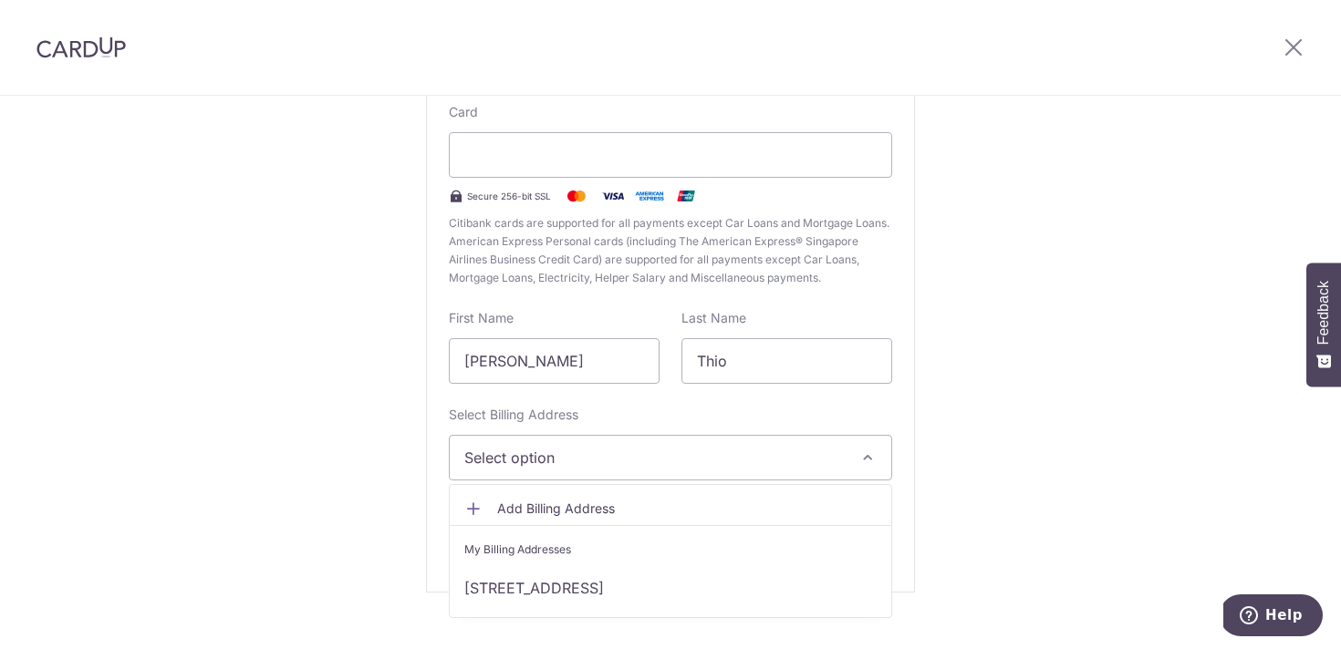
scroll to position [186, 0]
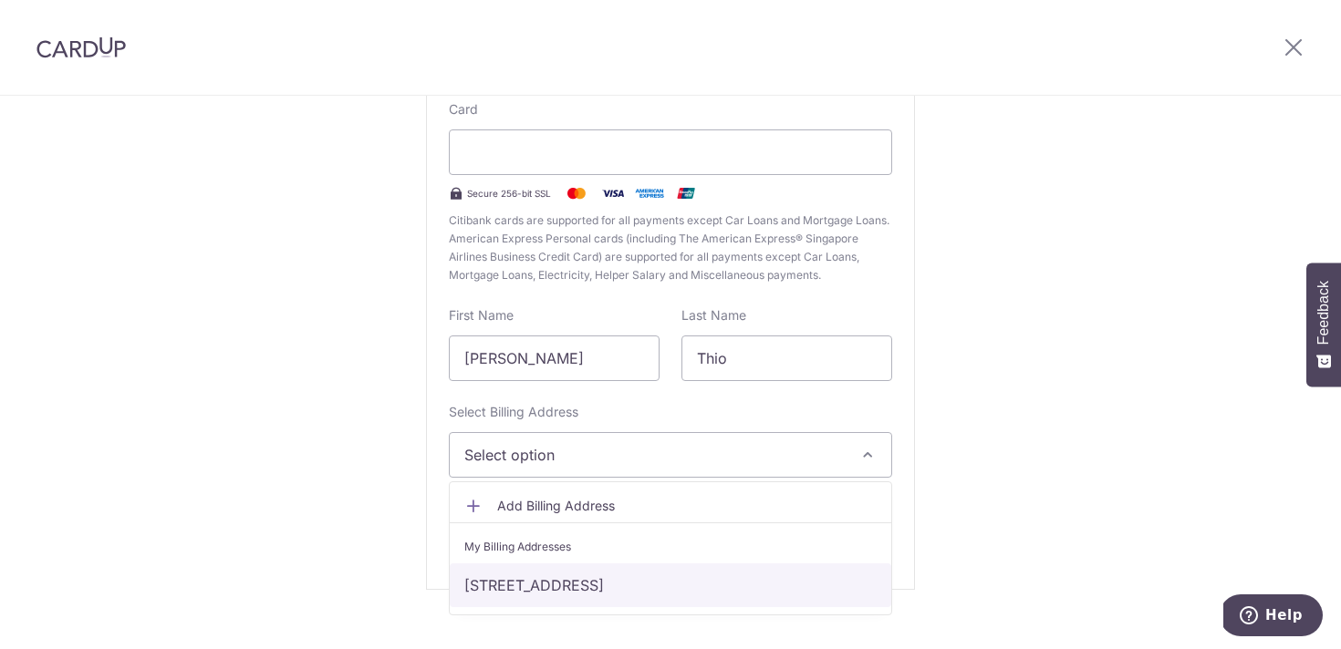
click at [655, 577] on link "147 Tampines Avenue 5, Singapore, Singapore-521147" at bounding box center [670, 586] width 441 height 44
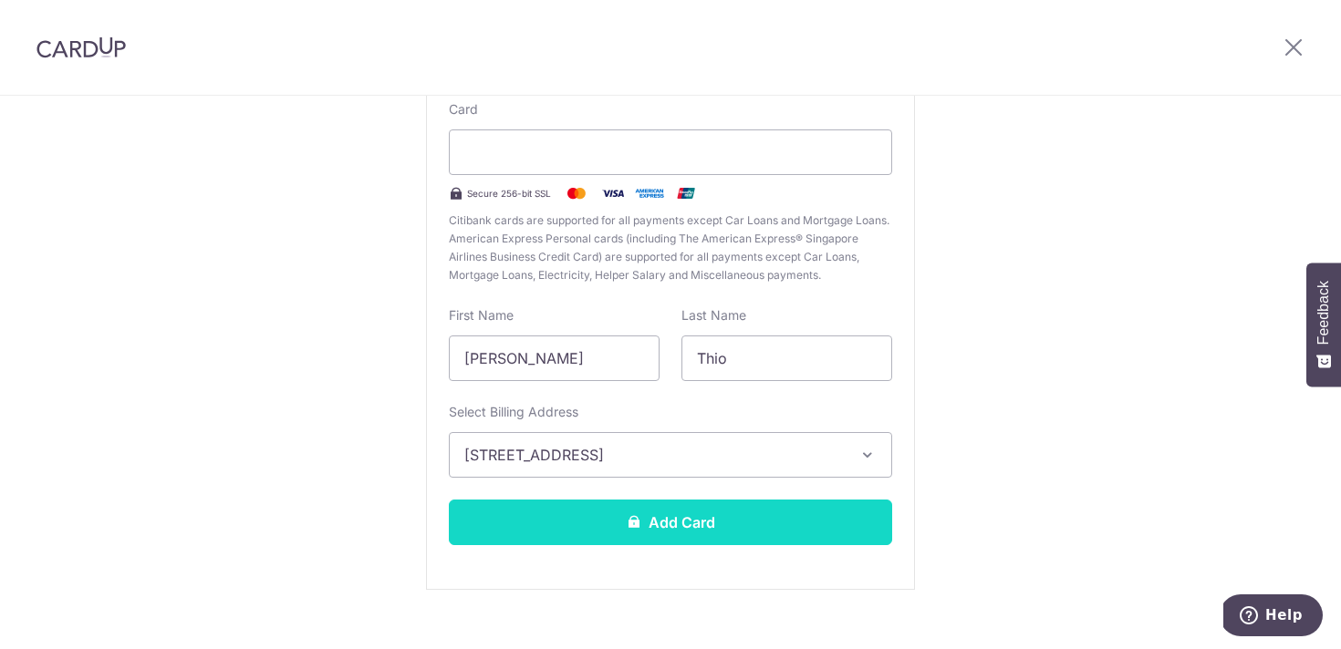
click at [650, 537] on button "Add Card" at bounding box center [670, 523] width 443 height 46
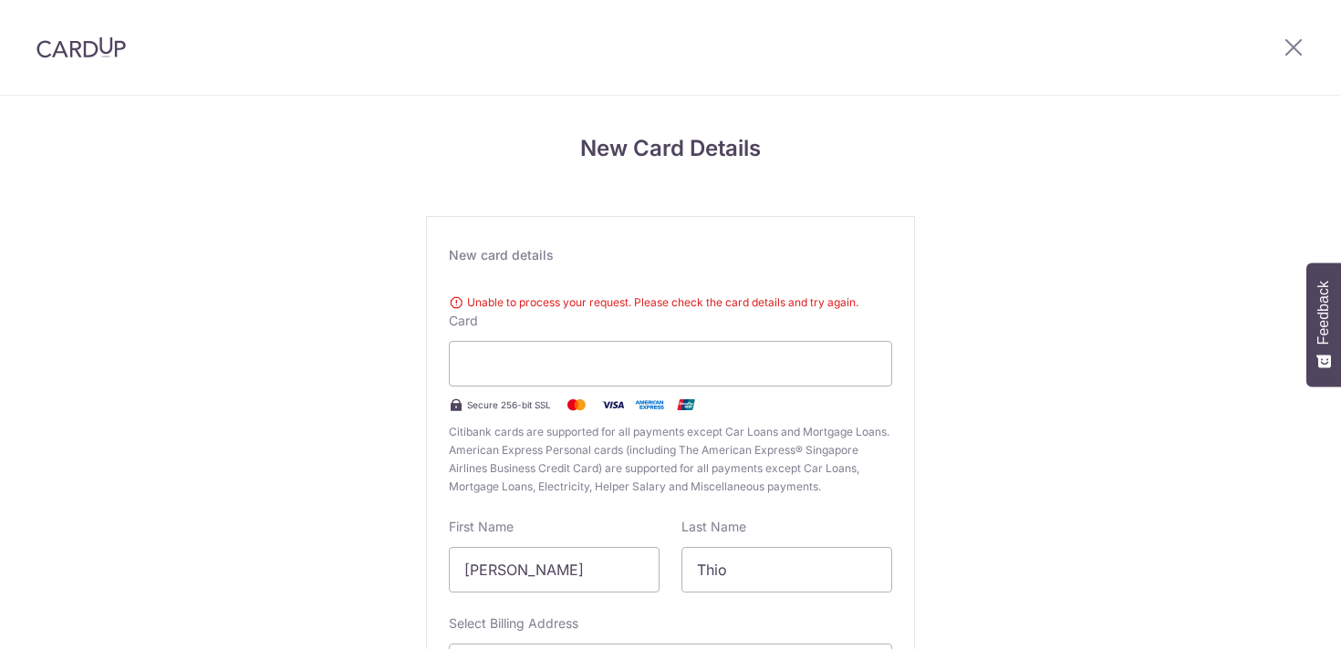
scroll to position [198, 0]
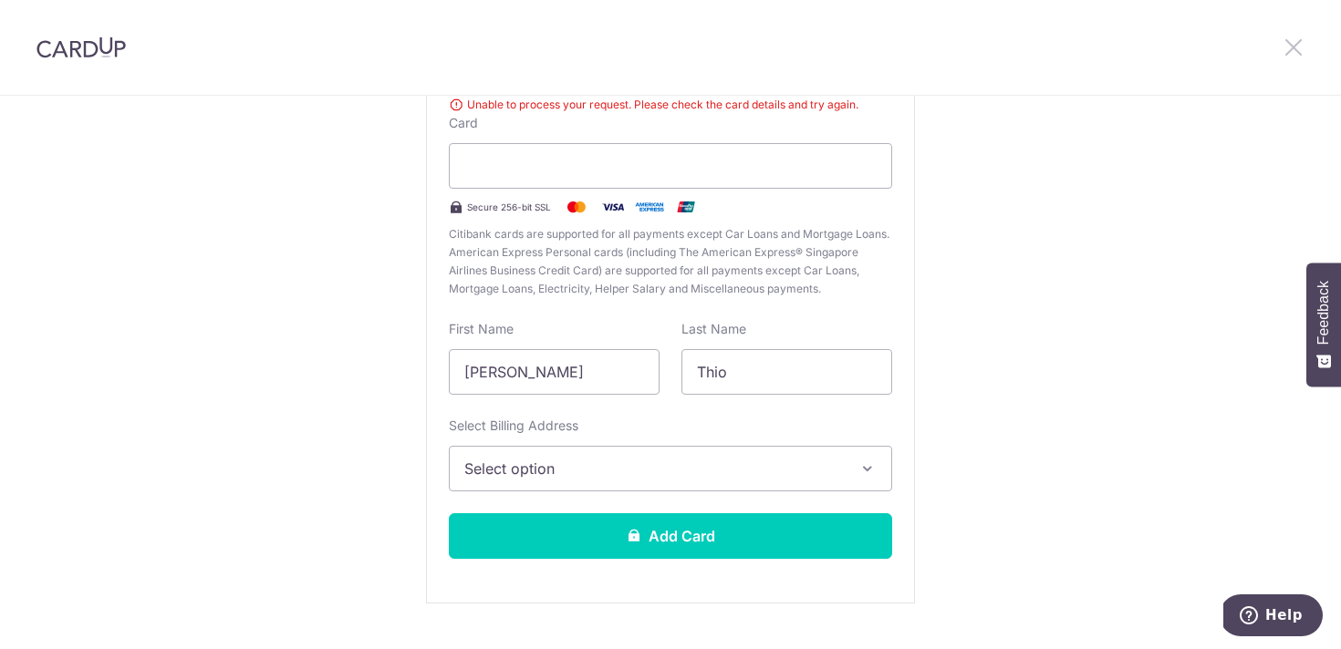
click at [1285, 47] on icon at bounding box center [1294, 47] width 22 height 23
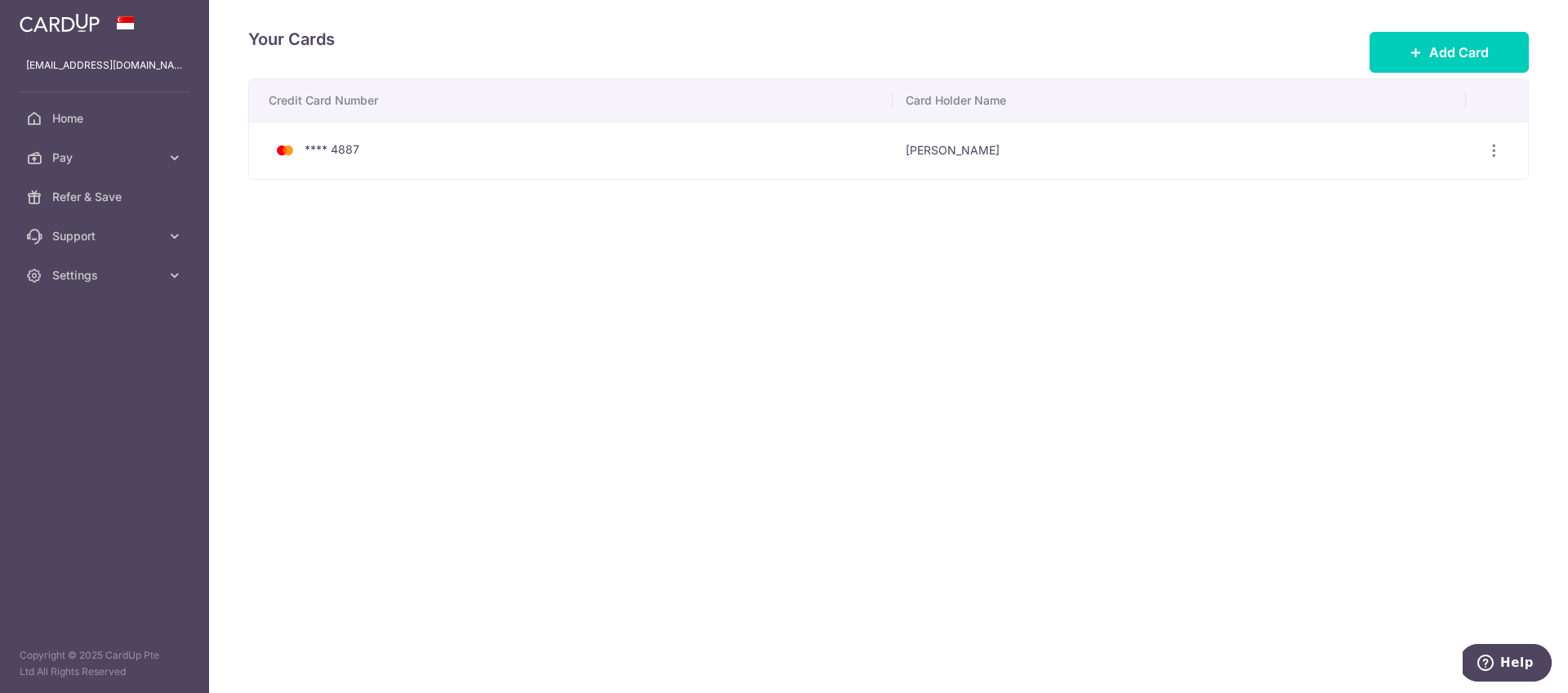
click at [795, 355] on div "Your Cards Add Card Credit Card Number Card Holder Name **** 4887 Thomas Thio V…" at bounding box center [889, 346] width 1359 height 693
click at [741, 312] on div "Your Cards Add Card Credit Card Number Card Holder Name **** 4887 Thomas Thio V…" at bounding box center [889, 346] width 1359 height 693
click at [141, 159] on span "Pay" at bounding box center [106, 158] width 107 height 16
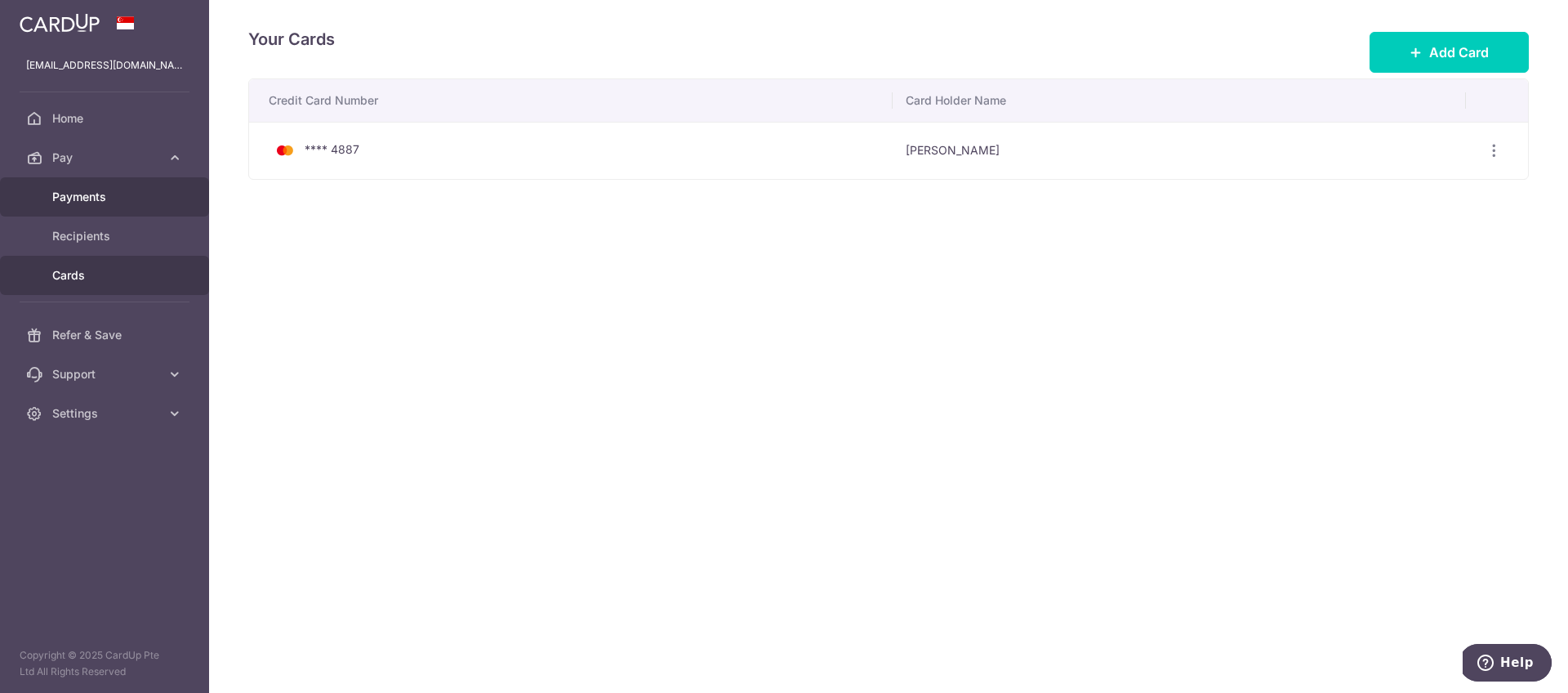
click at [135, 201] on span "Payments" at bounding box center [106, 197] width 107 height 16
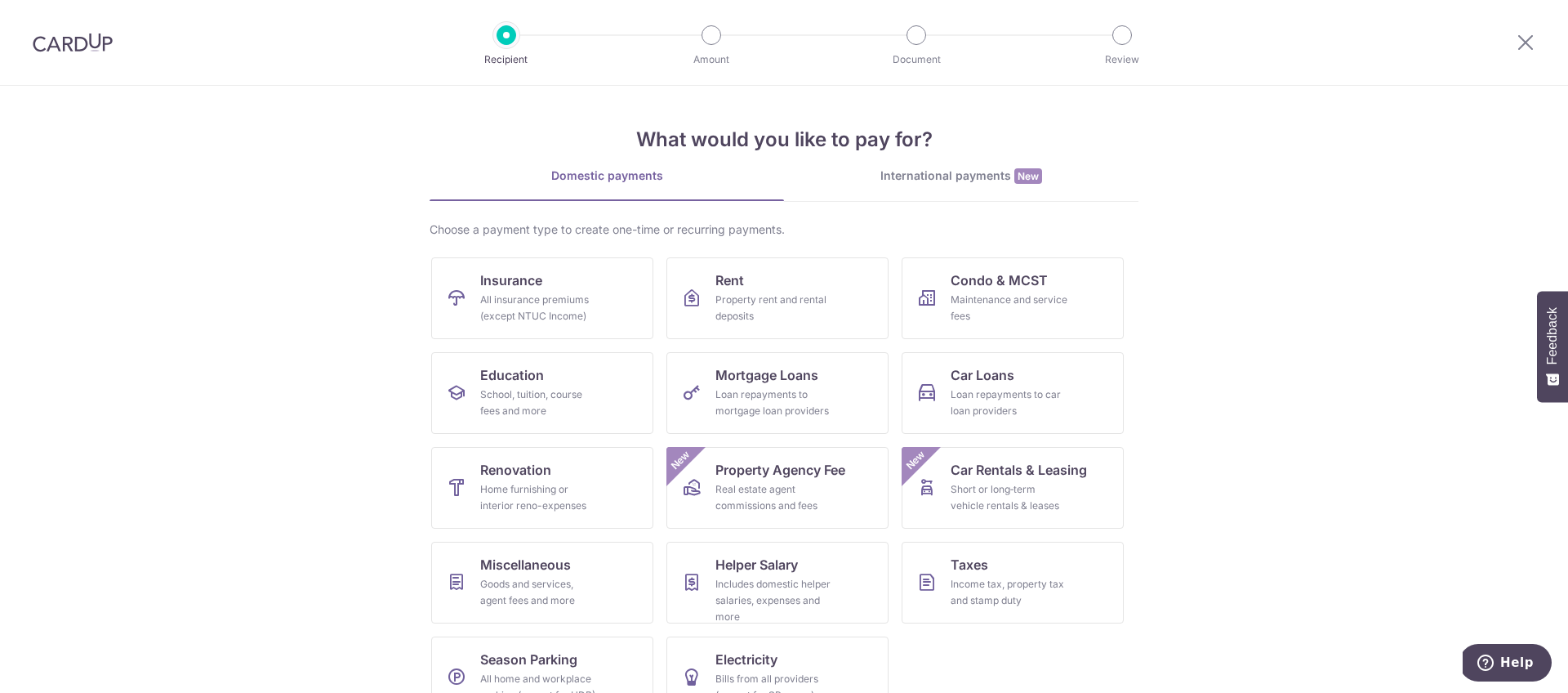
click at [879, 192] on link "International payments New" at bounding box center [962, 184] width 355 height 33
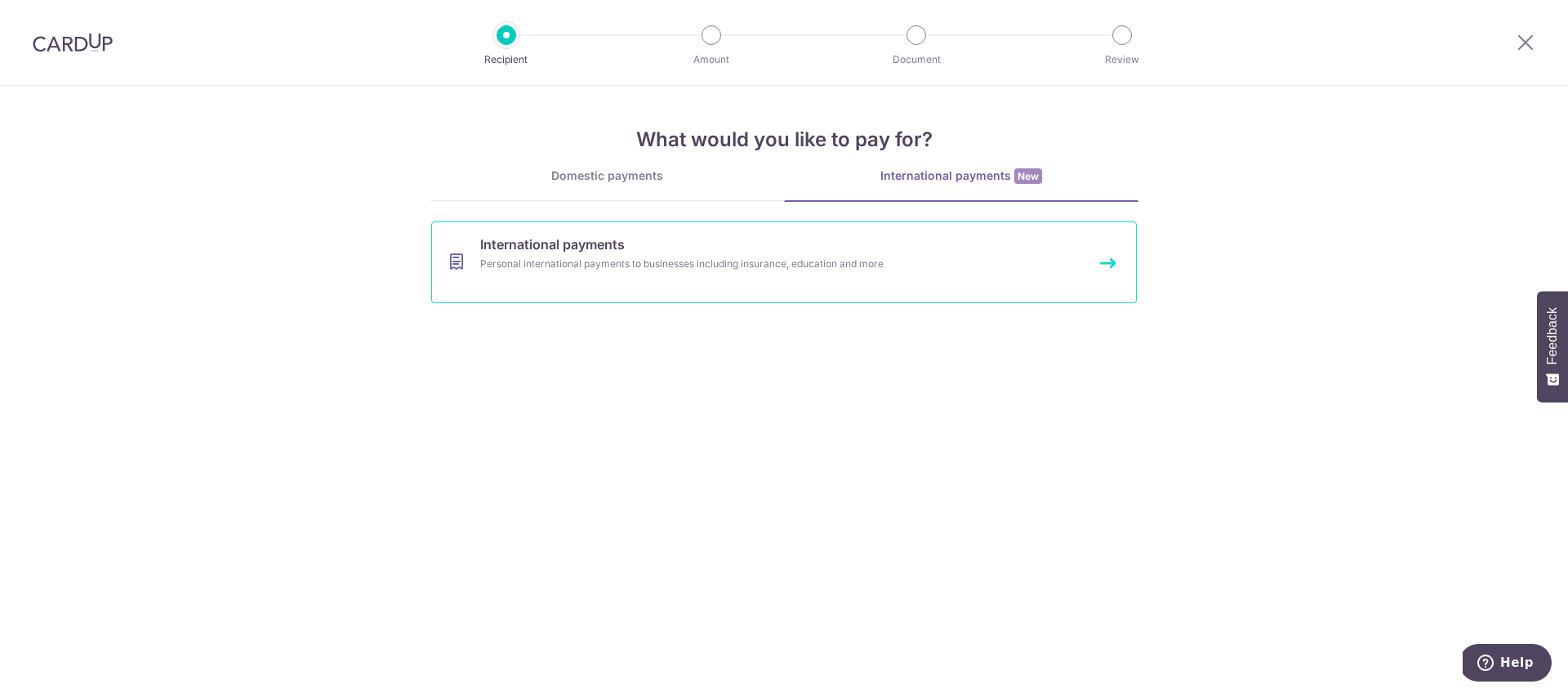
click at [861, 256] on div "Personal international payments to businesses including insurance, education an…" at bounding box center [762, 264] width 564 height 16
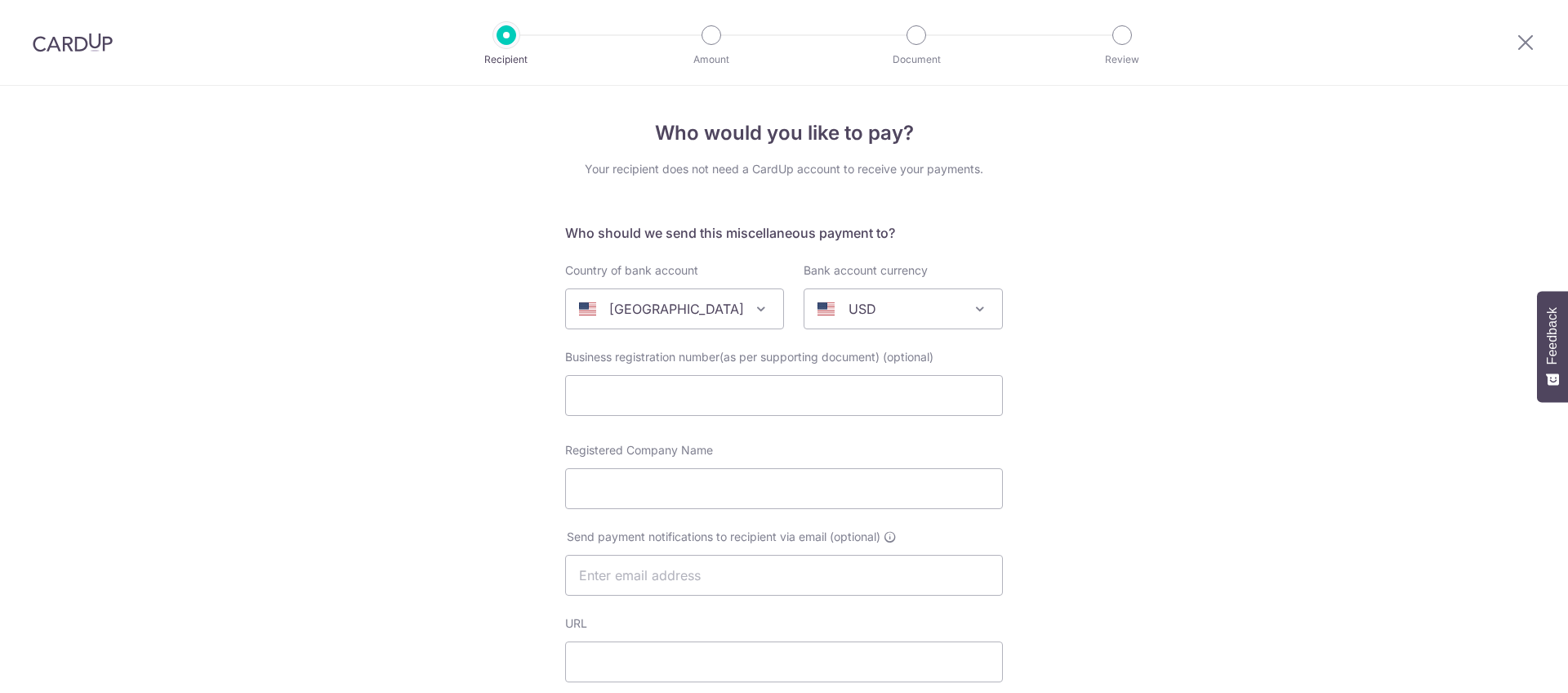
select select
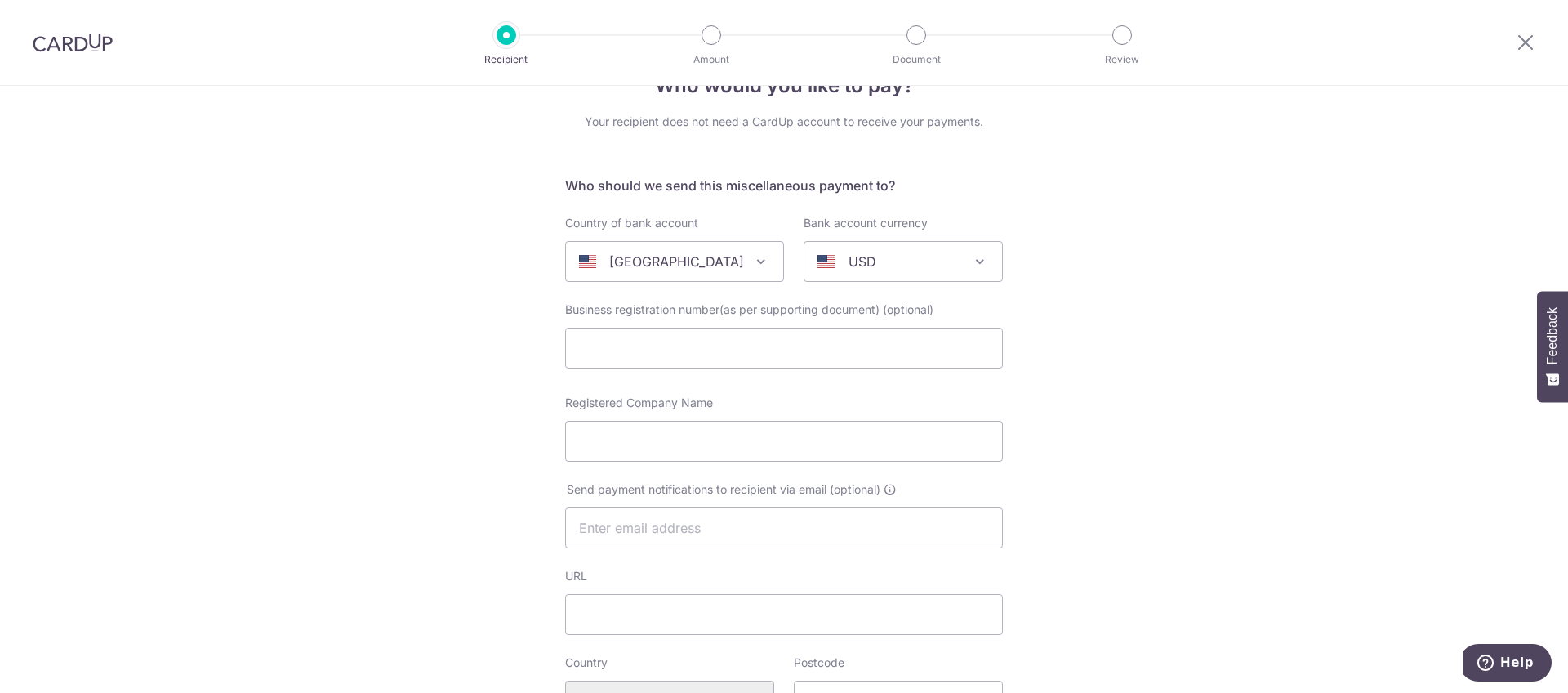
click at [734, 260] on span "[GEOGRAPHIC_DATA]" at bounding box center [674, 261] width 218 height 39
type input "viet"
select select "241"
select select "[GEOGRAPHIC_DATA]"
select select
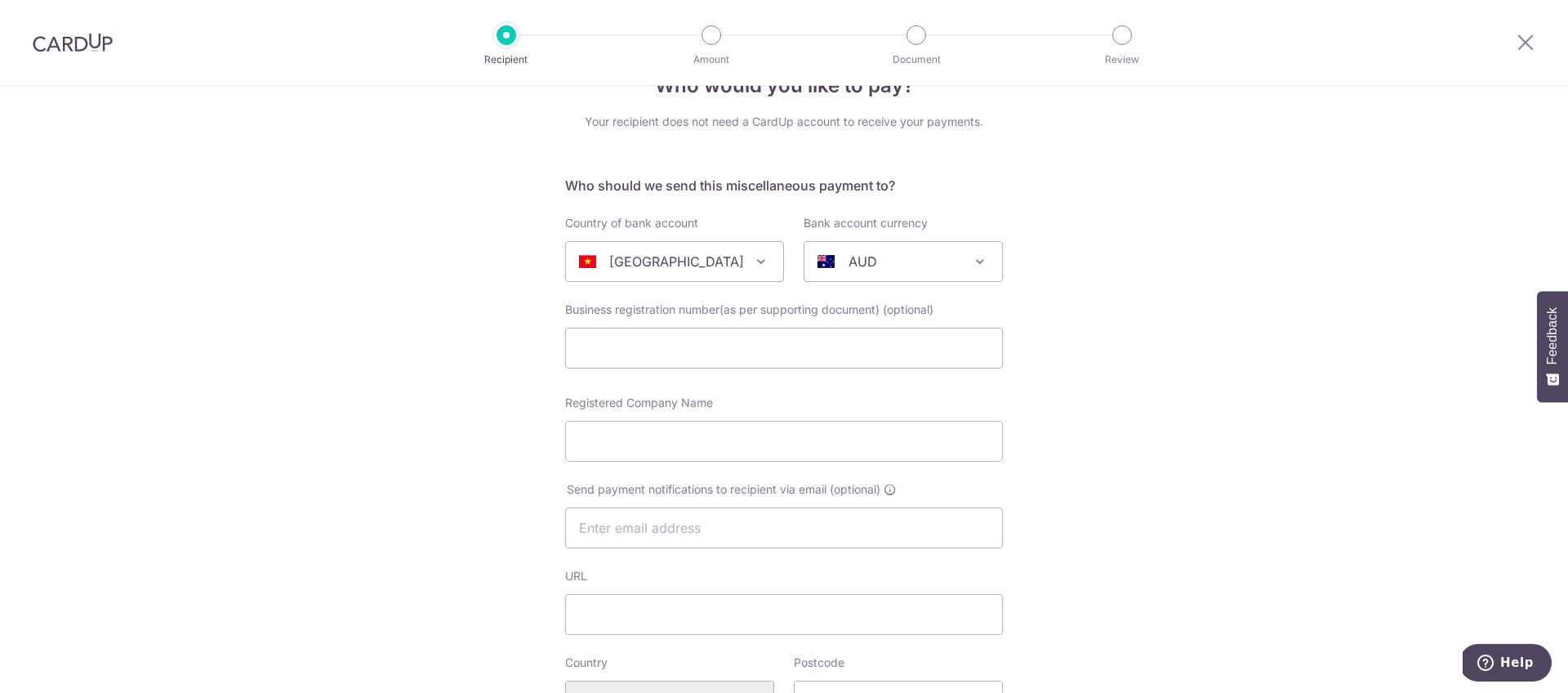
click at [841, 270] on span "AUD" at bounding box center [903, 261] width 198 height 39
type input "vnd"
select select "8"
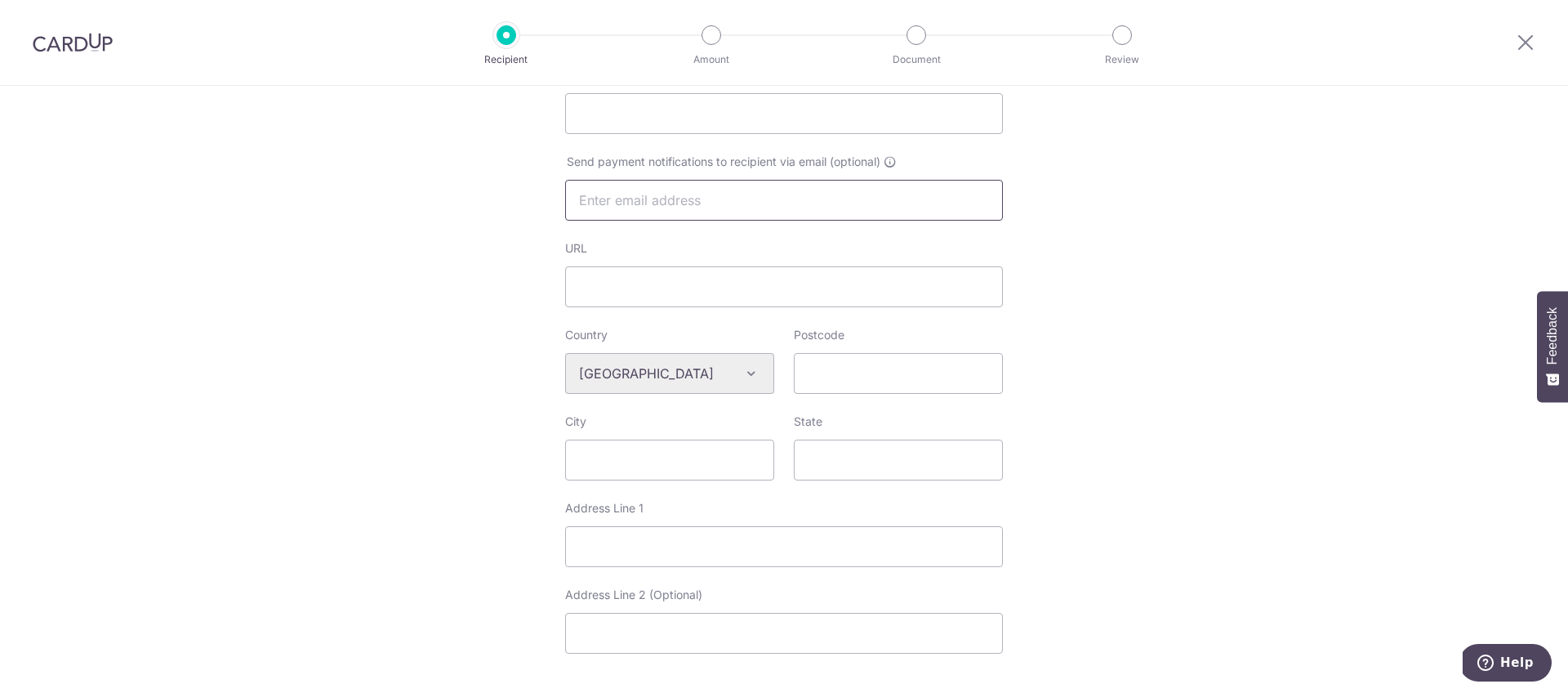
scroll to position [380, 0]
click at [1510, 41] on div at bounding box center [1526, 42] width 85 height 85
click at [1025, 252] on div "Who would you like to pay? Your recipient does not need a CardUp account to rec…" at bounding box center [784, 391] width 1568 height 1371
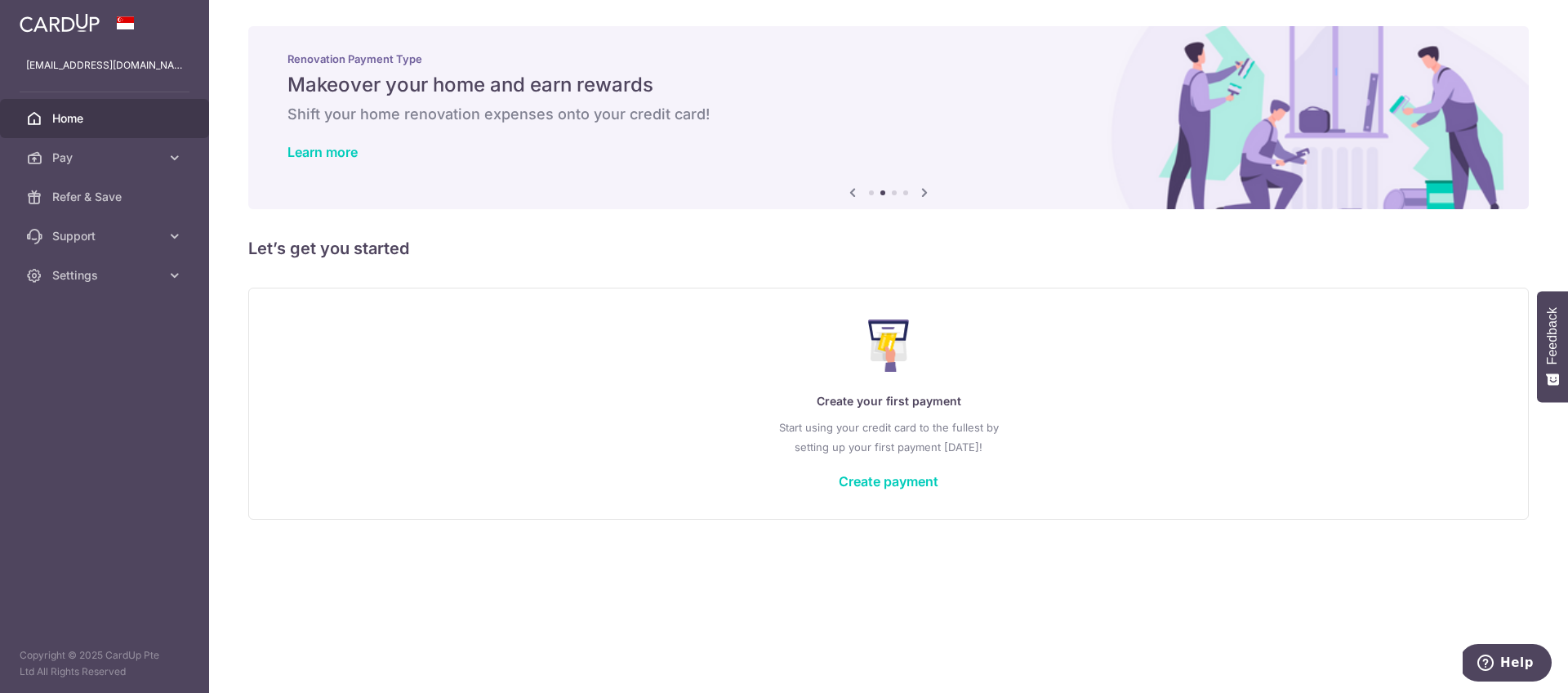
click at [787, 252] on h5 "Let’s get you started" at bounding box center [888, 248] width 1281 height 26
click at [787, 284] on div "× Pause Schedule Pause all future payments in this series Pause just this one p…" at bounding box center [889, 346] width 1359 height 693
click at [784, 239] on h5 "Let’s get you started" at bounding box center [888, 248] width 1281 height 26
click at [784, 263] on div "× Pause Schedule Pause all future payments in this series Pause just this one p…" at bounding box center [889, 346] width 1359 height 693
